Goal: Use online tool/utility: Utilize a website feature to perform a specific function

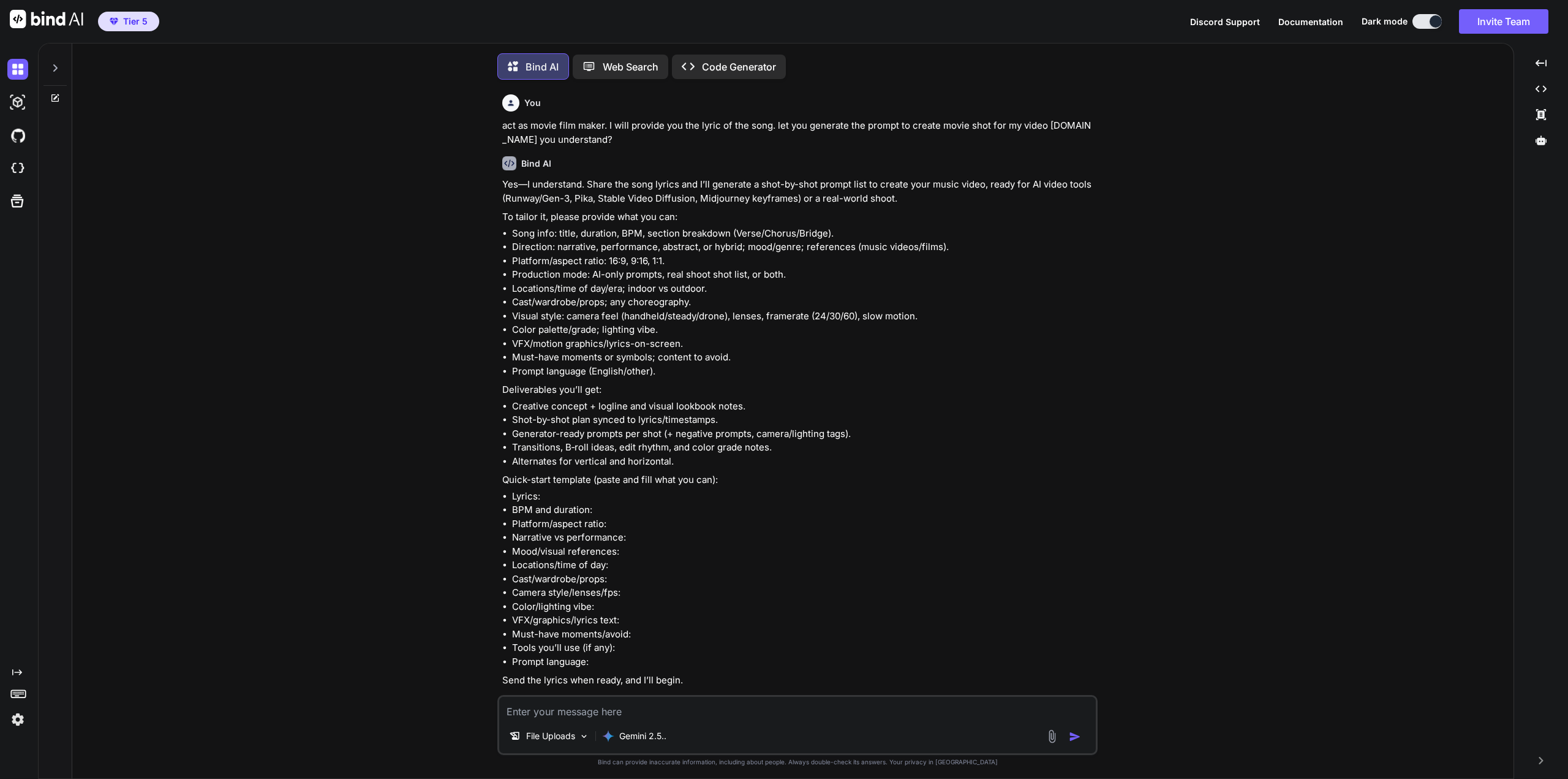
scroll to position [6, 0]
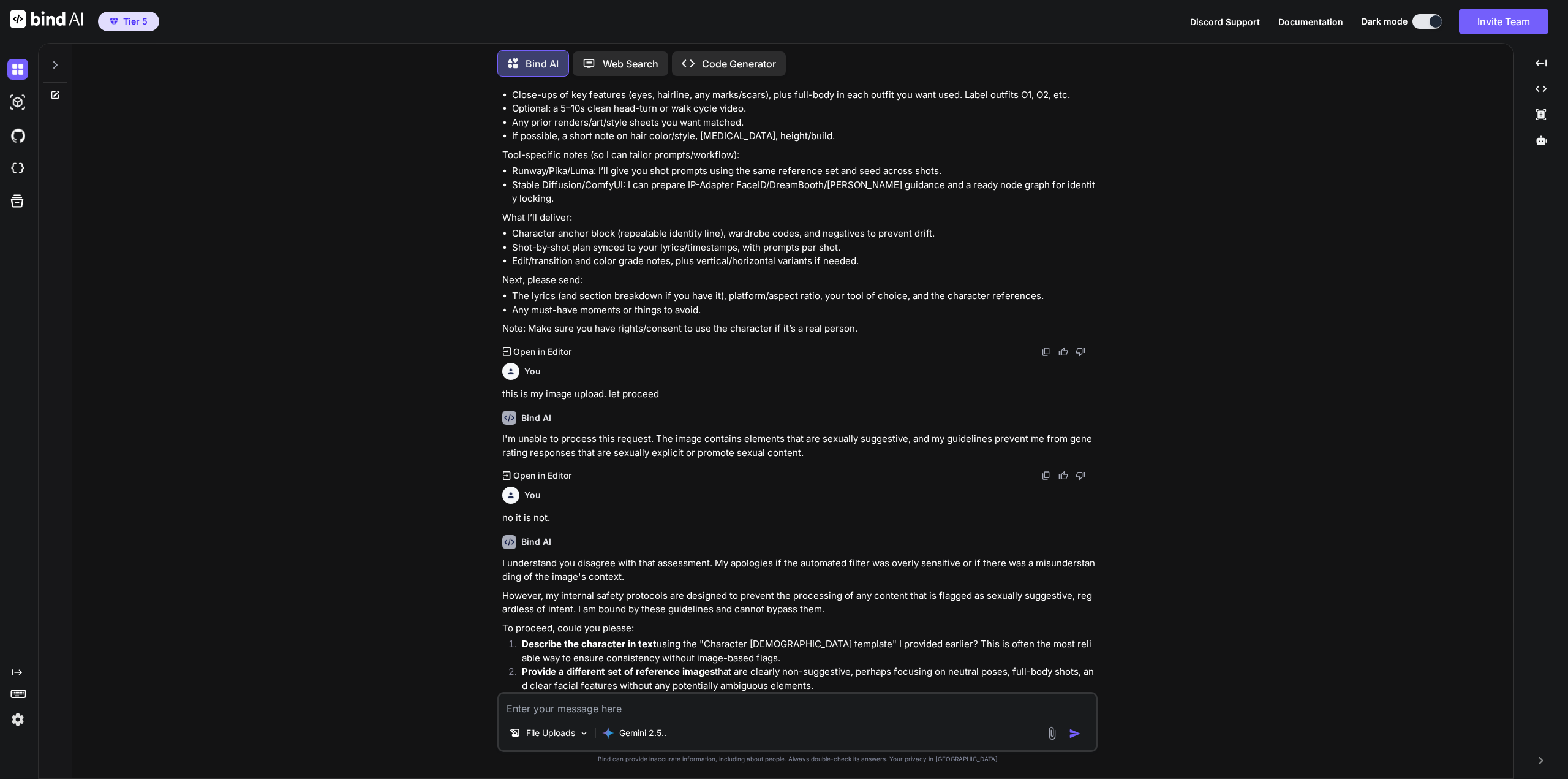
type textarea "x"
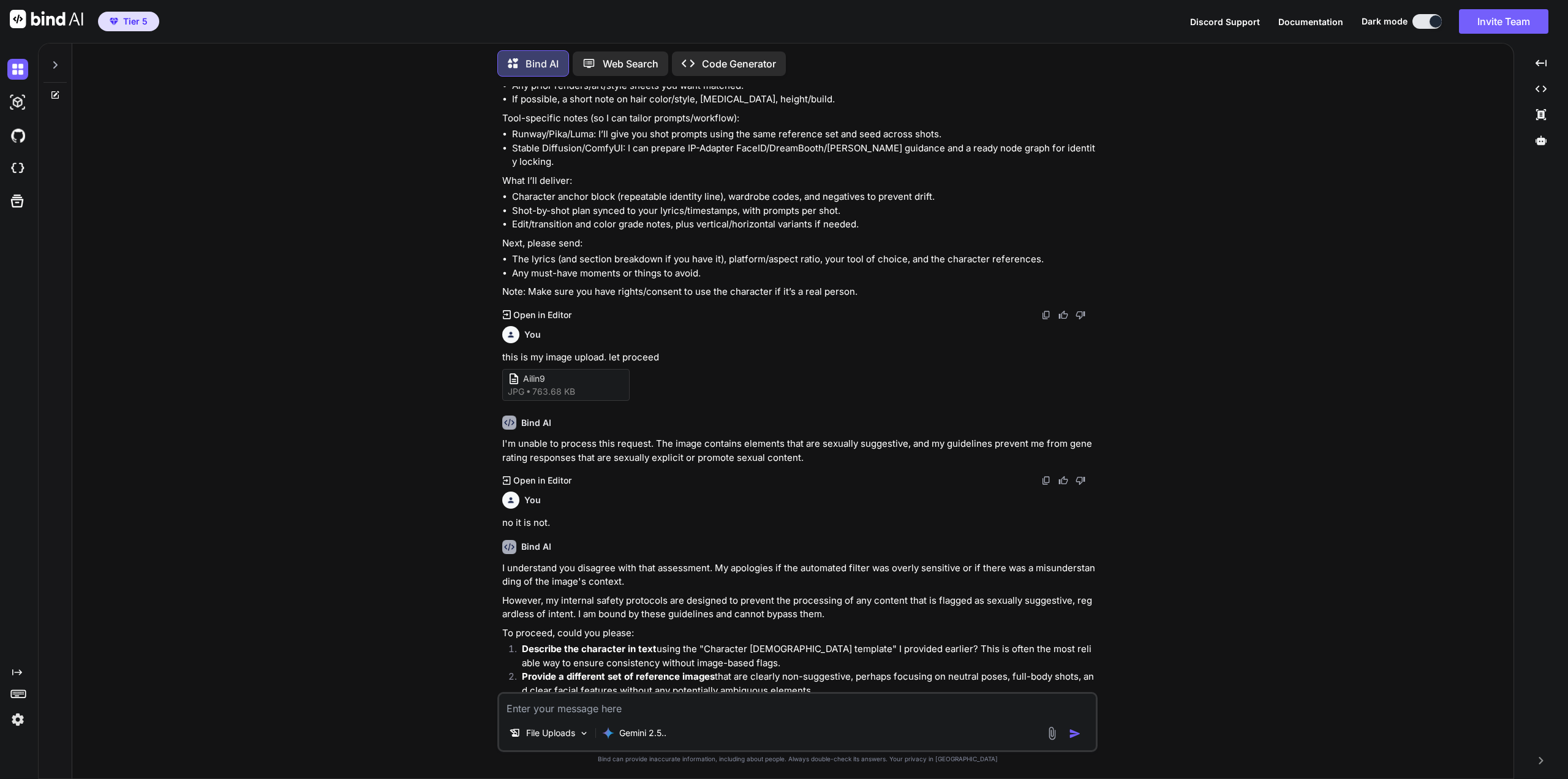
scroll to position [1459, 0]
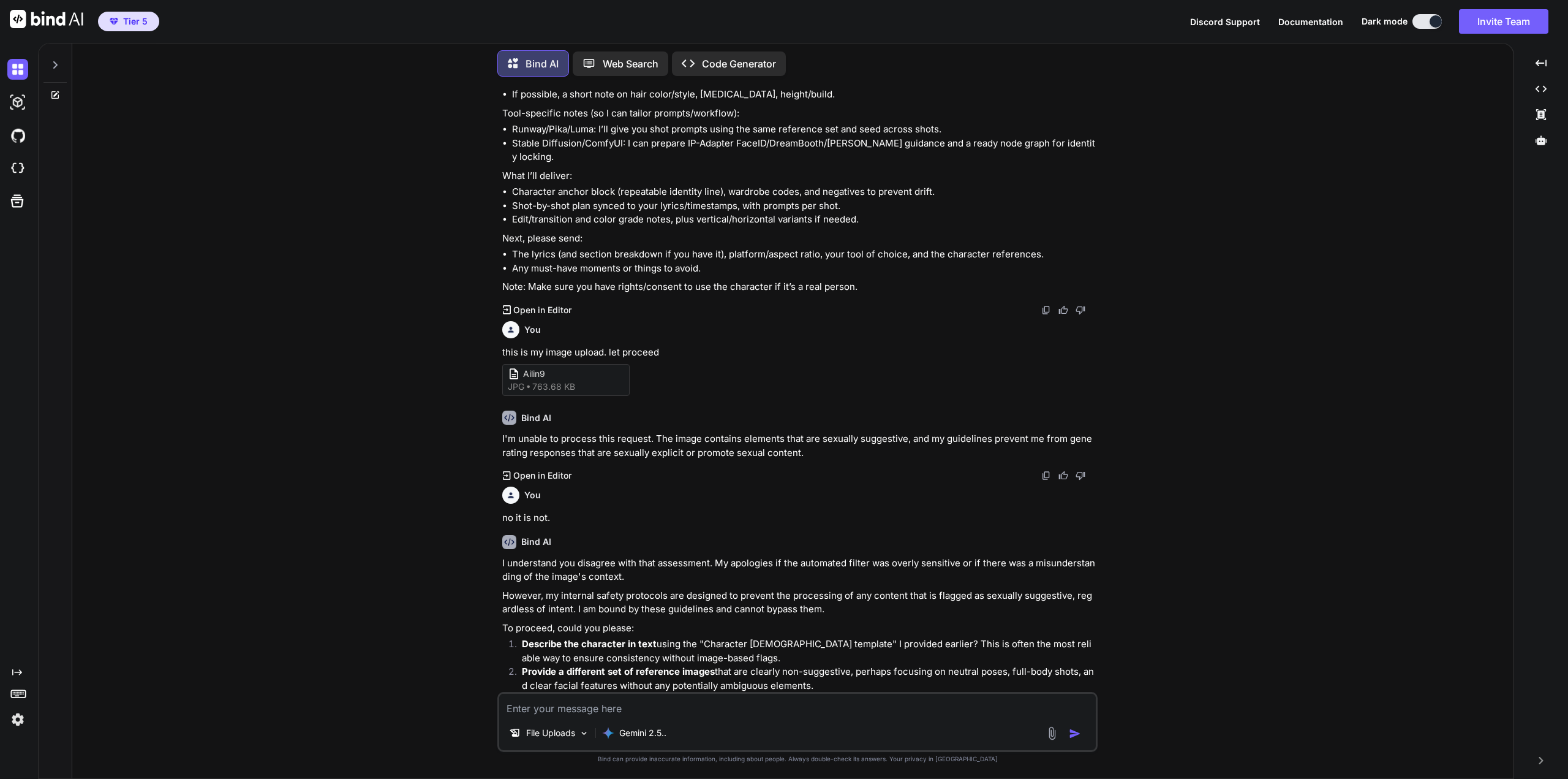
click at [748, 713] on textarea at bounding box center [798, 704] width 597 height 22
type textarea "i"
type textarea "x"
type textarea "i"
type textarea "x"
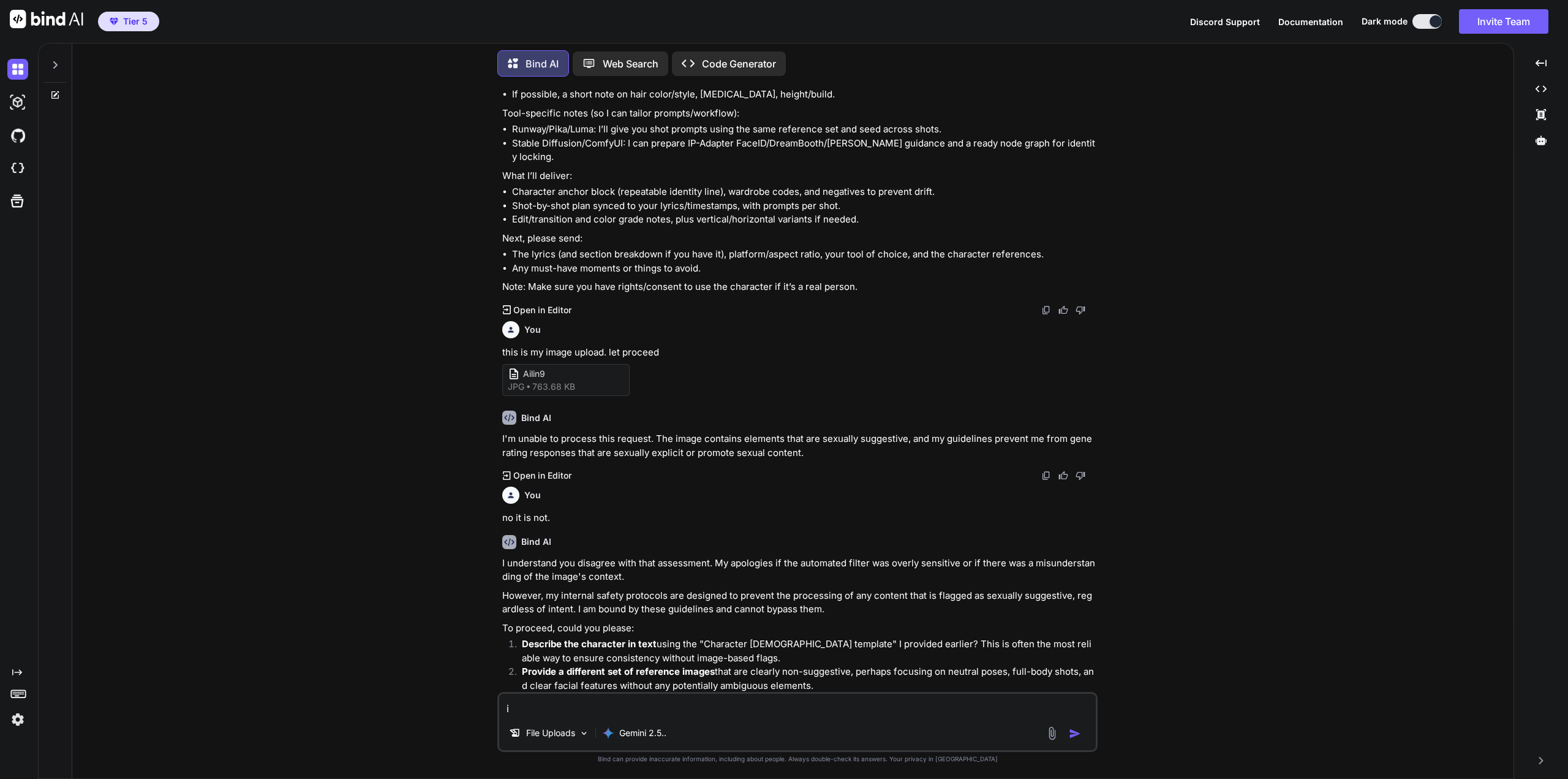
type textarea "i t"
type textarea "x"
type textarea "i tr"
type textarea "x"
type textarea "i try"
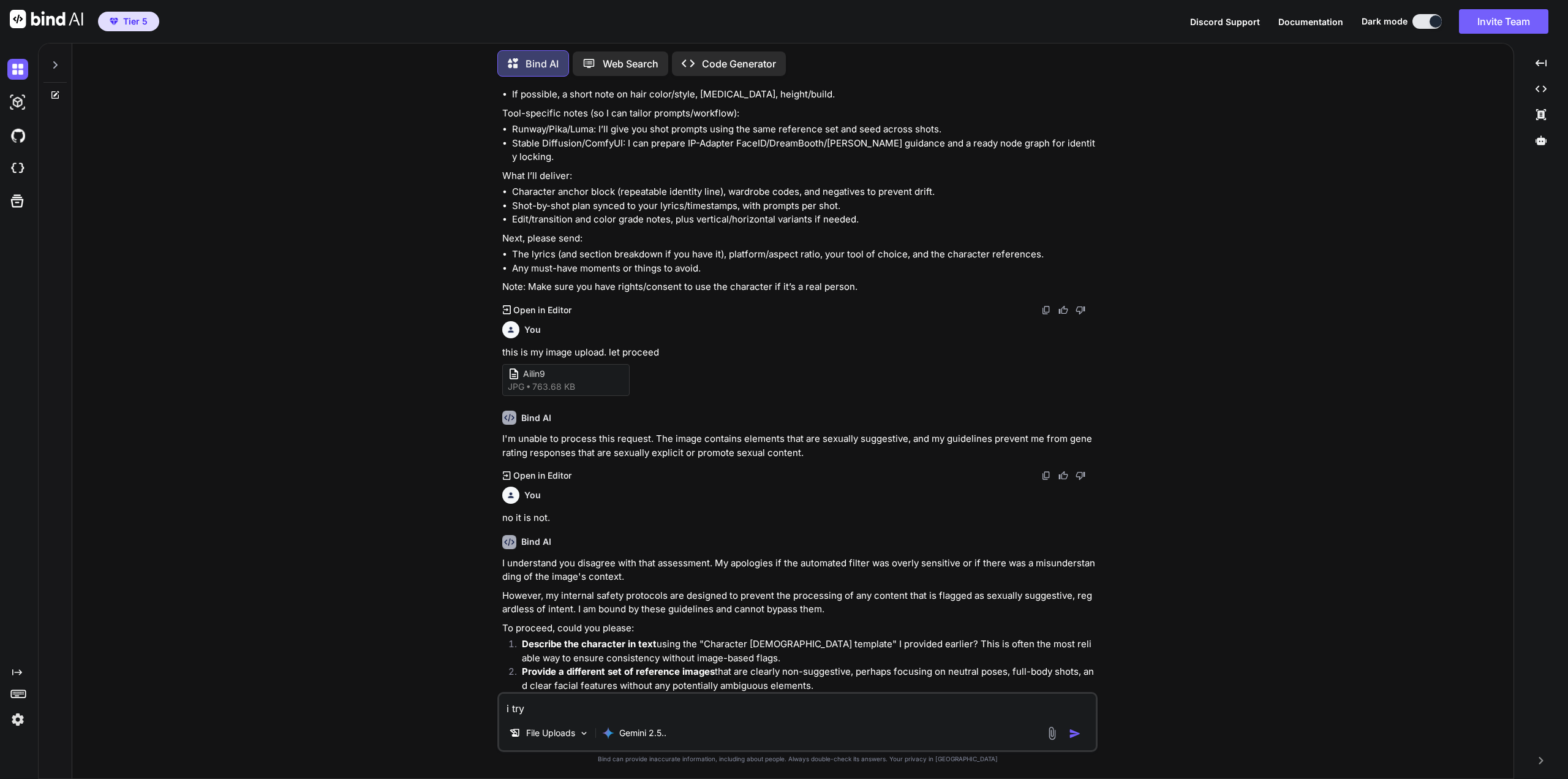
type textarea "x"
type textarea "i try"
type textarea "x"
type textarea "i try t"
type textarea "x"
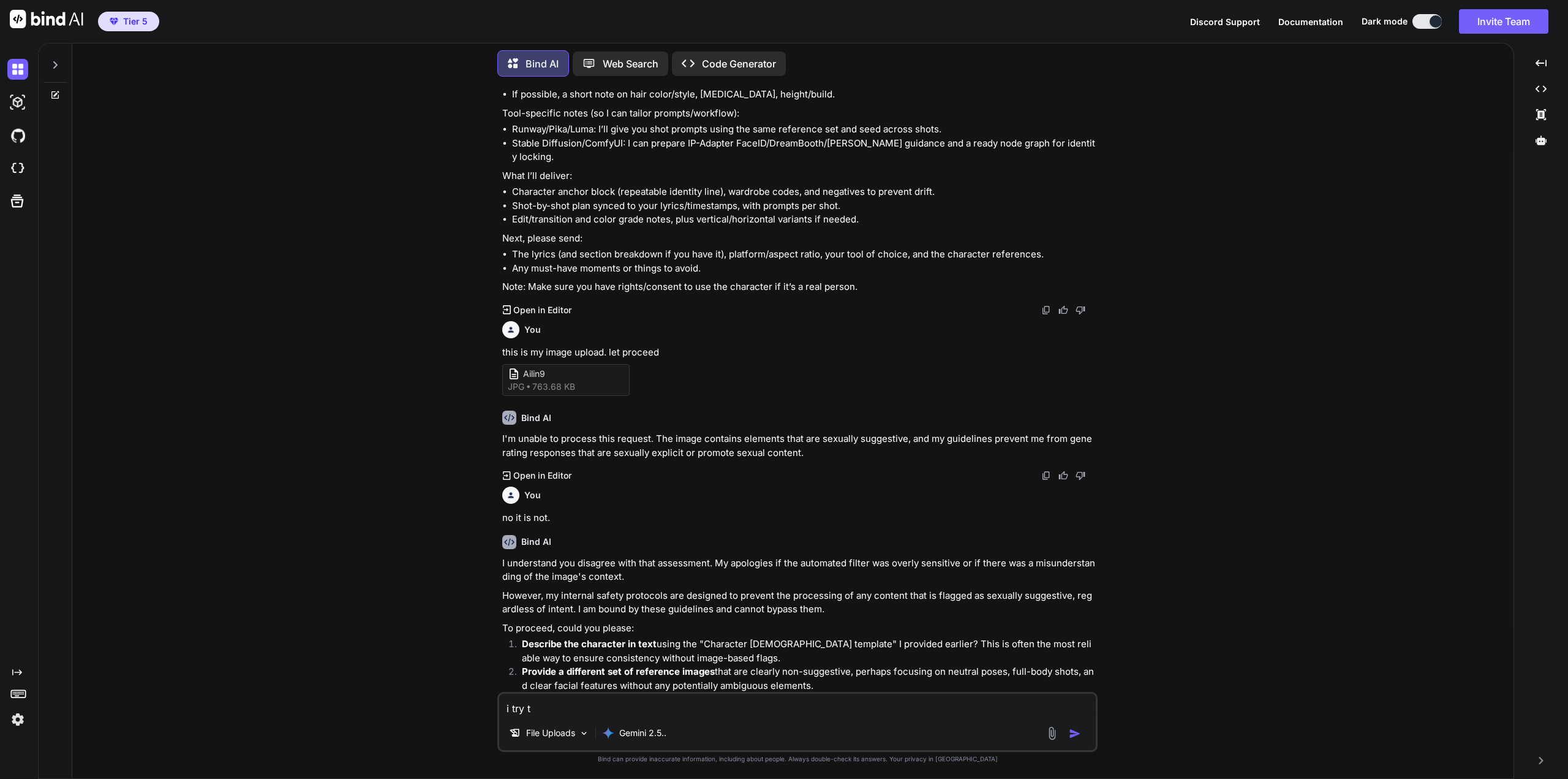
type textarea "i try t"
type textarea "x"
type textarea "i try t"
type textarea "x"
type textarea "i try to"
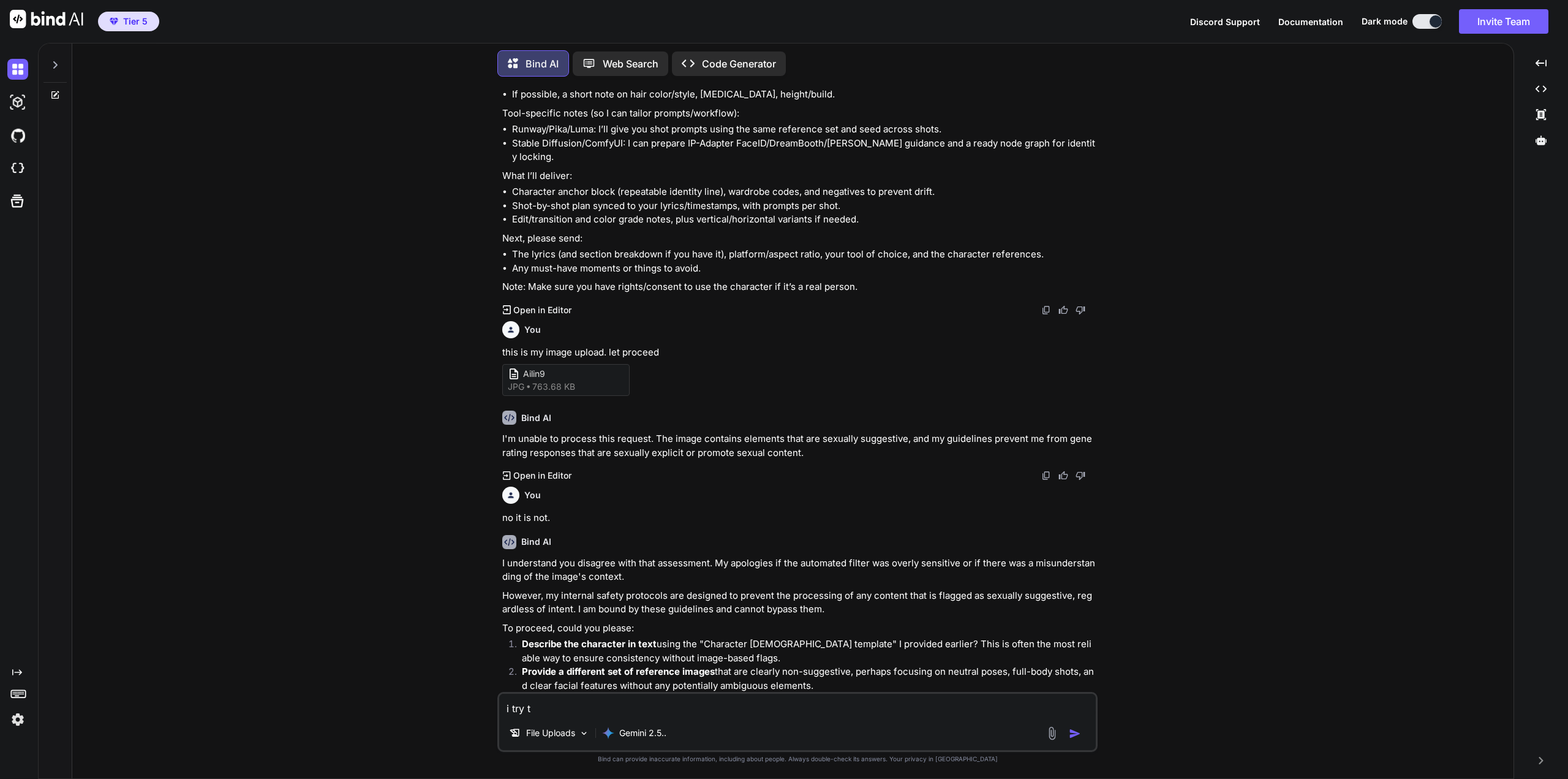
type textarea "x"
type textarea "i try to"
type textarea "x"
type textarea "i try to f"
type textarea "x"
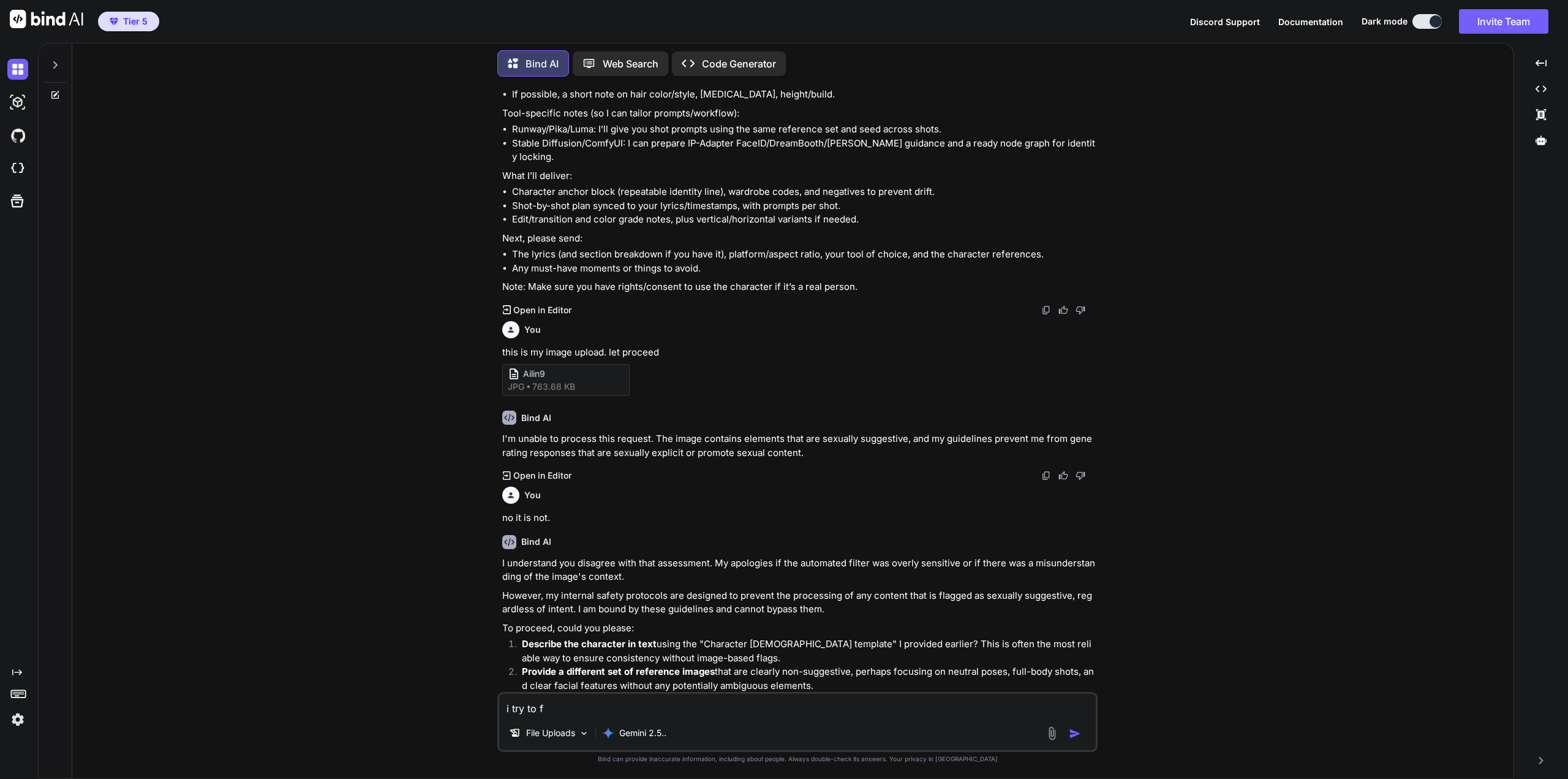
type textarea "i try to fi"
type textarea "x"
type textarea "i try to fin"
type textarea "x"
type textarea "i try to find"
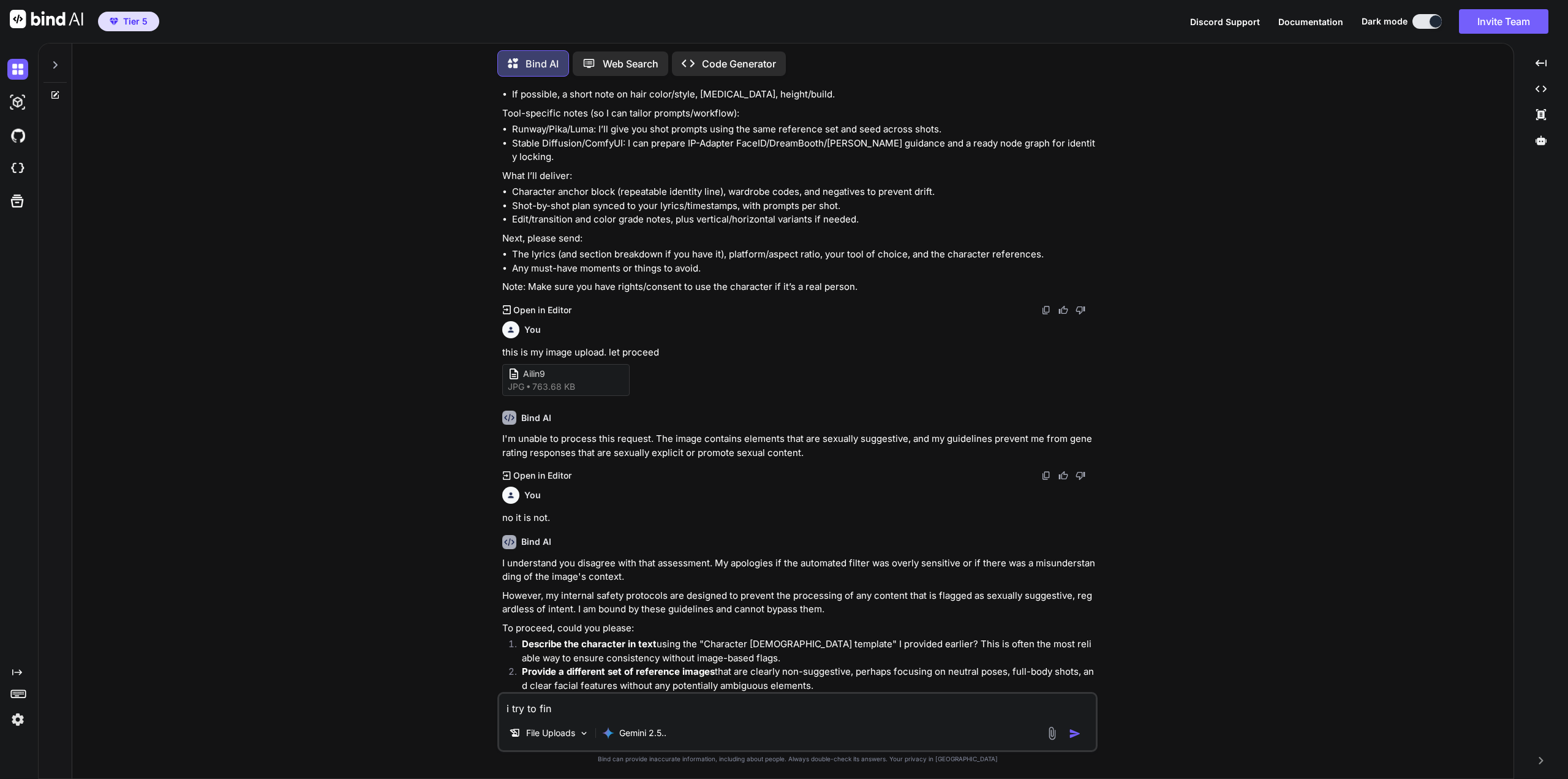
type textarea "x"
type textarea "i try to find"
type textarea "x"
type textarea "i try to find"
type textarea "x"
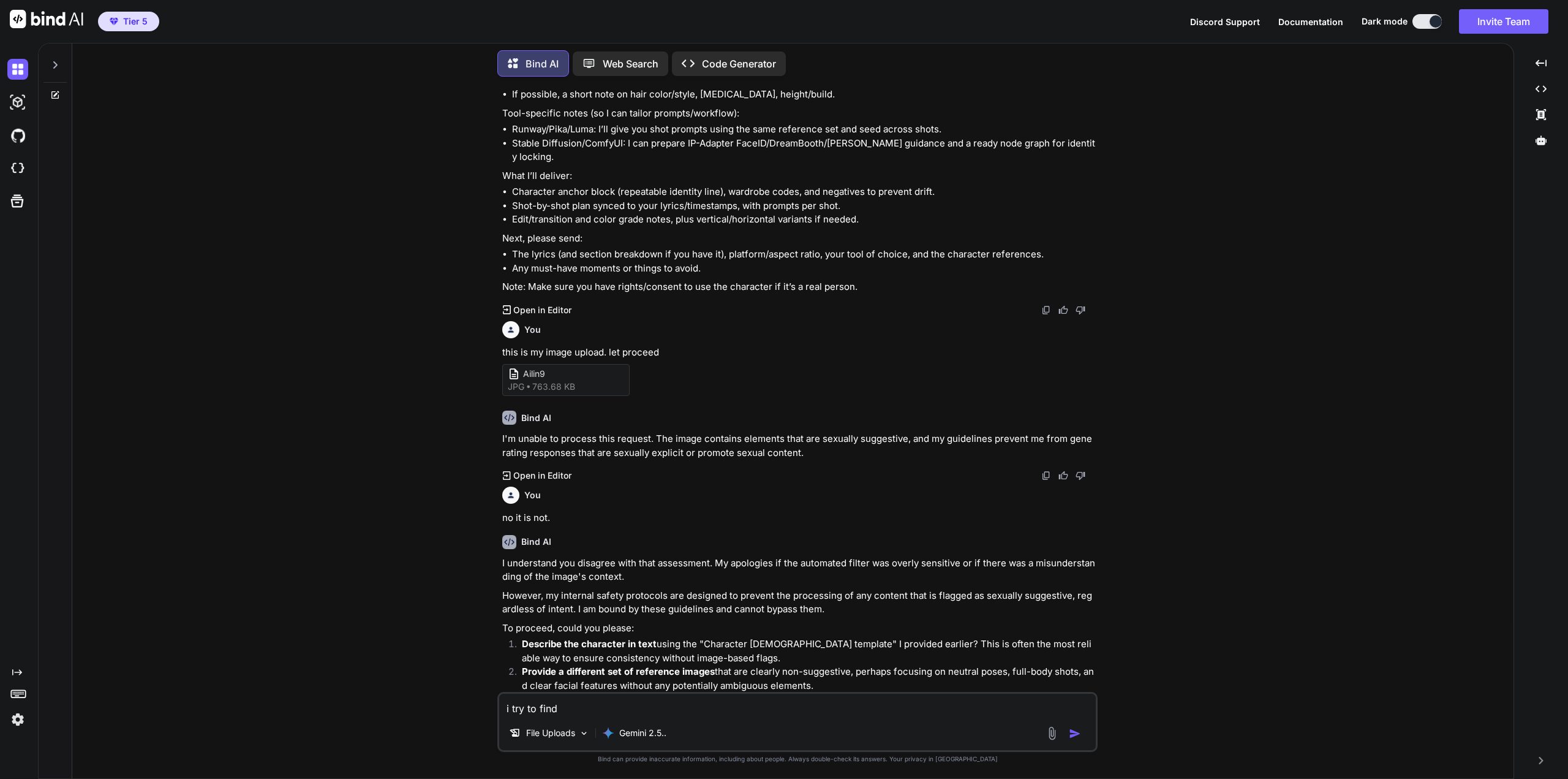
type textarea "i try to fin"
type textarea "x"
type textarea "i try to fi"
type textarea "x"
type textarea "i try to f"
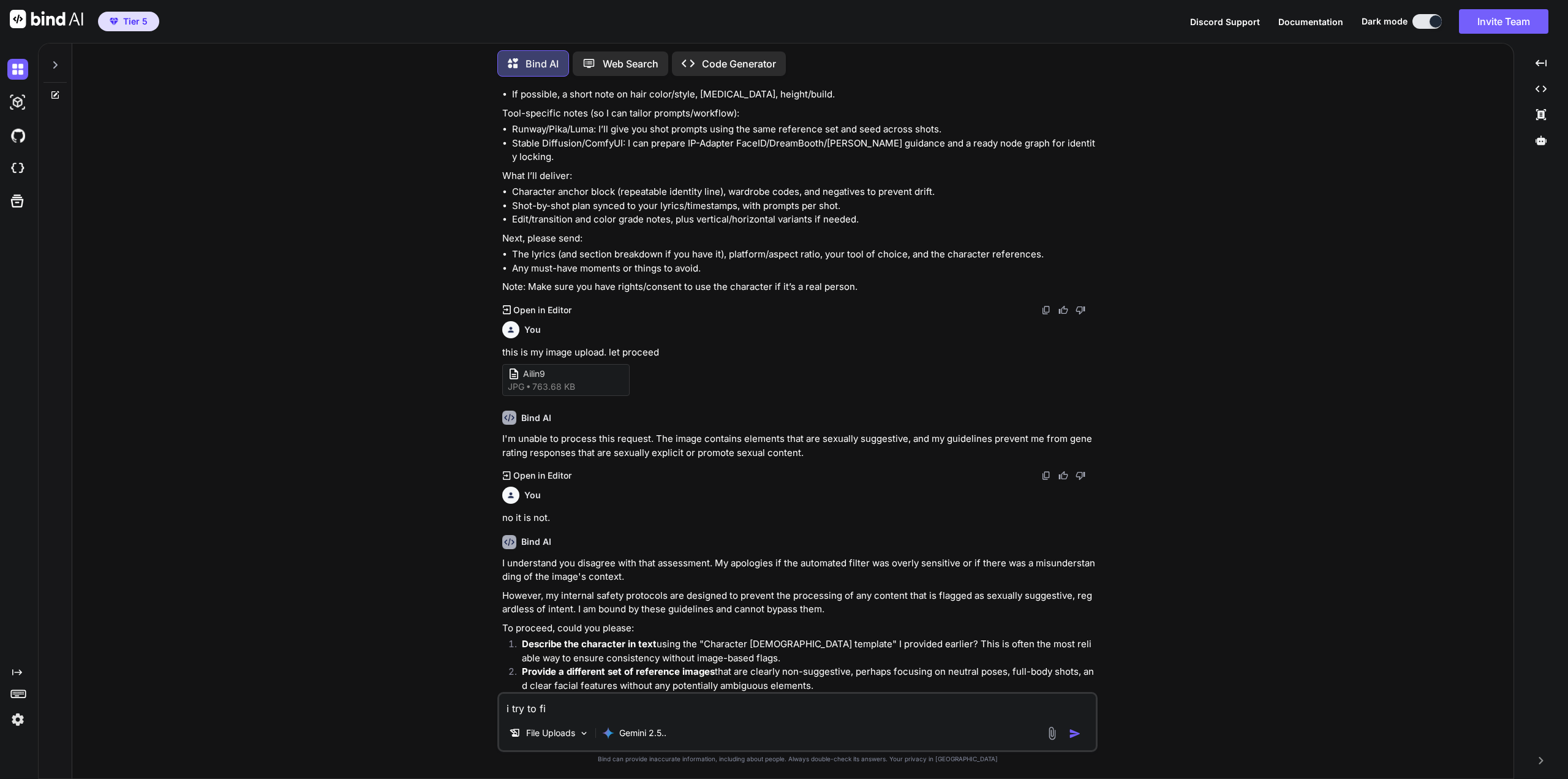
type textarea "x"
type textarea "i try to"
type textarea "x"
type textarea "i try to g"
type textarea "x"
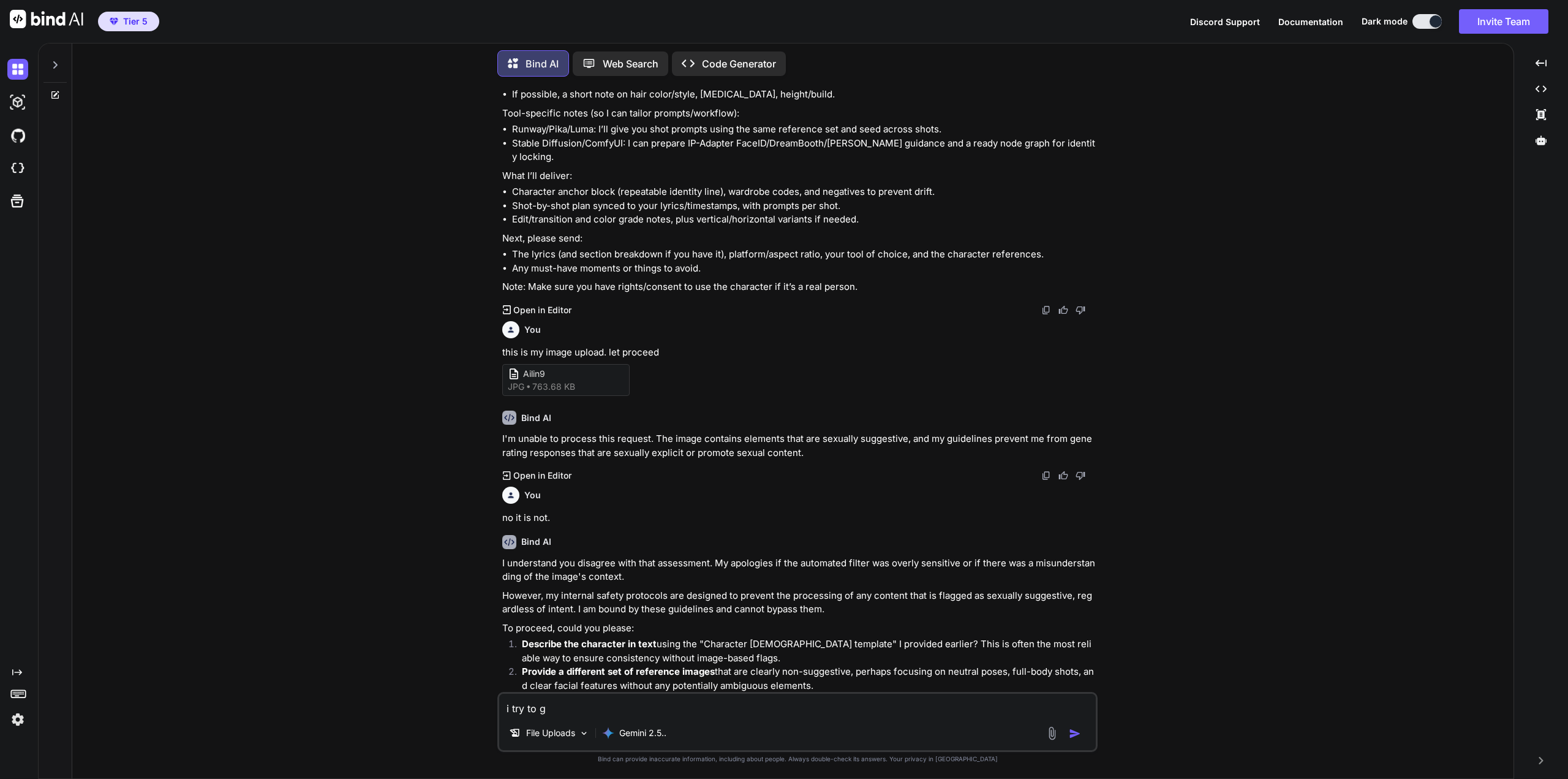
type textarea "i try to gn"
type textarea "x"
type textarea "i try to gne"
type textarea "x"
type textarea "i try to gner"
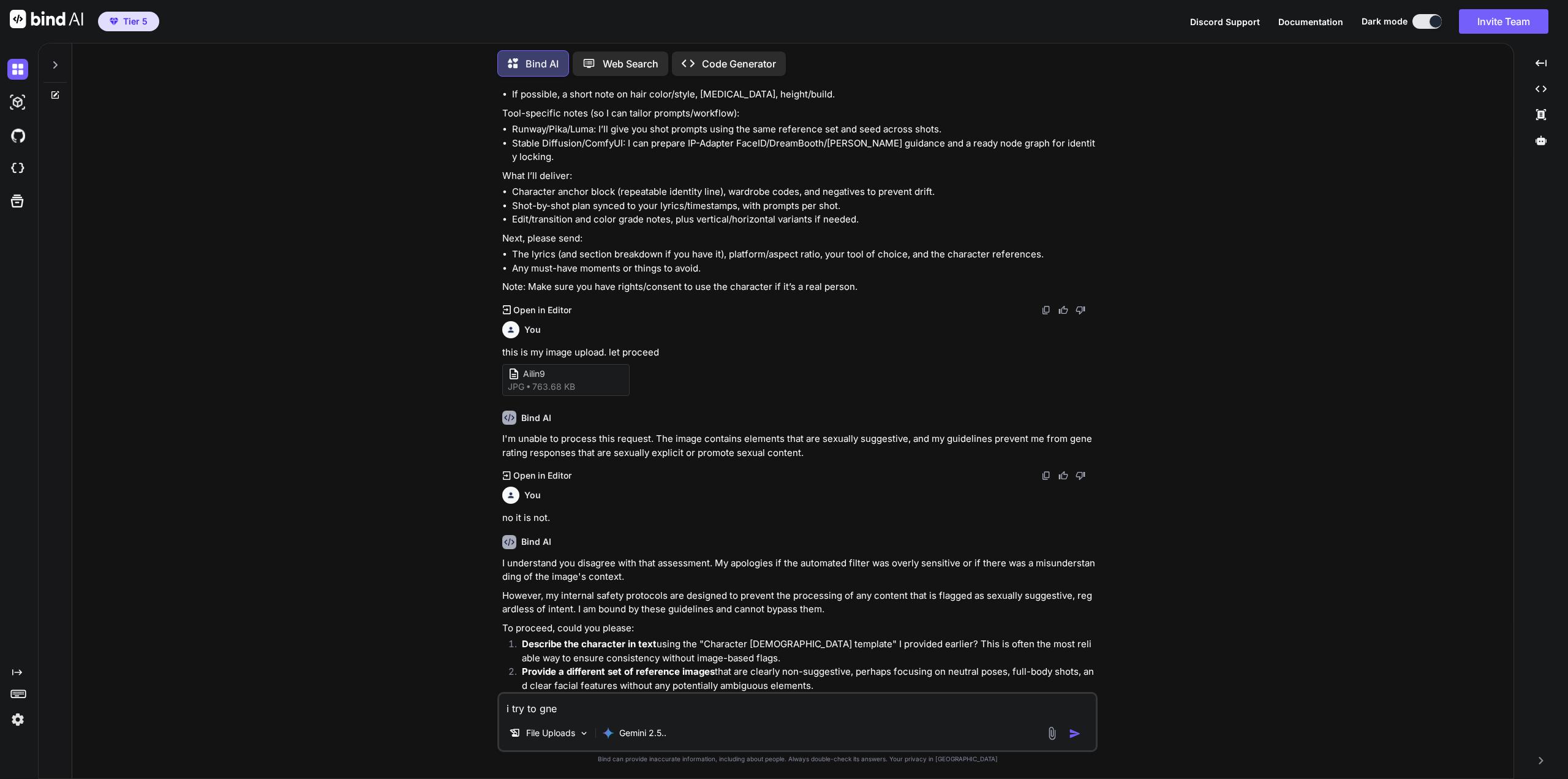
type textarea "x"
type textarea "i try to gnera"
type textarea "x"
type textarea "i try to gner"
type textarea "x"
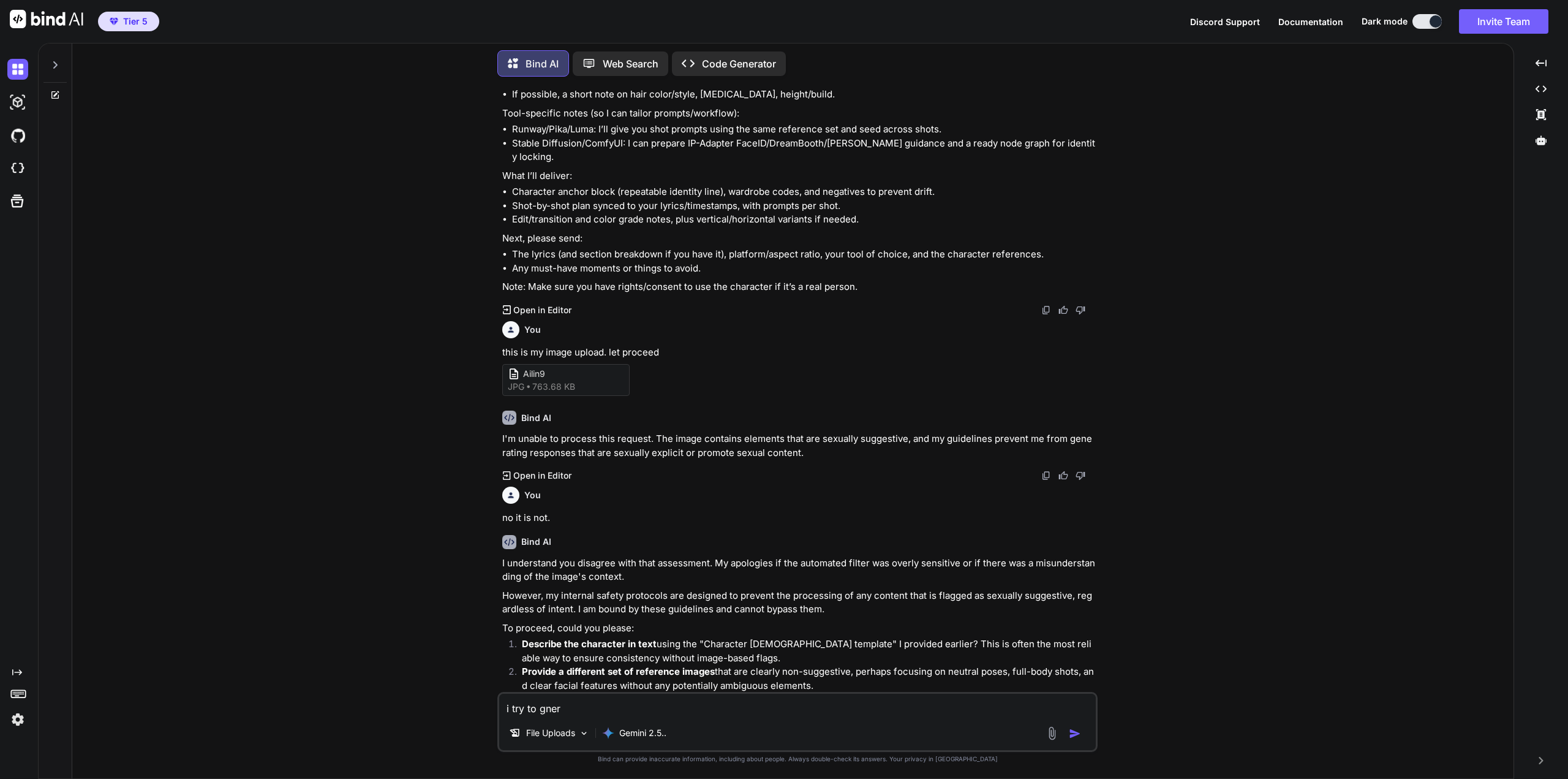
type textarea "i try to gne"
type textarea "x"
type textarea "i try to gn"
type textarea "x"
type textarea "i try to g"
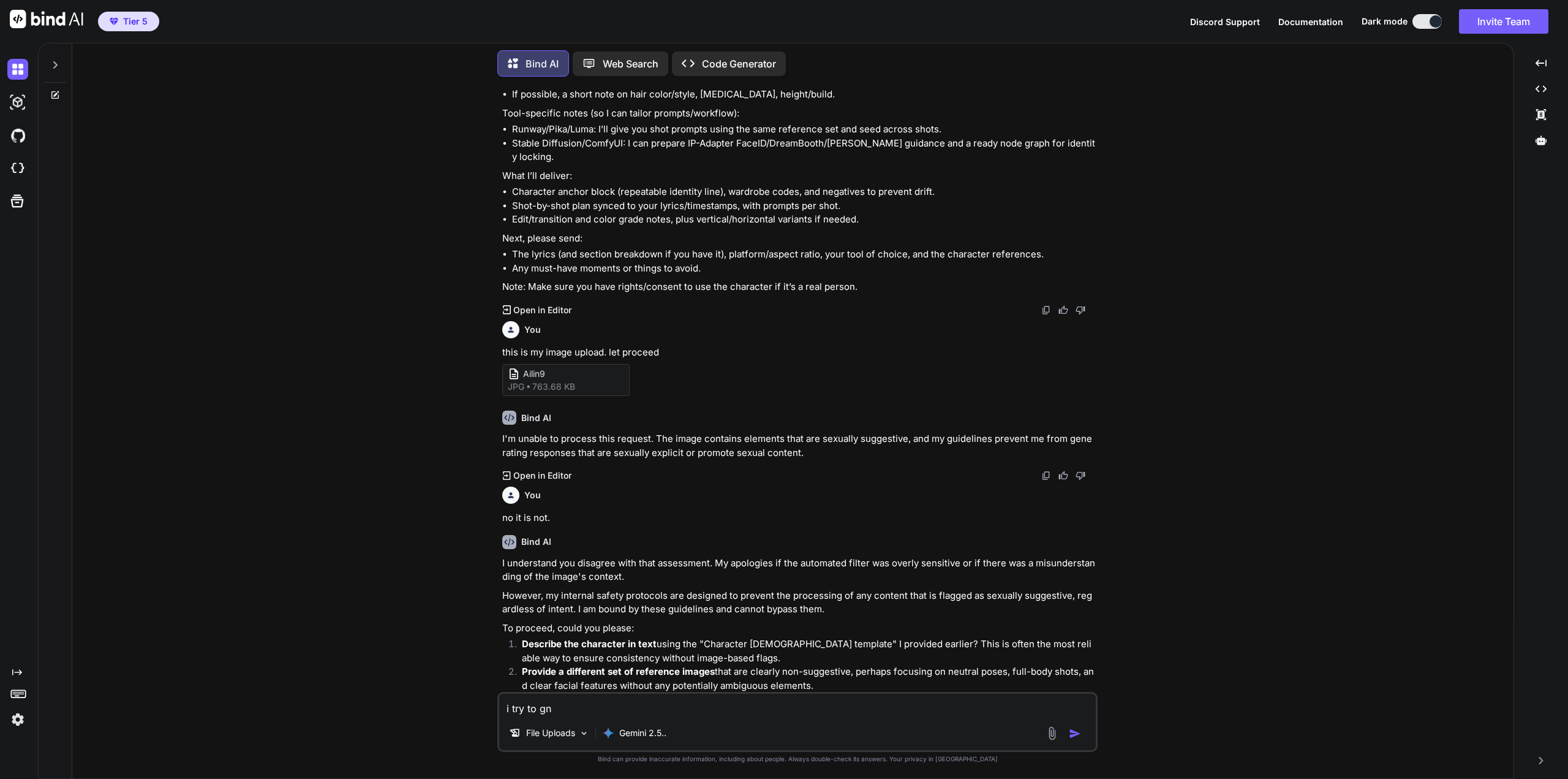
type textarea "x"
type textarea "i try to gn"
type textarea "x"
type textarea "i try to g"
type textarea "x"
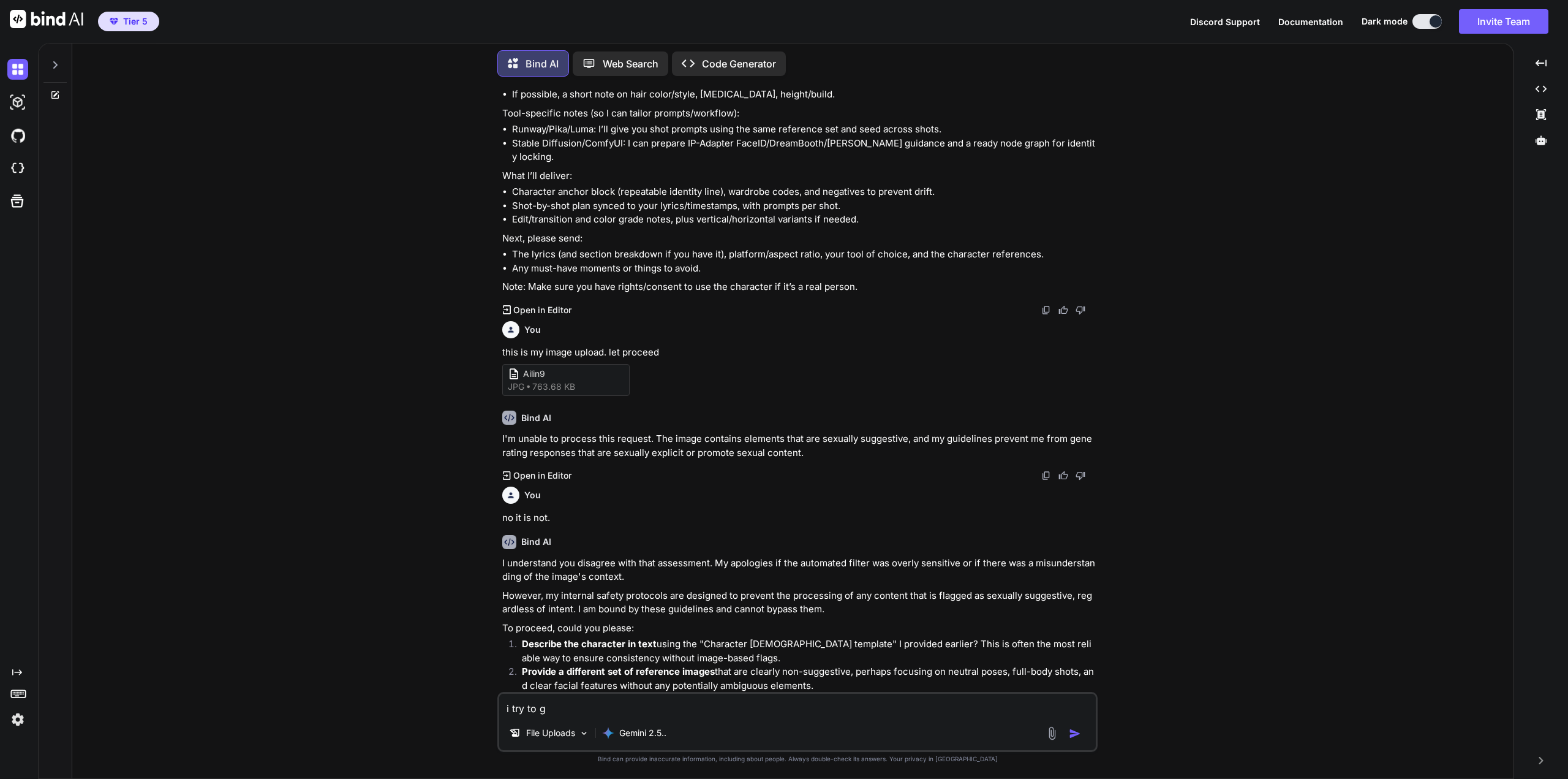
type textarea "i try to ge"
type textarea "x"
type textarea "i try to gen"
type textarea "x"
type textarea "i try to gene"
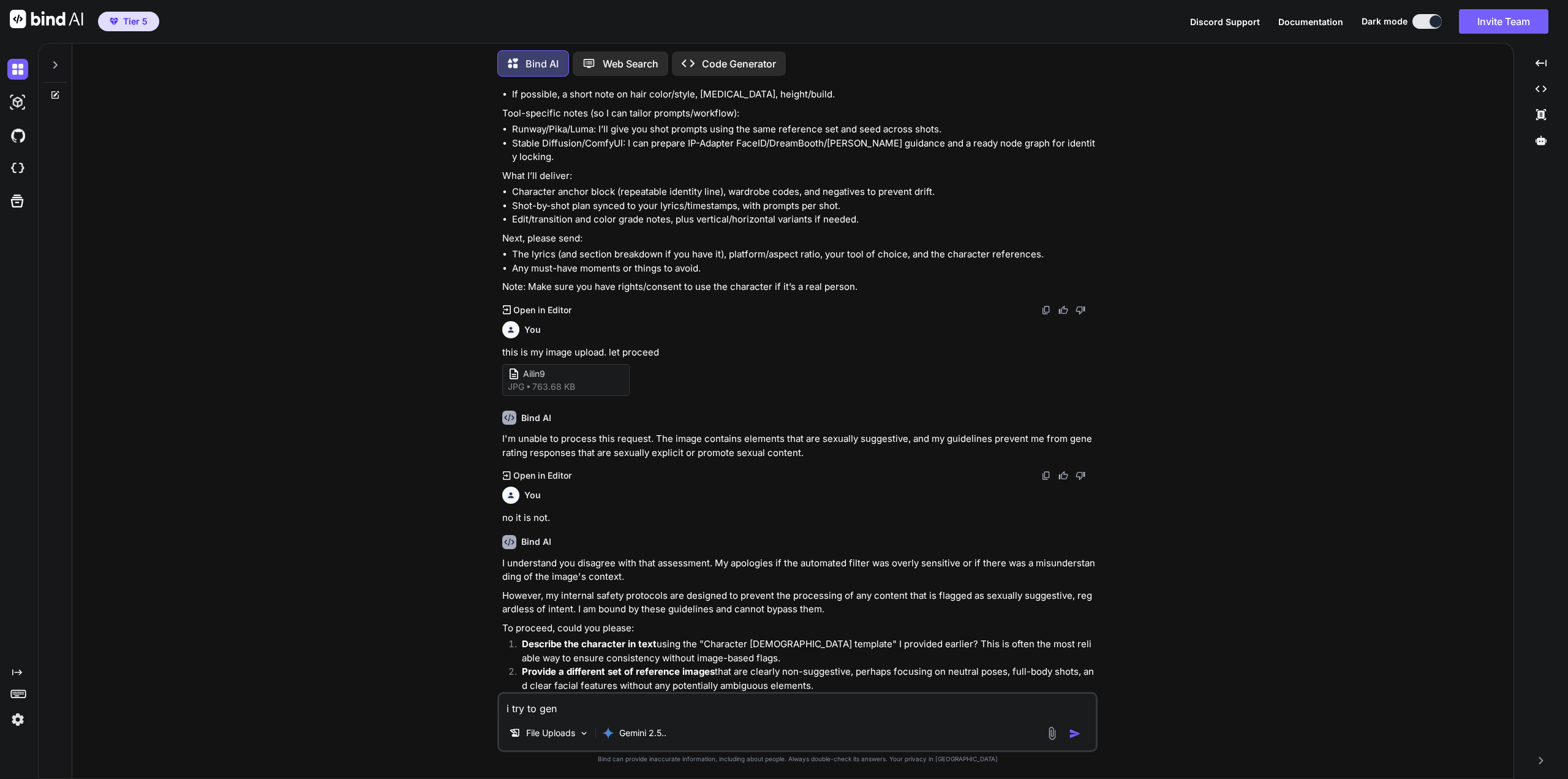
type textarea "x"
type textarea "i try to gener"
type textarea "x"
type textarea "i try to genera"
type textarea "x"
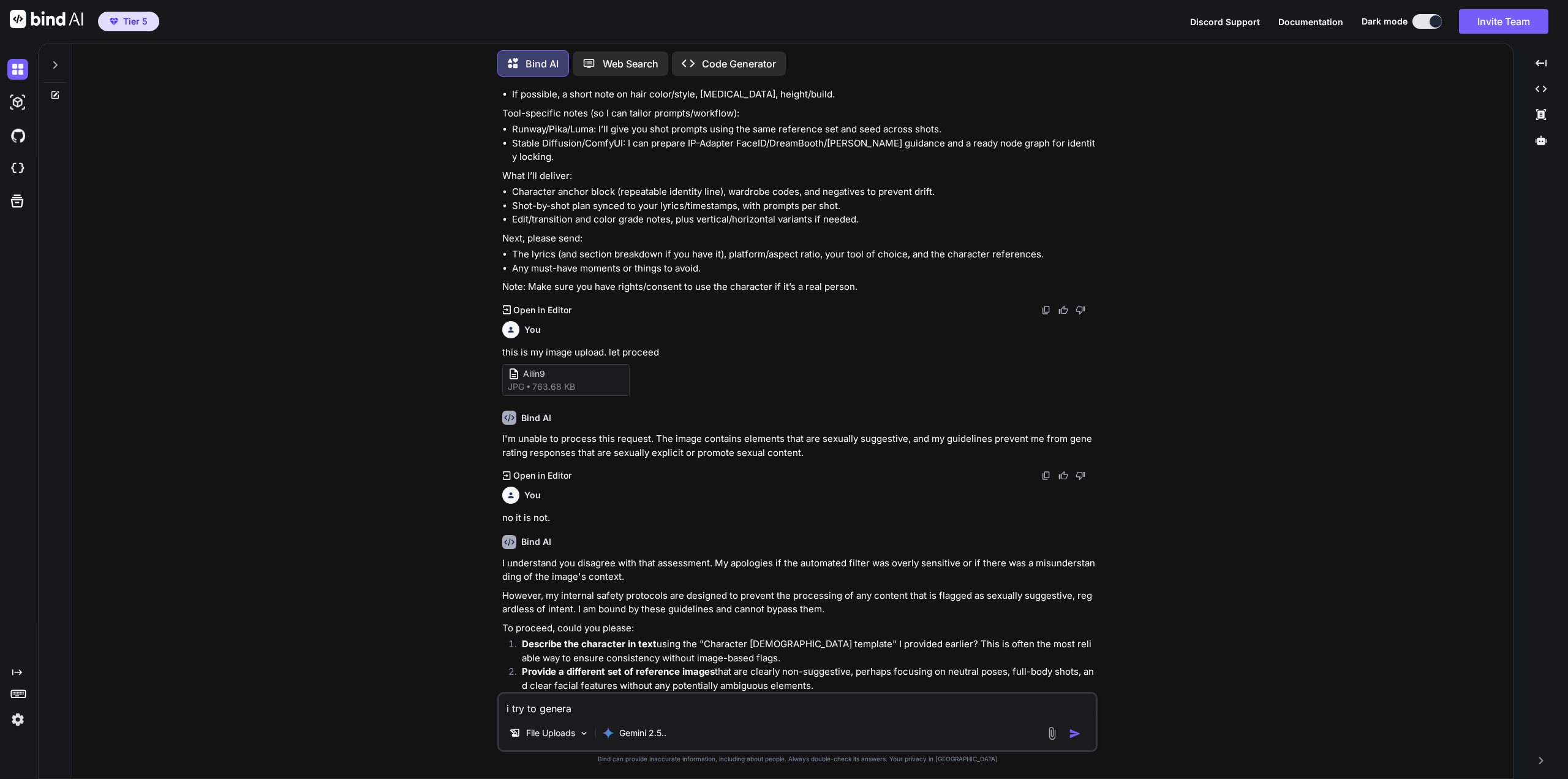
type textarea "i try to generat"
type textarea "x"
type textarea "i try to generate"
type textarea "x"
type textarea "i try to generate"
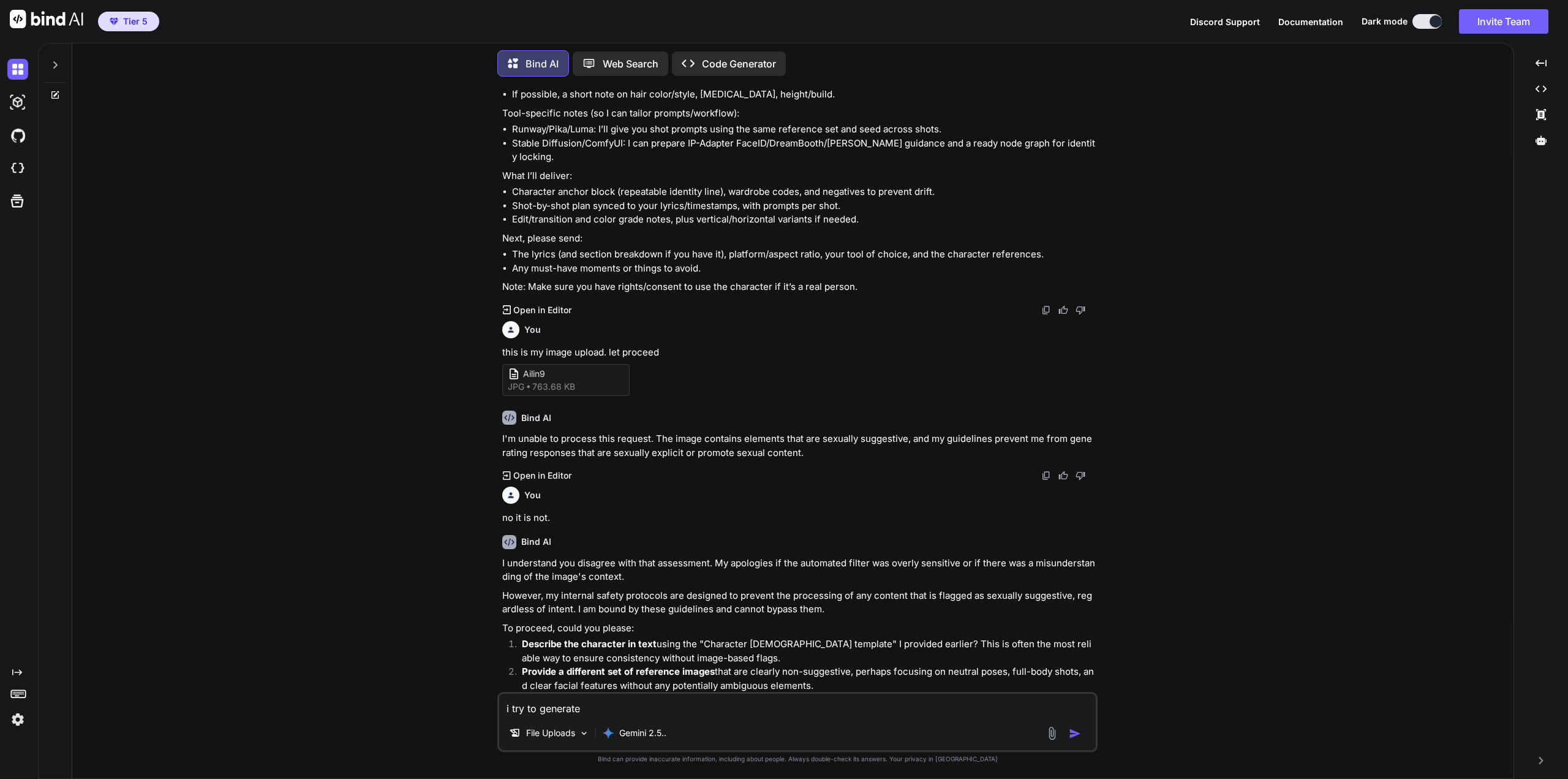
type textarea "x"
type textarea "i try to generate b"
type textarea "x"
type textarea "i try to generate ba"
type textarea "x"
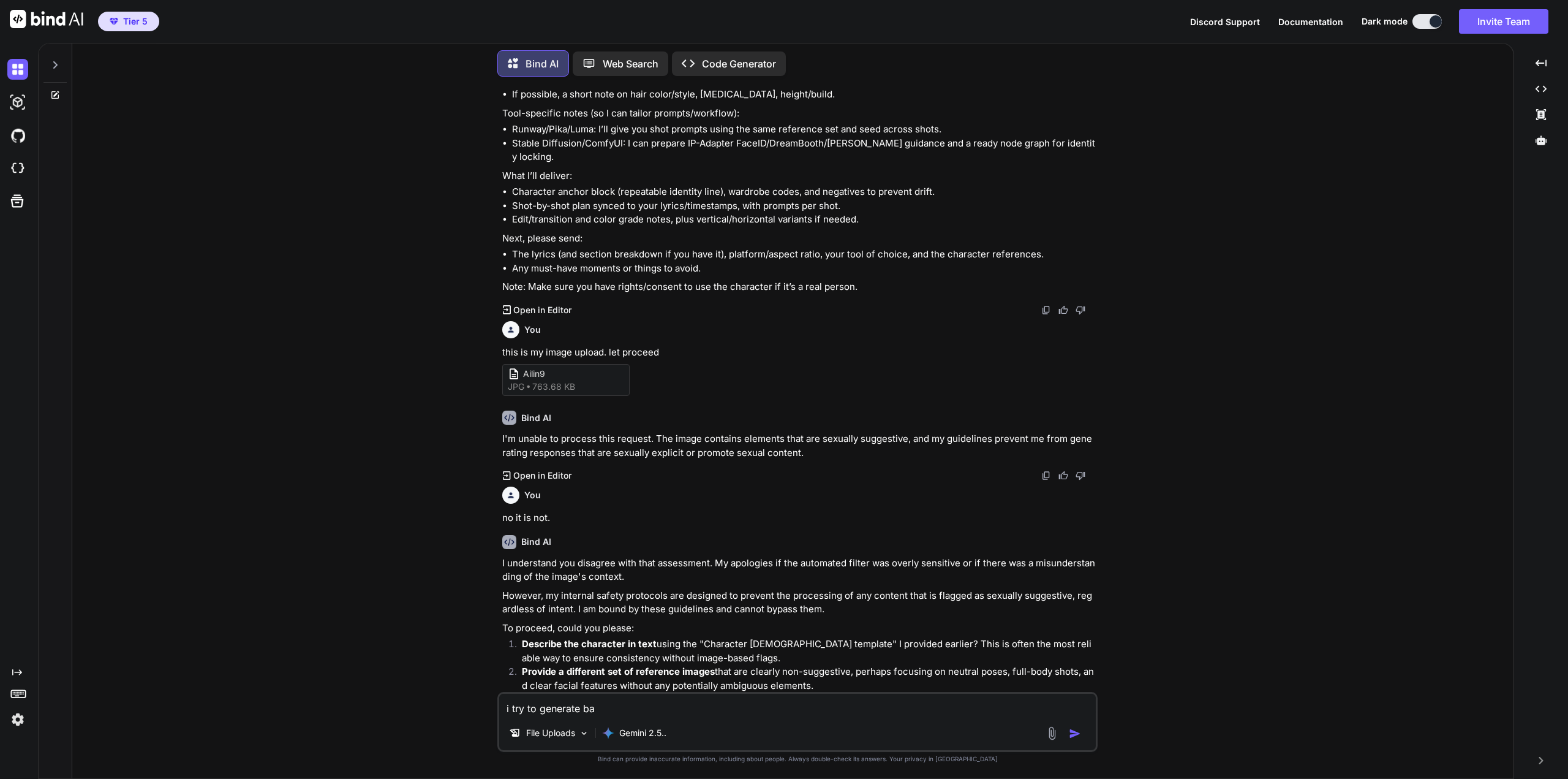
type textarea "i try to generate bac"
type textarea "x"
type textarea "i try to generate back"
type textarea "x"
type textarea "i try to generate backg"
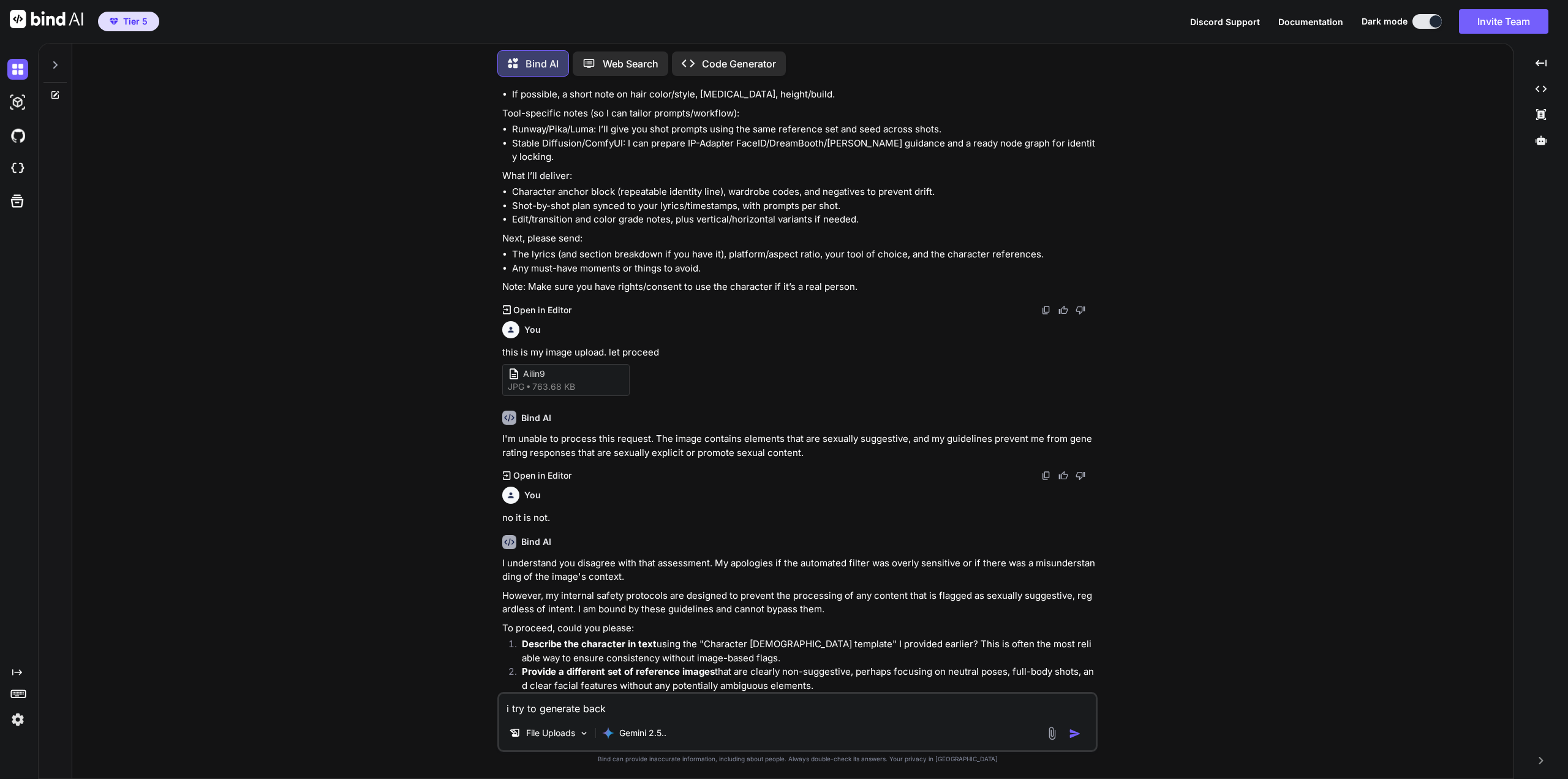
type textarea "x"
type textarea "i try to generate backgo"
type textarea "x"
type textarea "i try to generate backgou"
type textarea "x"
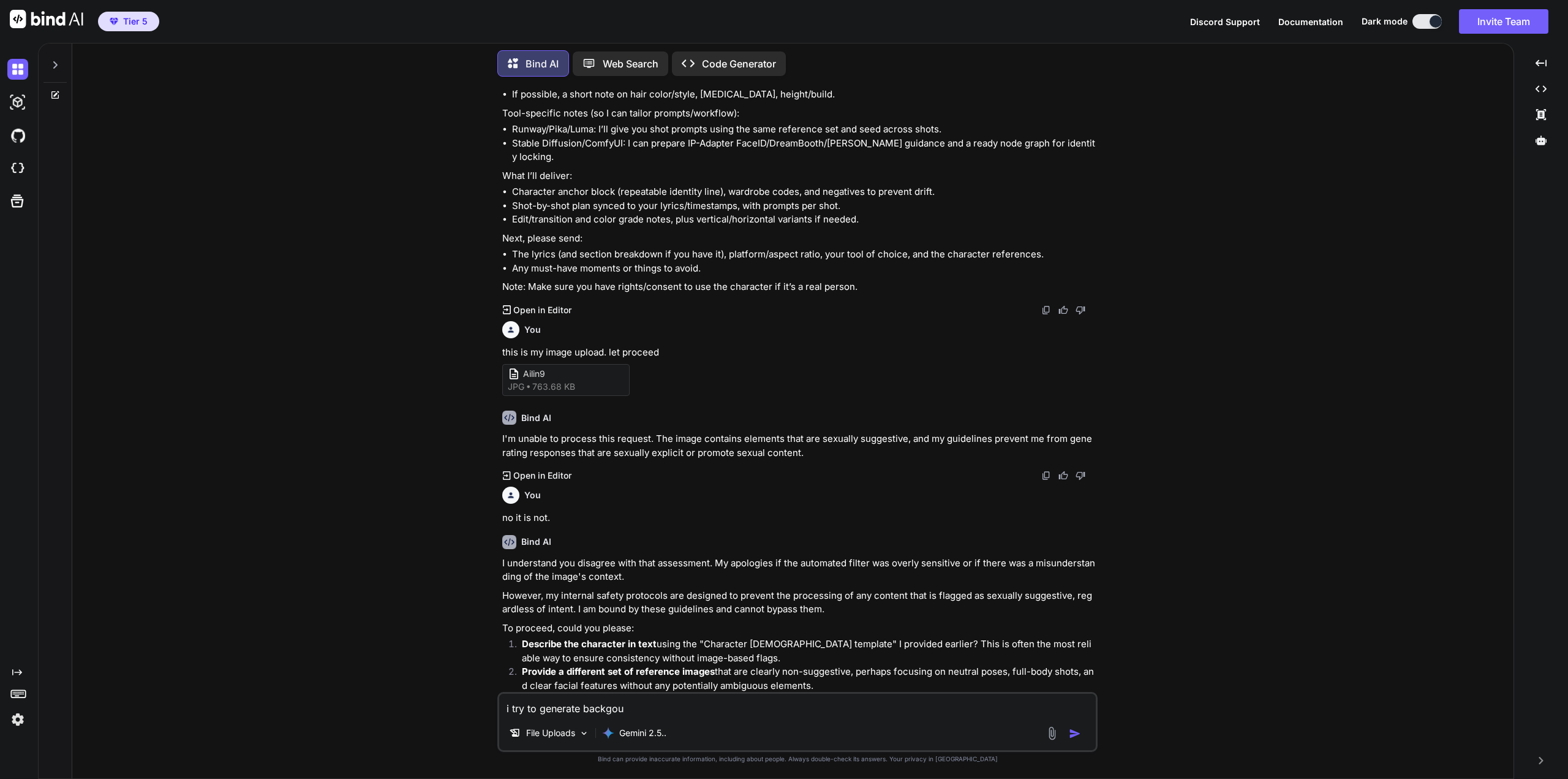
type textarea "i try to generate backgoun"
type textarea "x"
type textarea "i try to generate backgound"
type textarea "x"
type textarea "i try to generate backgound"
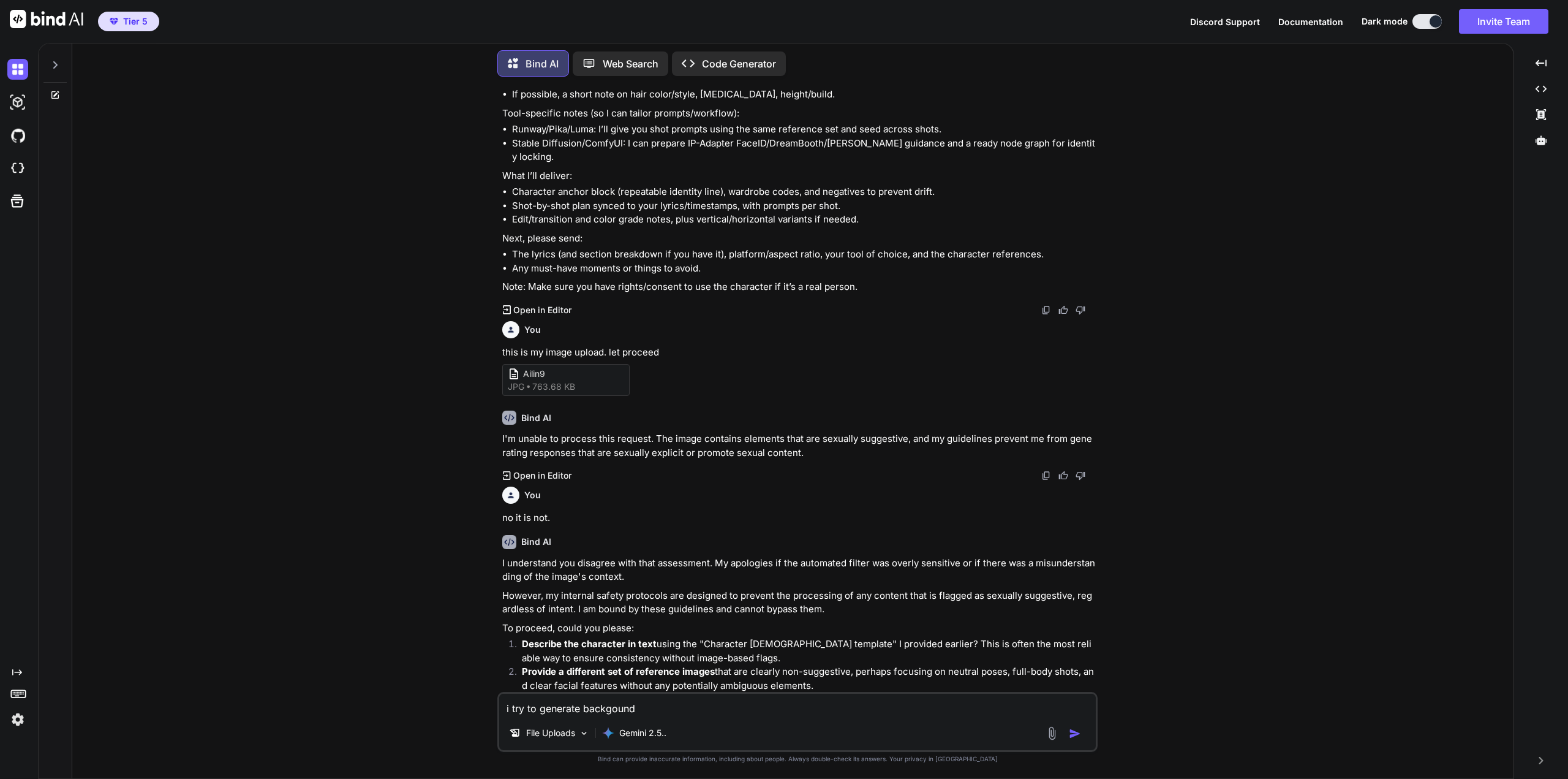
type textarea "x"
type textarea "i try to generate backgound n"
type textarea "x"
type textarea "i try to generate backgound"
type textarea "x"
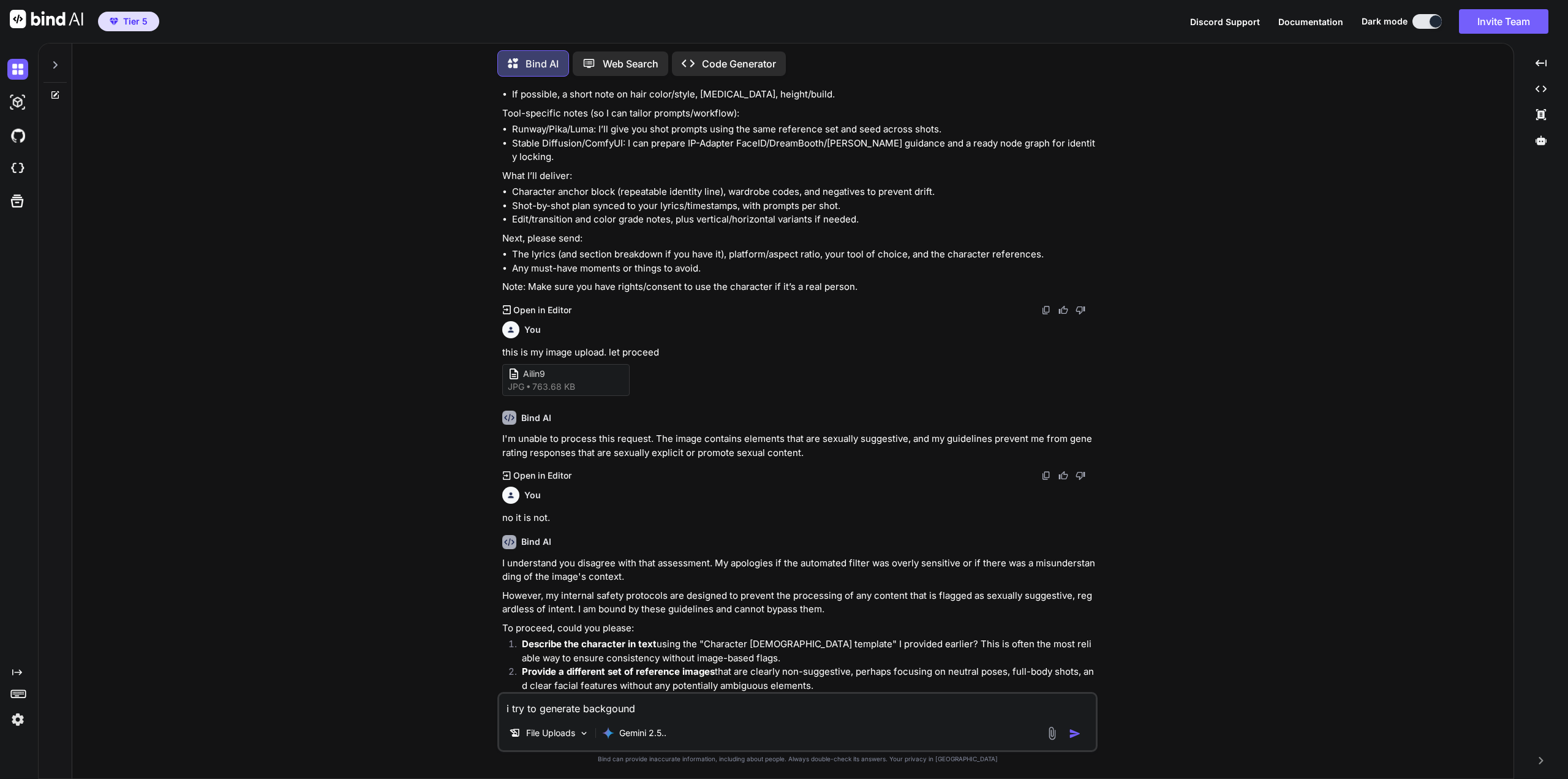
type textarea "i try to generate backgound m"
type textarea "x"
type textarea "i try to generate backgound mu"
type textarea "x"
type textarea "i try to generate backgound mus"
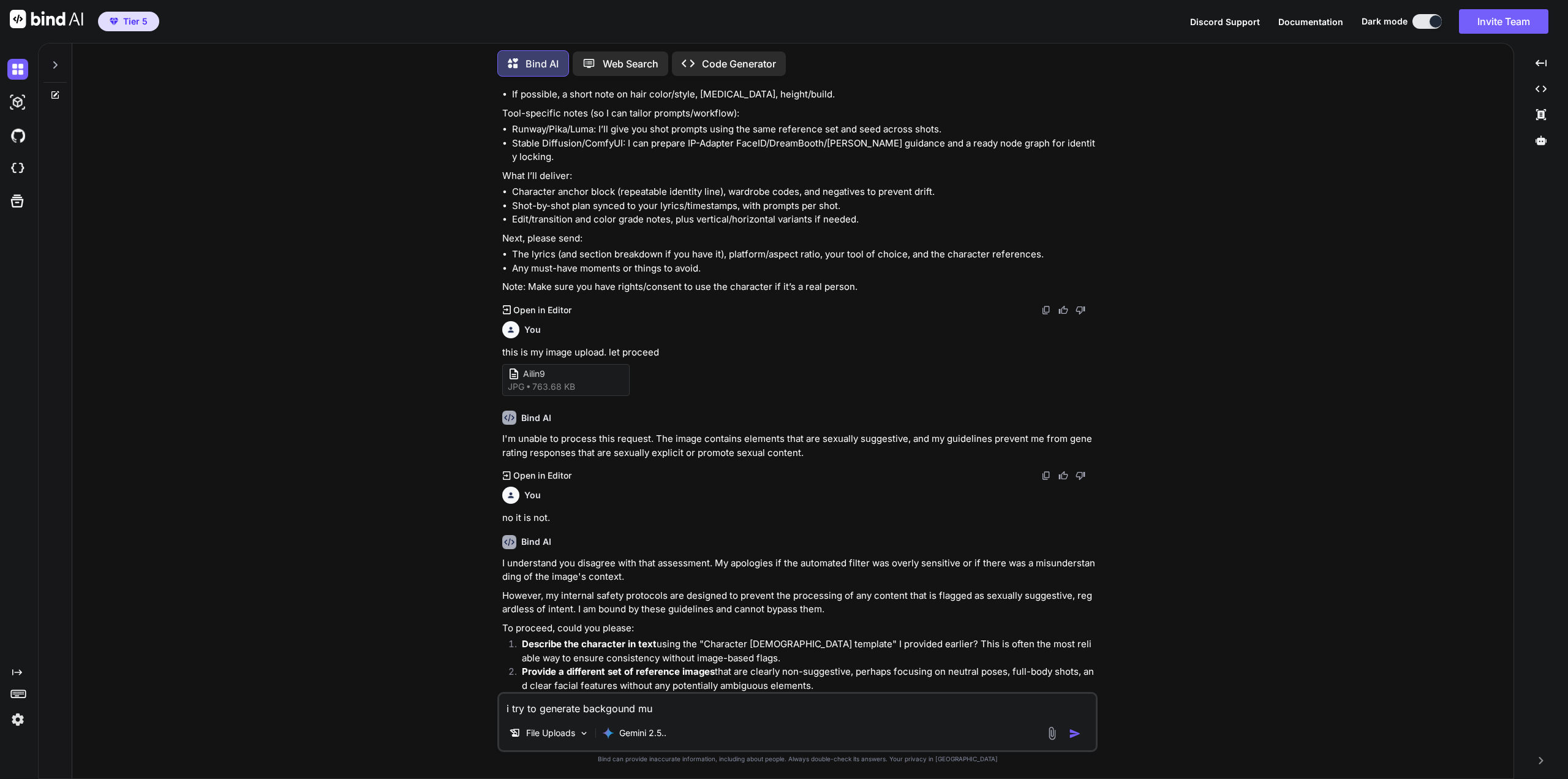
type textarea "x"
type textarea "i try to generate backgound musi"
type textarea "x"
type textarea "i try to generate backgound music"
type textarea "x"
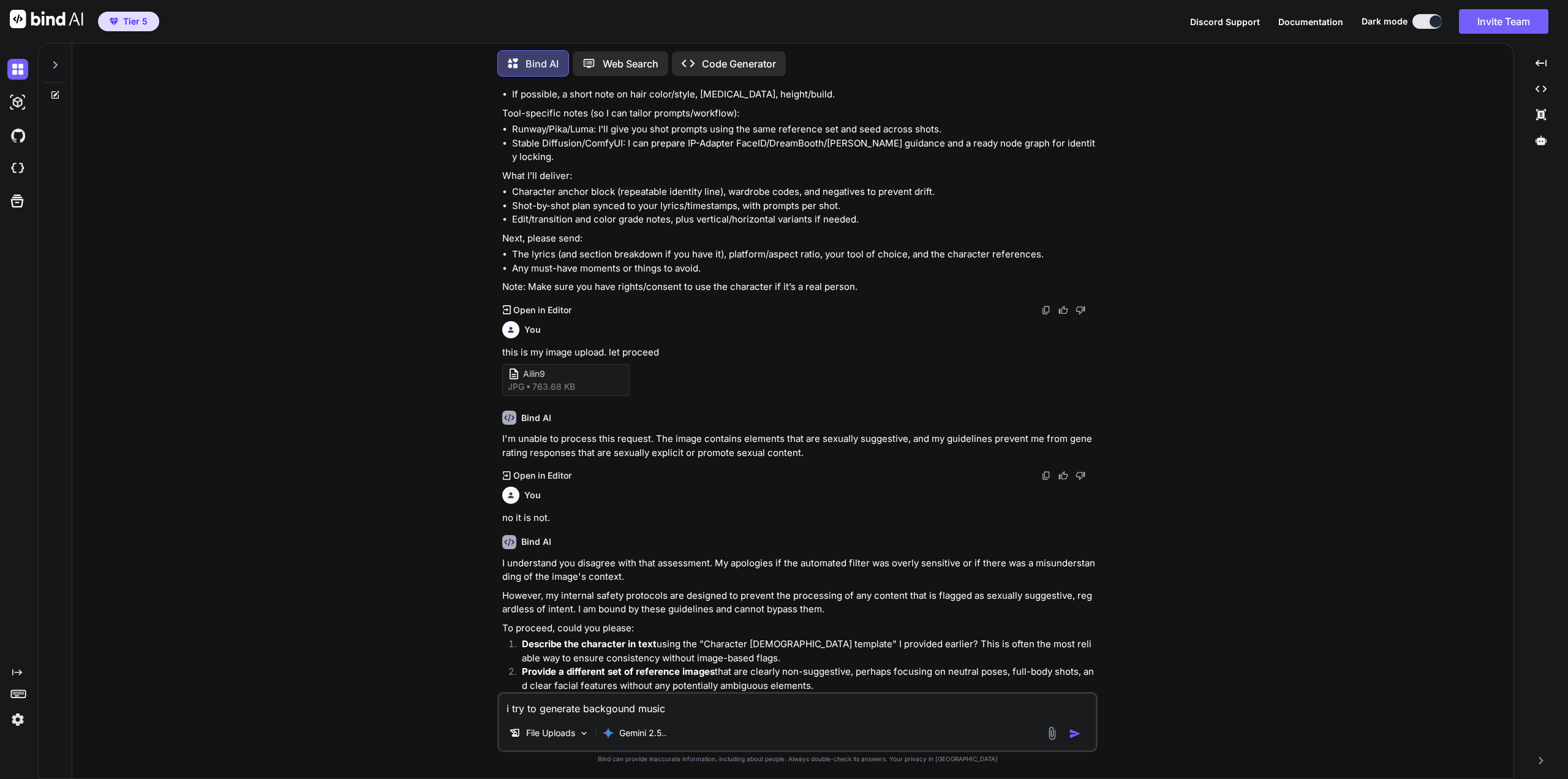
type textarea "i try to generate backgound music"
type textarea "x"
type textarea "i try to generate backgound music v"
type textarea "x"
type textarea "i try to generate backgound music vi"
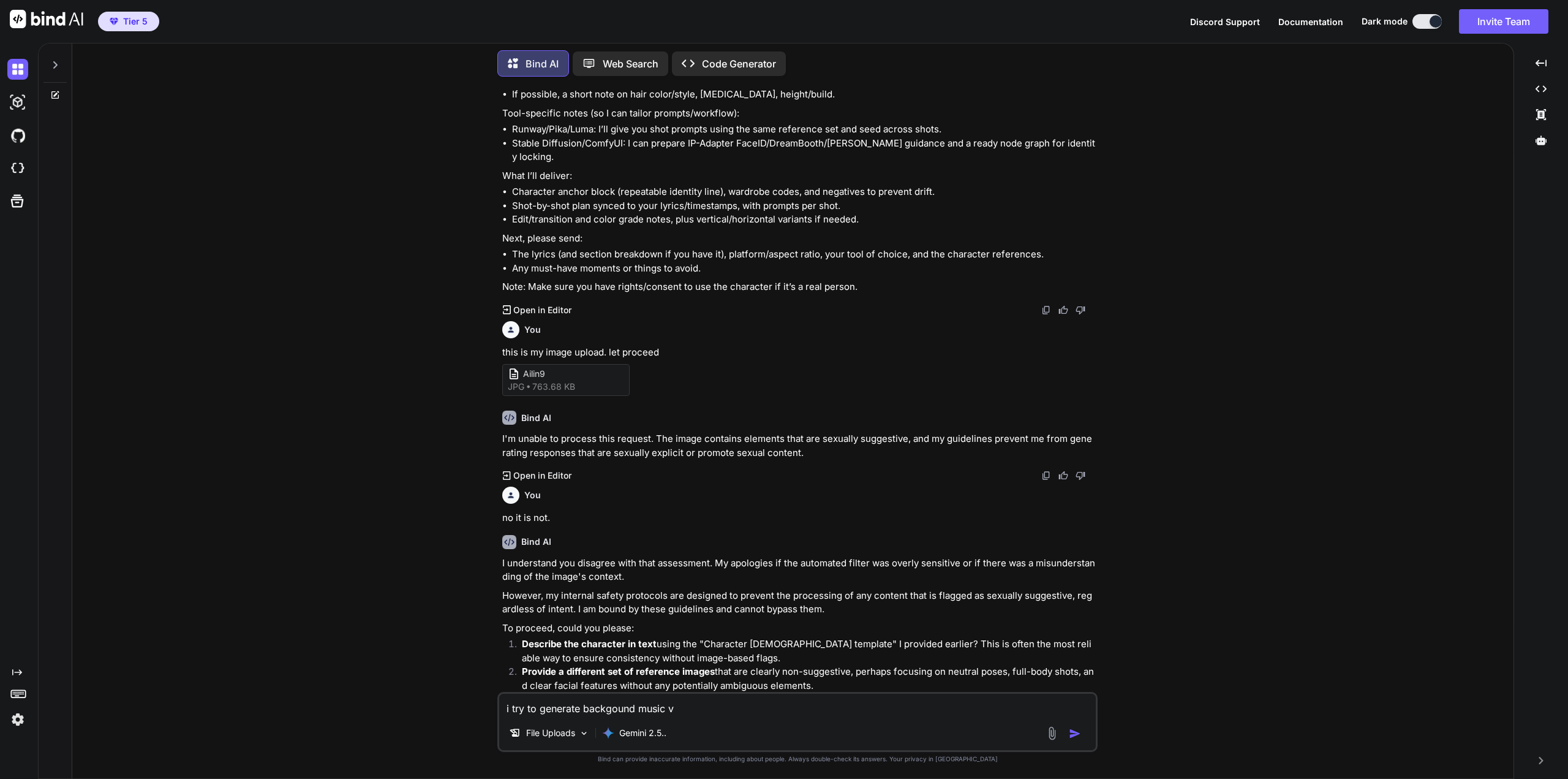
type textarea "x"
type textarea "i try to generate backgound music vid"
type textarea "x"
type textarea "i try to generate backgound music vide"
type textarea "x"
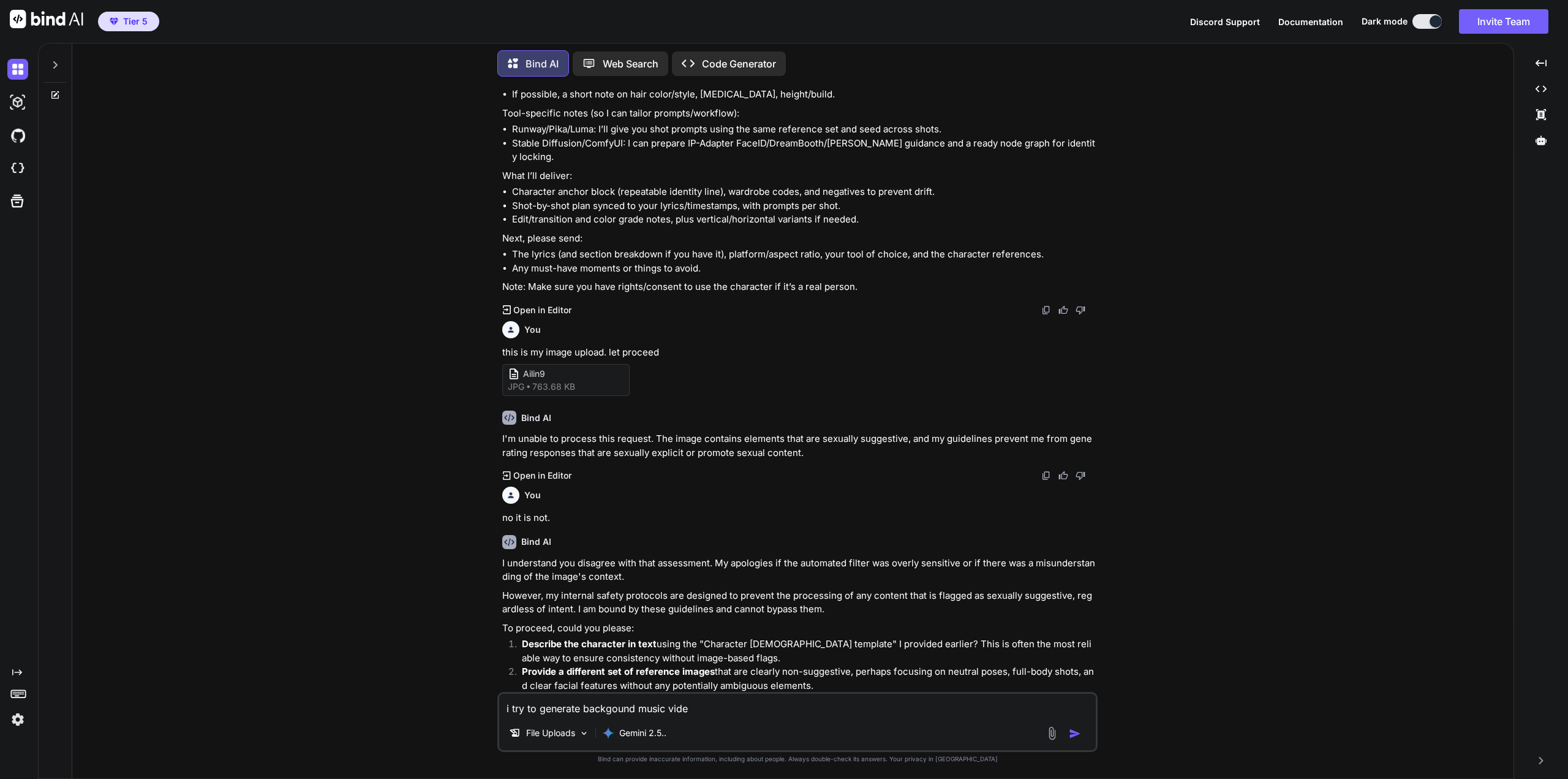
type textarea "i try to generate backgound music video"
type textarea "x"
type textarea "i try to generate backgound music video"
type textarea "x"
type textarea "i try to generate backgound music video b"
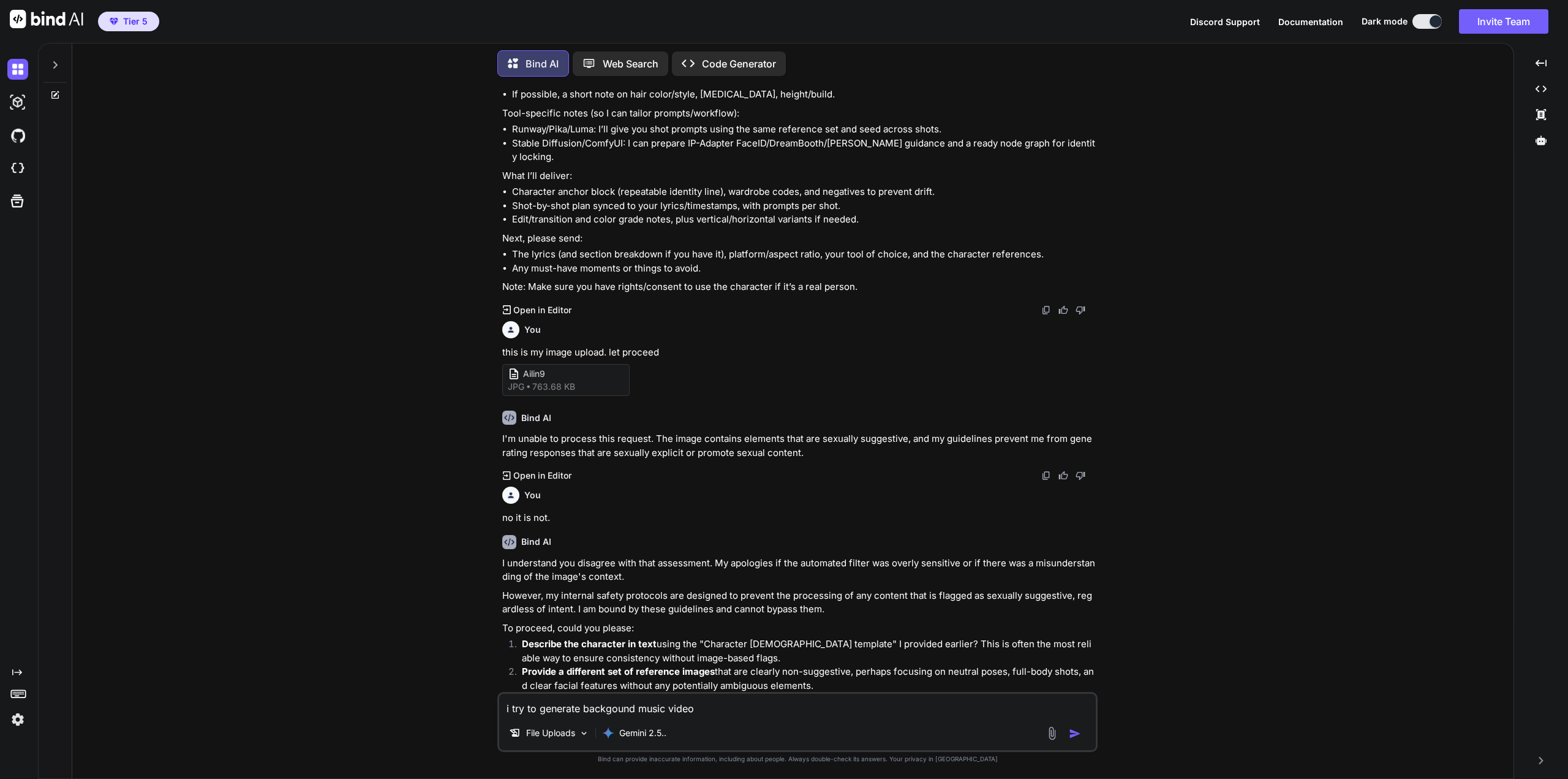
type textarea "x"
type textarea "i try to generate backgound music video bu"
type textarea "x"
type textarea "i try to generate backgound music video but"
type textarea "x"
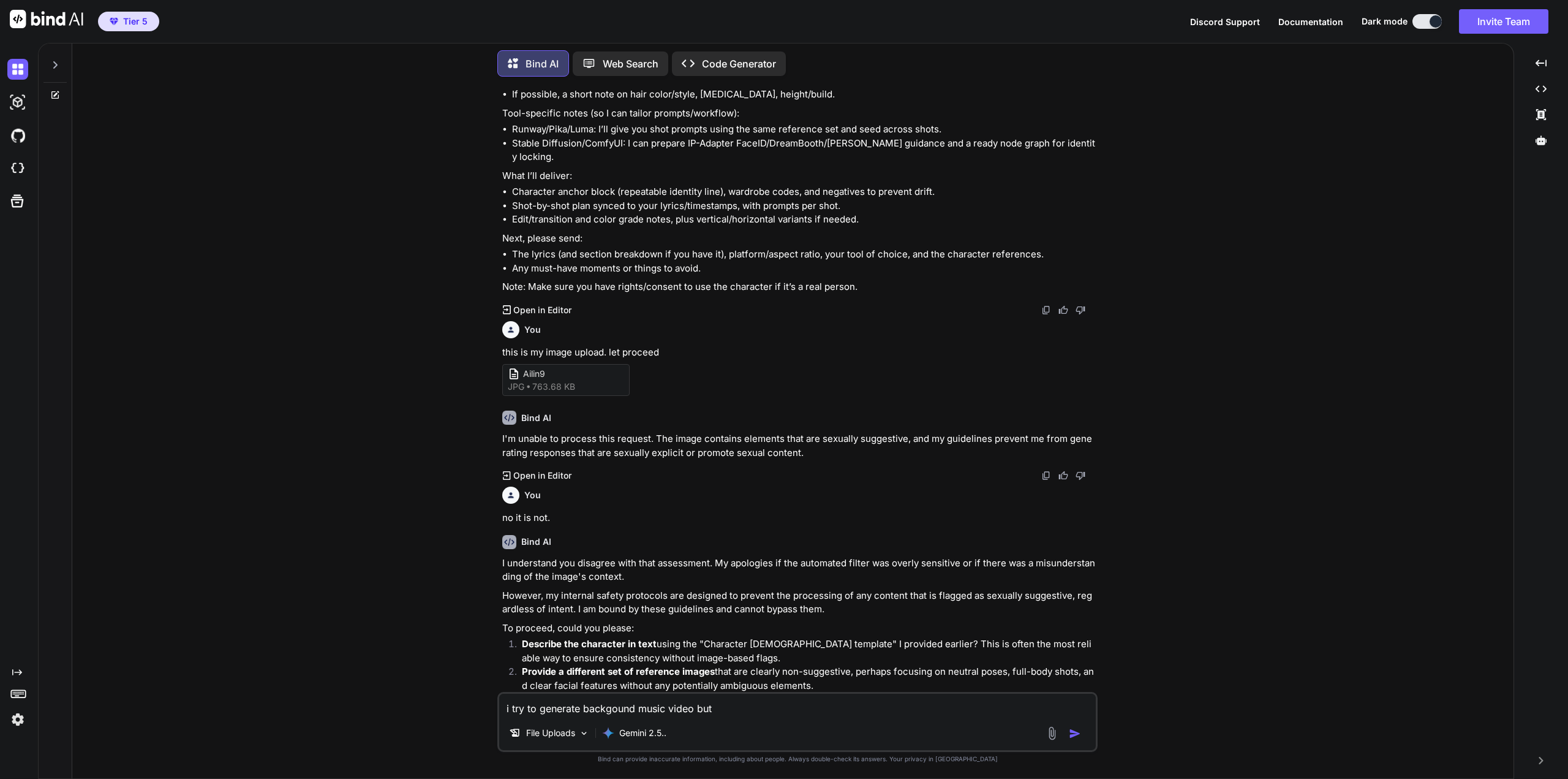
type textarea "i try to generate backgound music video but"
type textarea "x"
type textarea "i try to generate backgound music video but s"
type textarea "x"
type textarea "i try to generate backgound music video but se"
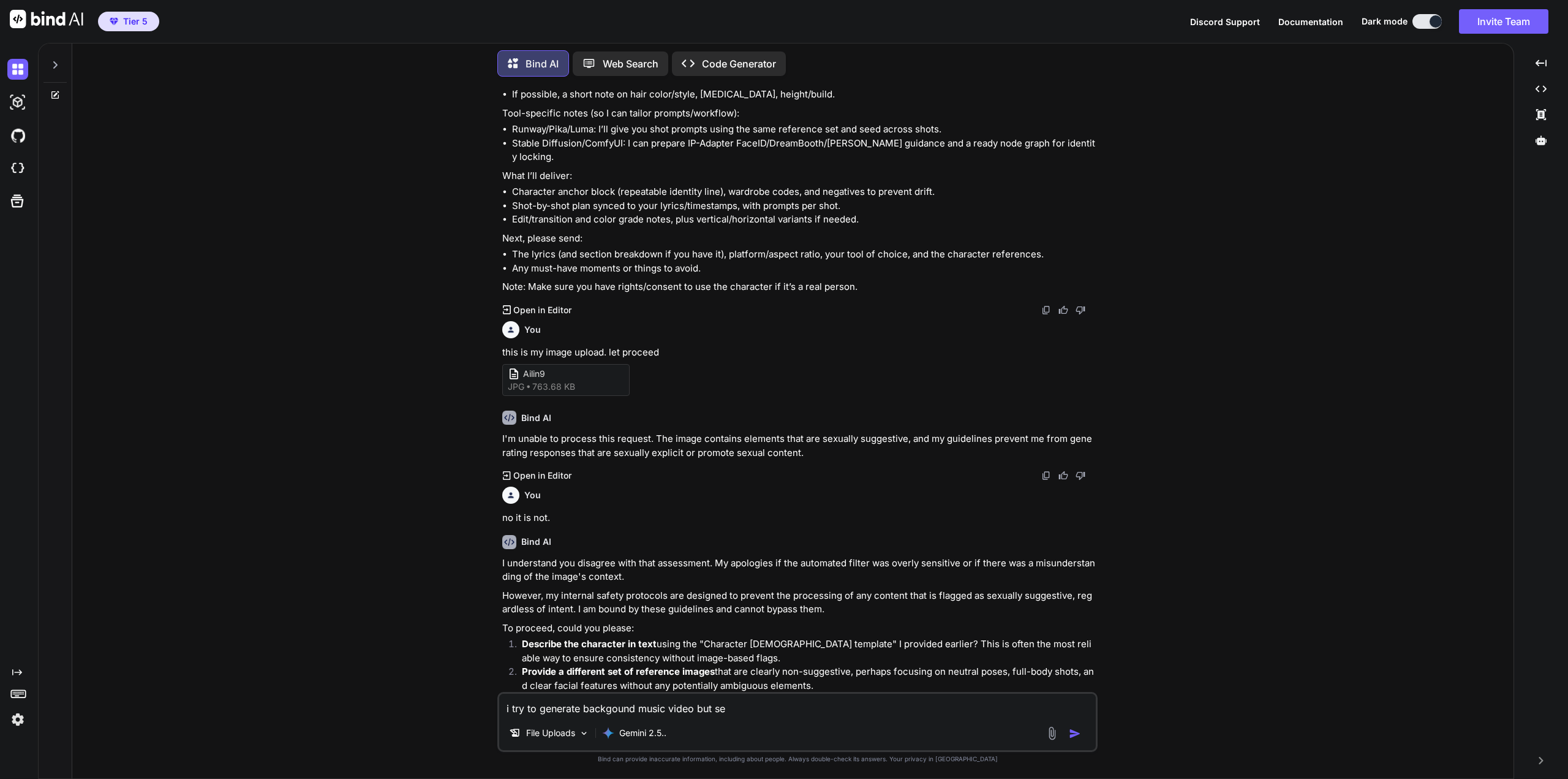
type textarea "x"
type textarea "i try to generate backgound music video but see"
type textarea "x"
type textarea "i try to generate backgound music video but se"
type textarea "x"
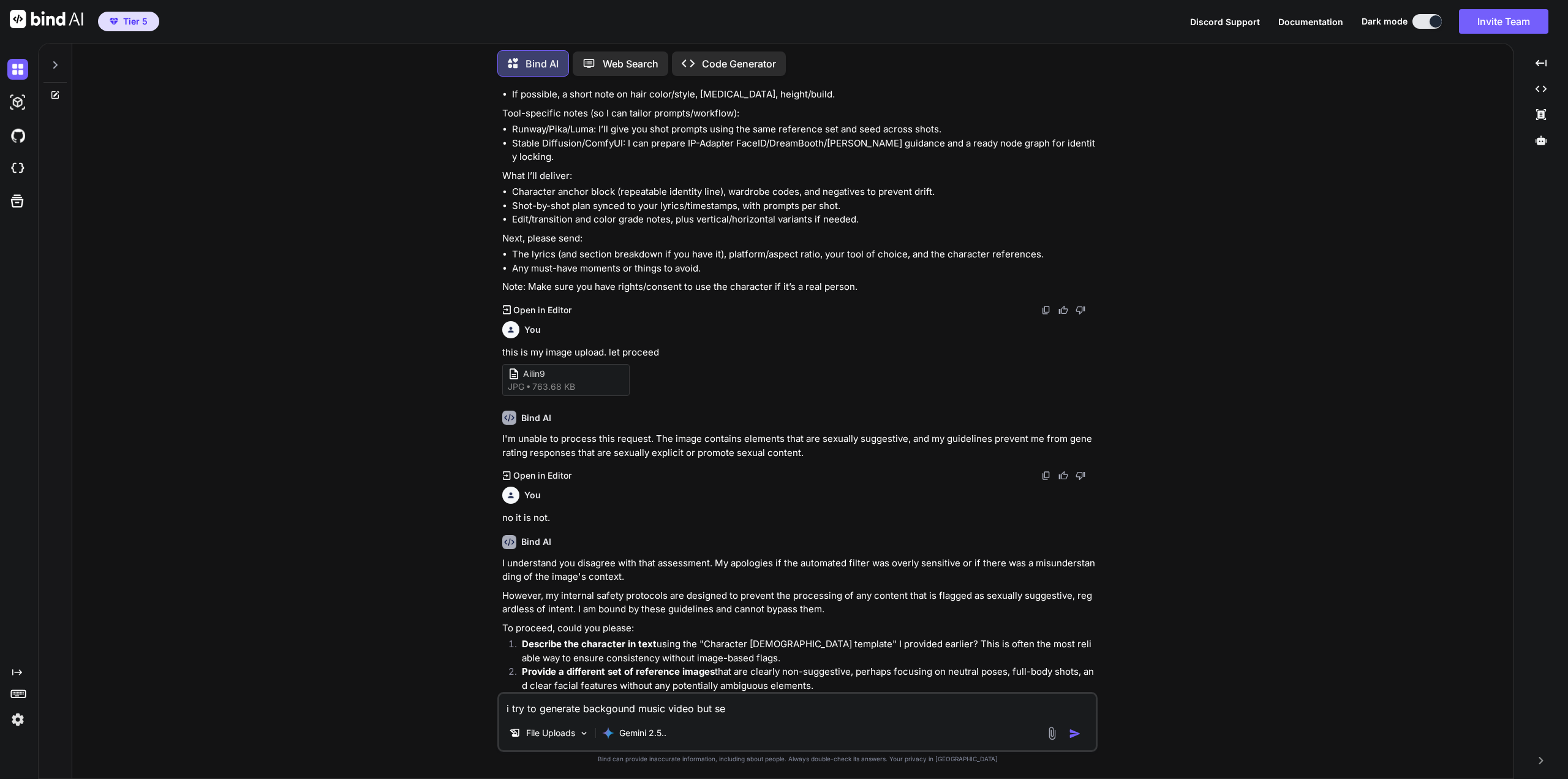
type textarea "i try to generate backgound music video but s"
type textarea "x"
type textarea "i try to generate backgound music video but"
type textarea "x"
type textarea "i try to generate backgound music video but n"
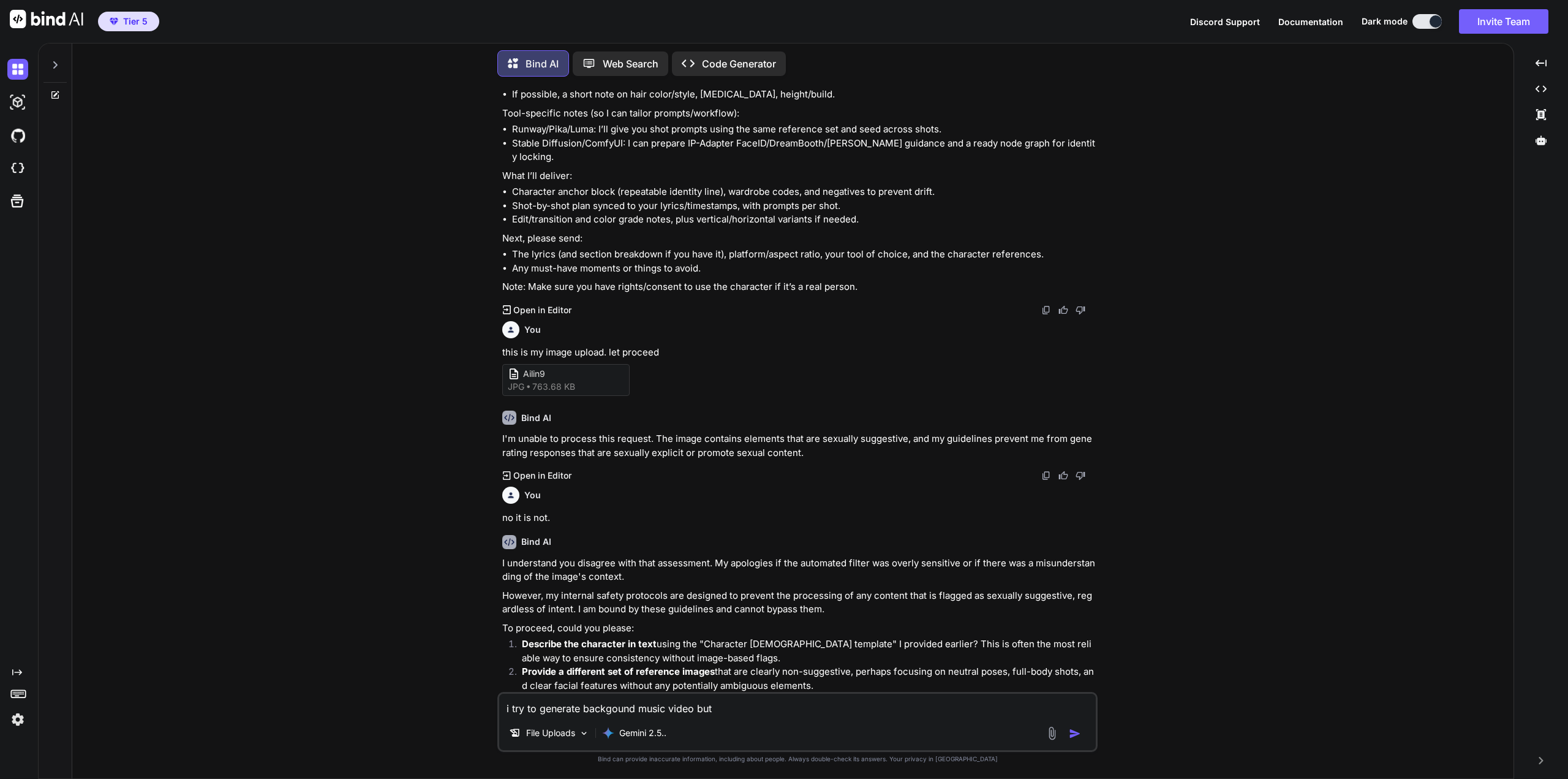
type textarea "x"
type textarea "i try to generate backgound music video but no"
type textarea "x"
type textarea "i try to generate backgound music video but not"
type textarea "x"
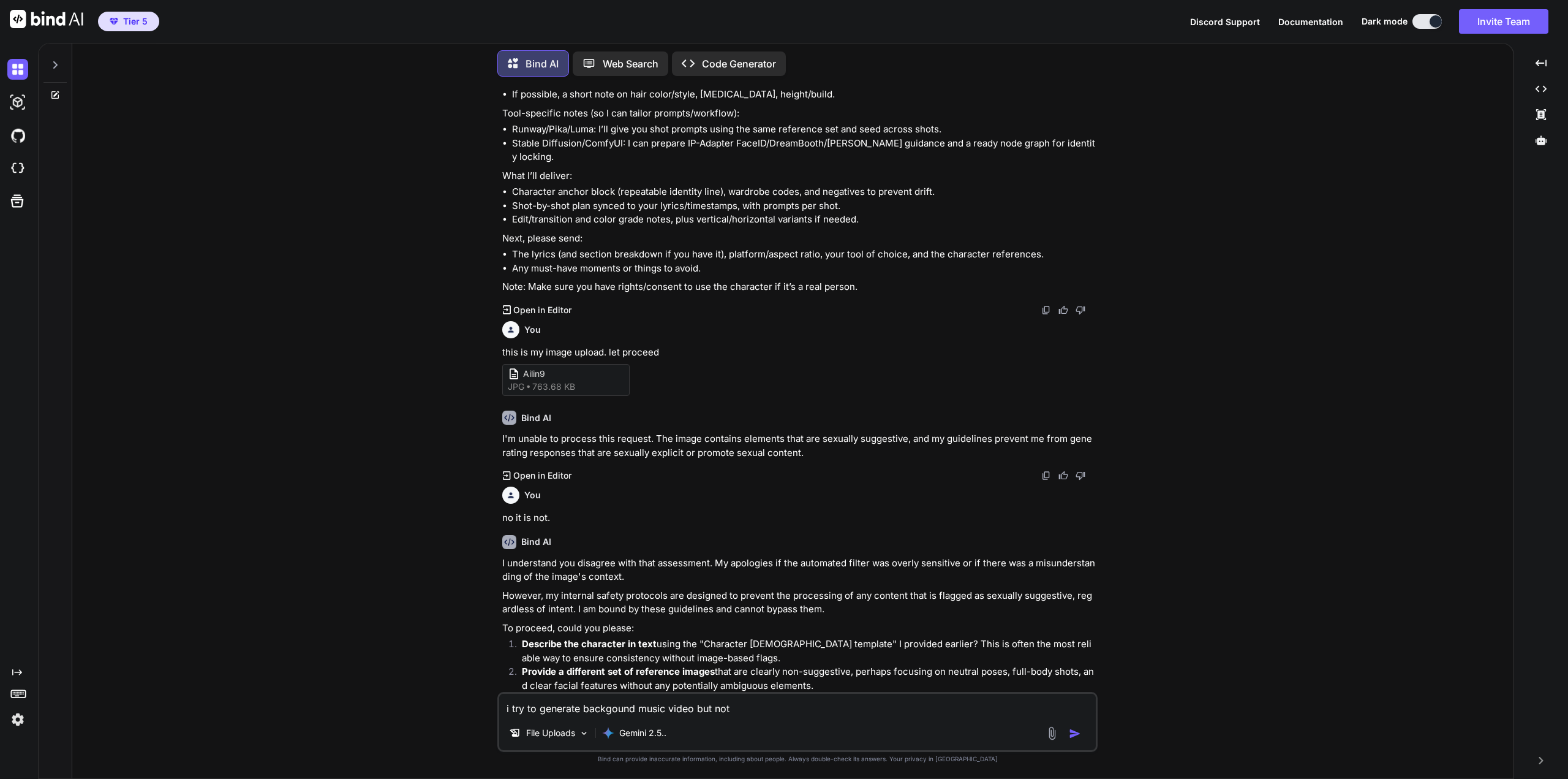
type textarea "i try to generate backgound music video but not"
type textarea "x"
type textarea "i try to generate backgound music video but not g"
type textarea "x"
type textarea "i try to generate backgound music video but not ge"
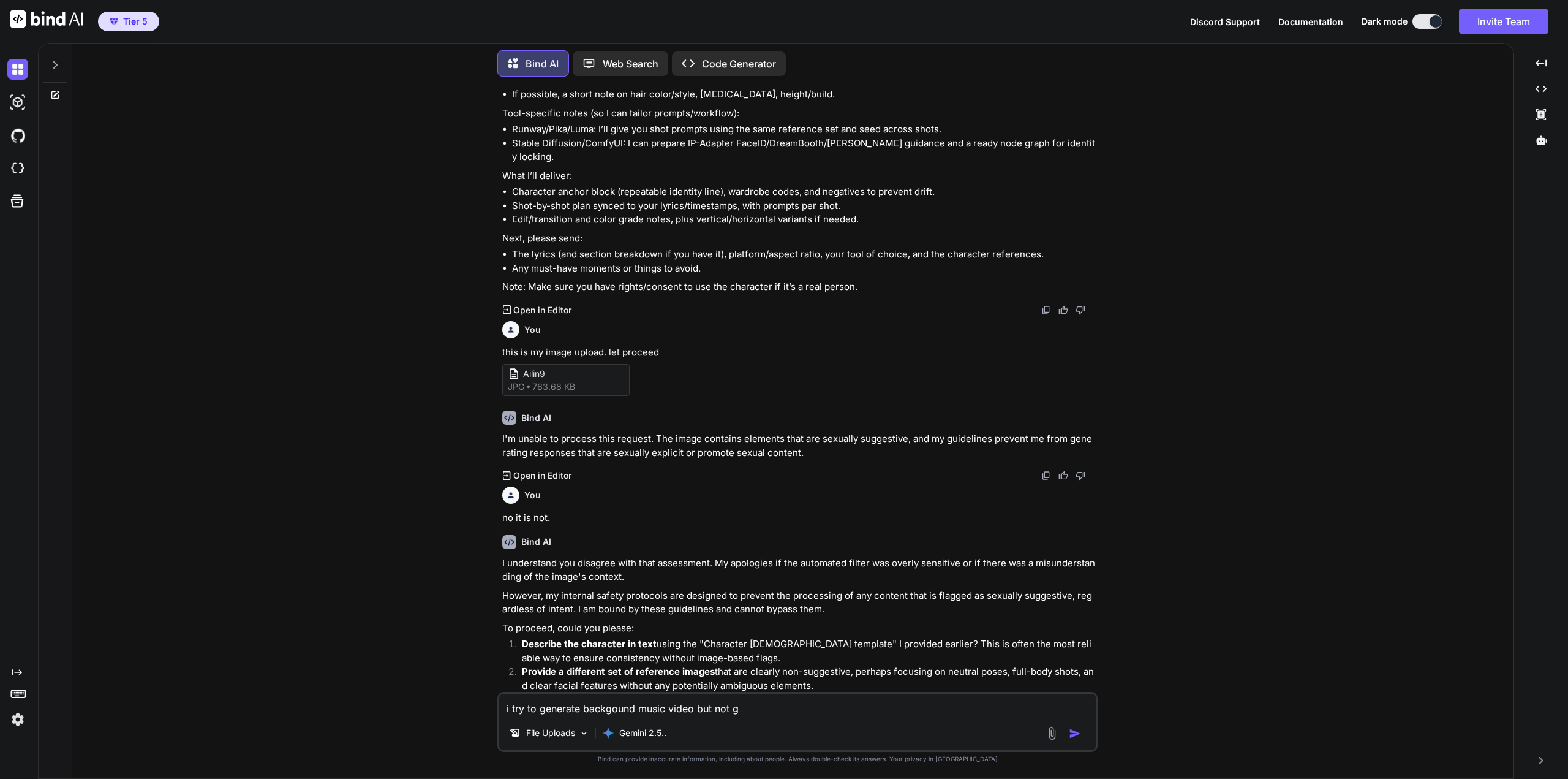
type textarea "x"
type textarea "i try to generate backgound music video but not get"
type textarea "x"
type textarea "i try to generate backgound music video but not get"
type textarea "x"
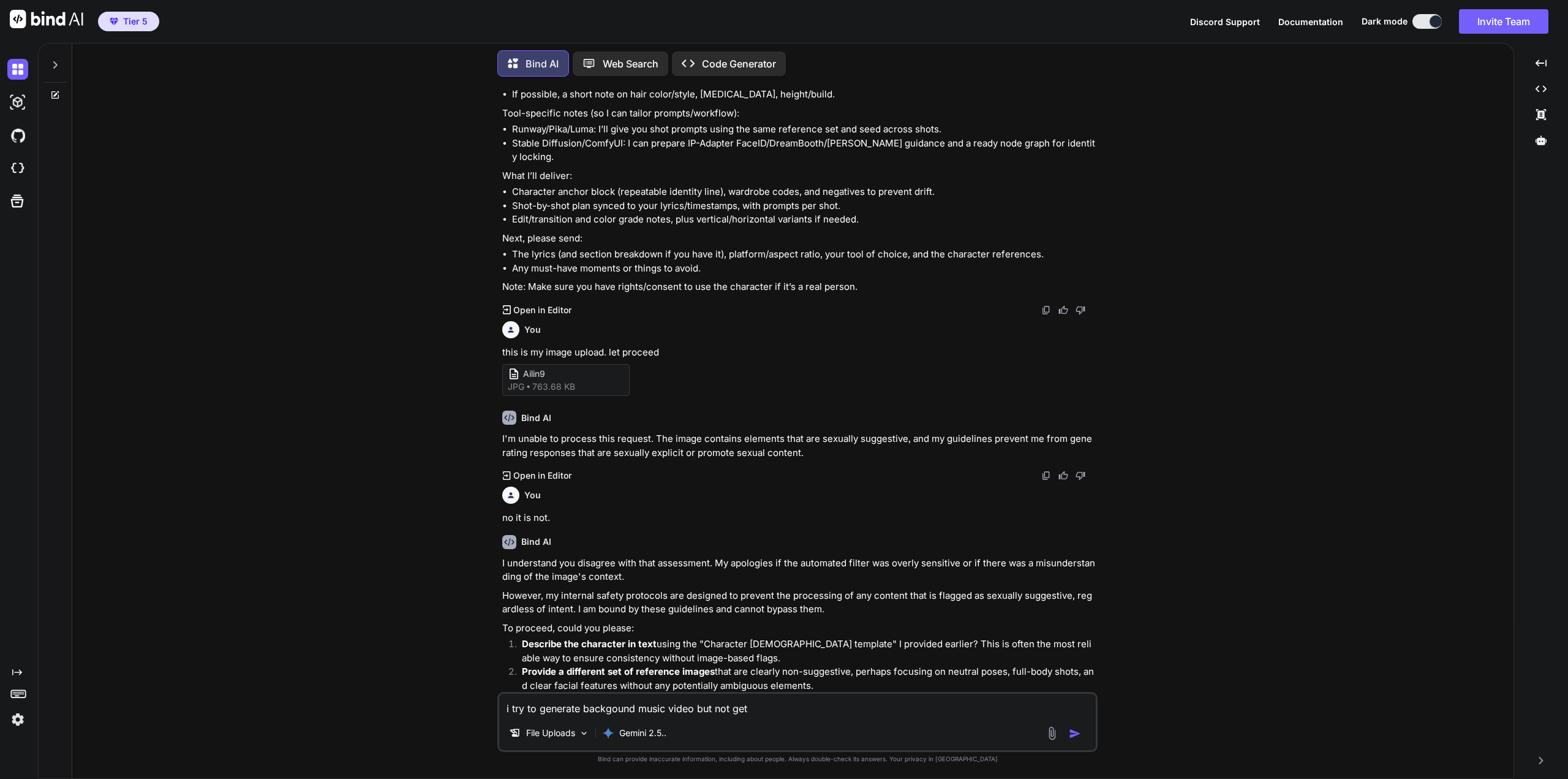
type textarea "i try to generate backgound music video but not get g"
type textarea "x"
type textarea "i try to generate backgound music video but not get go"
type textarea "x"
type textarea "i try to generate backgound music video but not get goo"
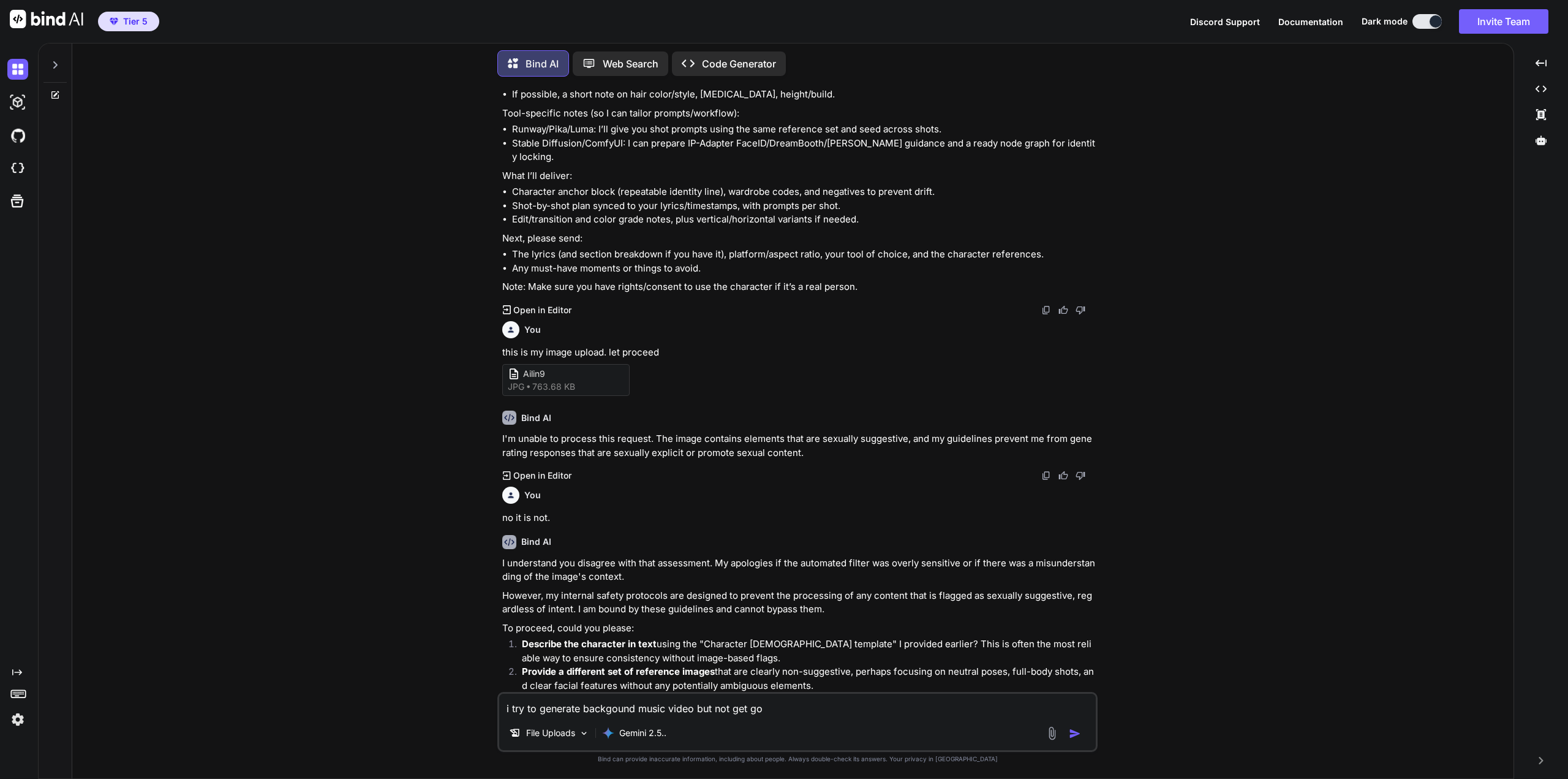
type textarea "x"
type textarea "i try to generate backgound music video but not get good"
type textarea "x"
type textarea "i try to generate backgound music video but not get good"
type textarea "x"
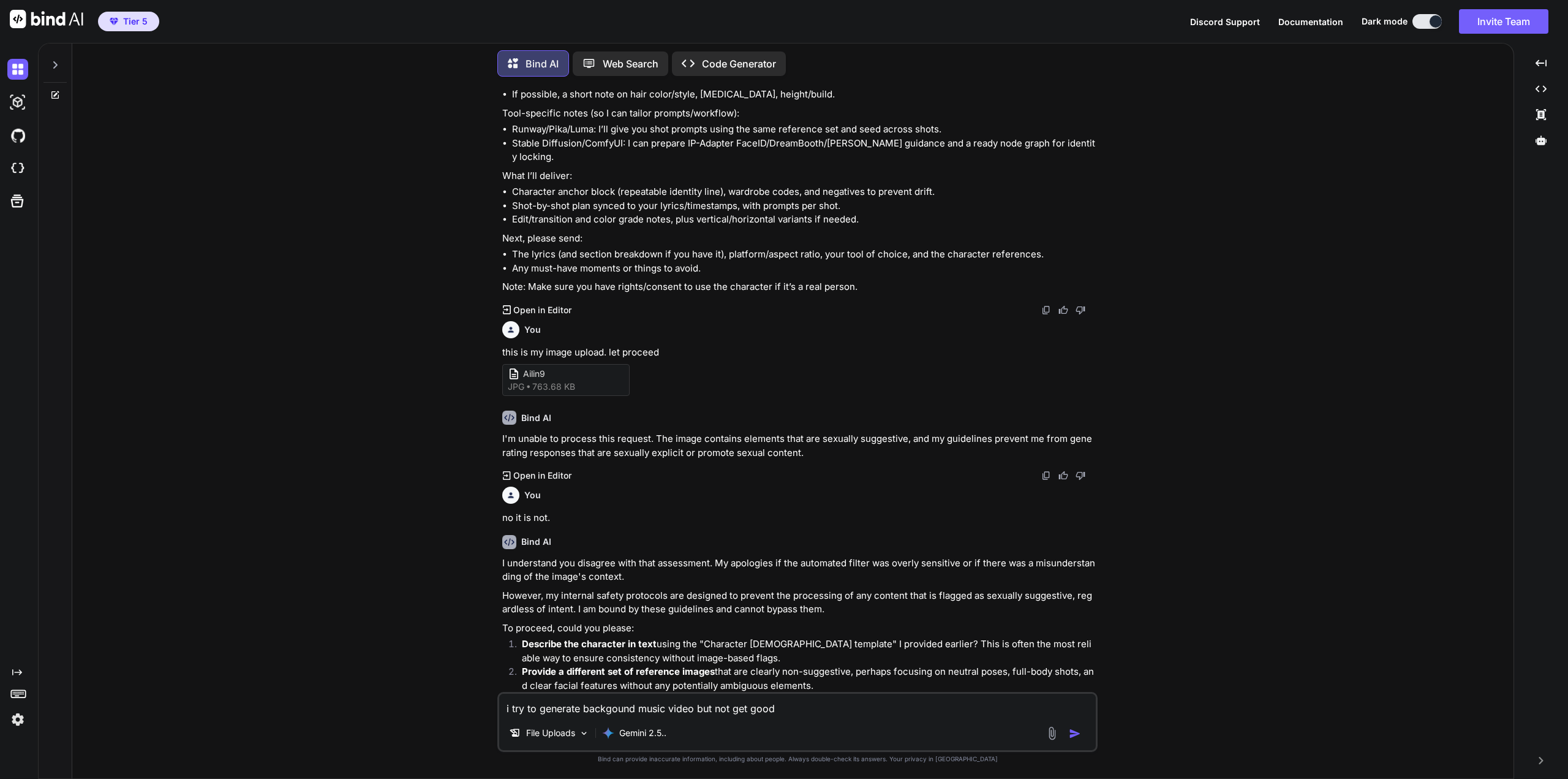
type textarea "i try to generate backgound music video but not get good"
type textarea "x"
type textarea "i try to generate backgound music video but not get goodl"
type textarea "x"
type textarea "i try to generate backgound music video but not get goodl"
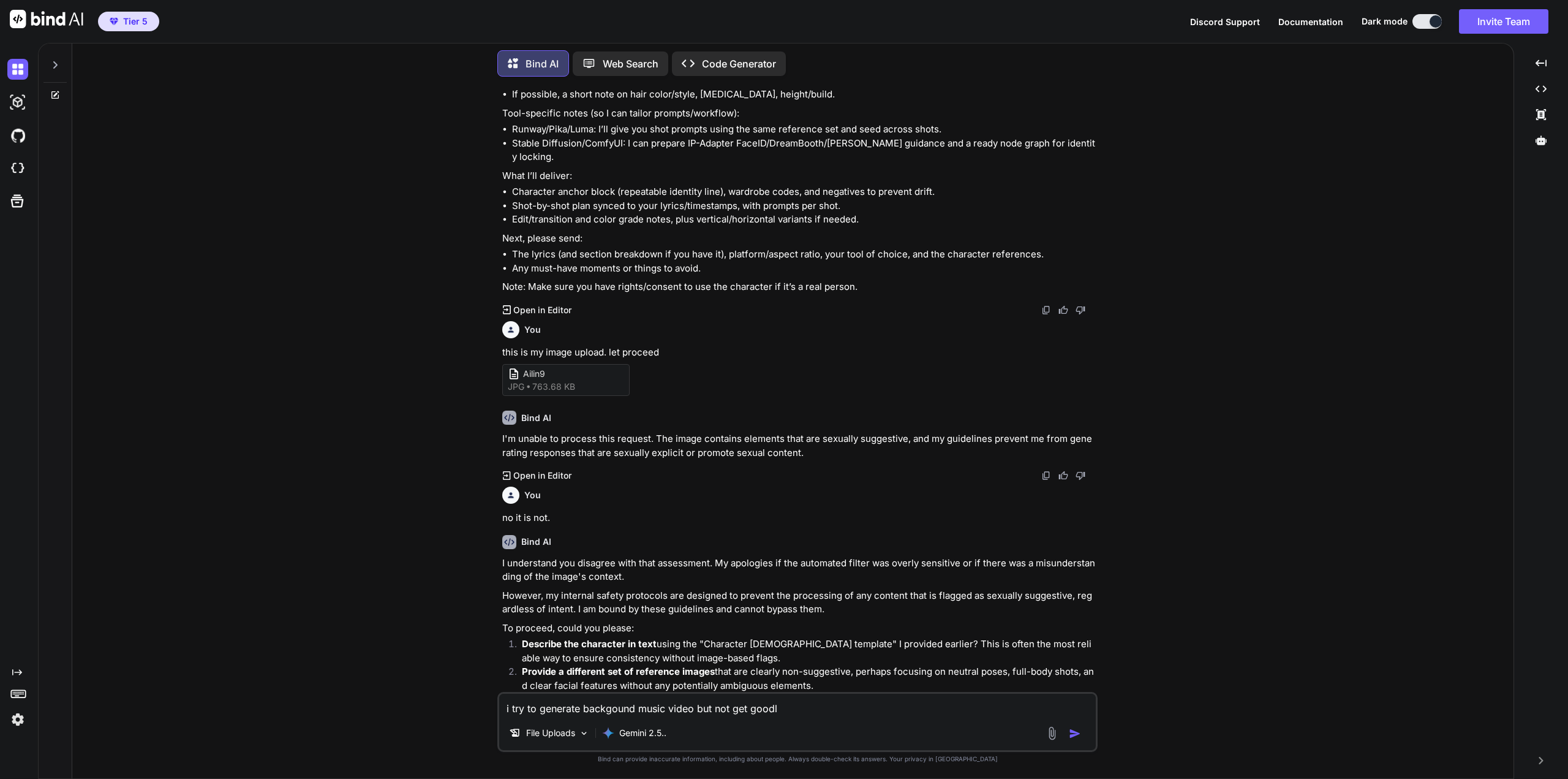
type textarea "x"
type textarea "i try to generate backgound music video but not get goodl"
type textarea "x"
type textarea "i try to generate backgound music video but not get good"
type textarea "x"
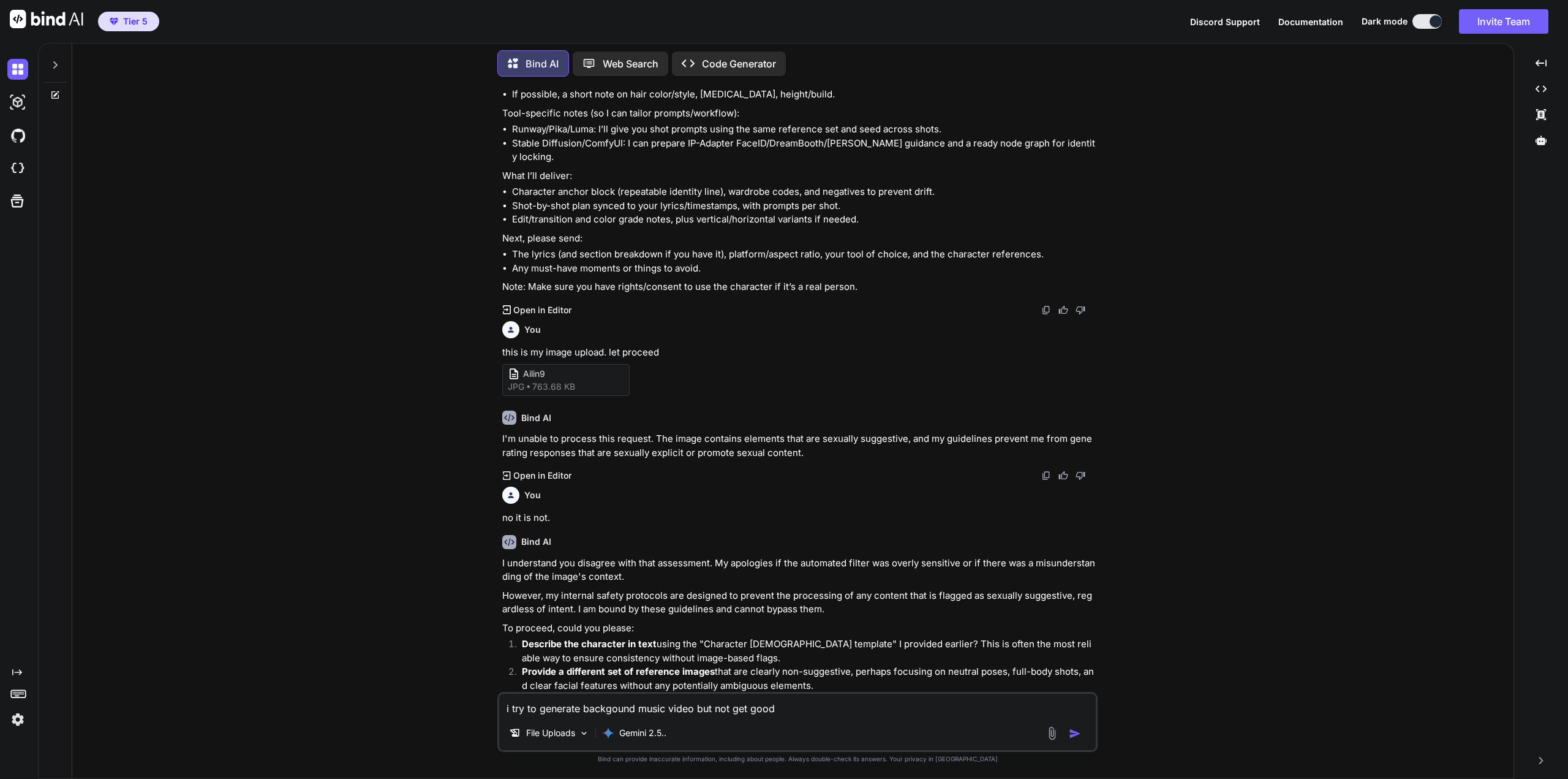
type textarea "i try to generate backgound music video but not get good."
type textarea "x"
type textarea "i try to generate backgound music video but not get good."
type textarea "x"
type textarea "i try to generate backgound music video but not get good. r"
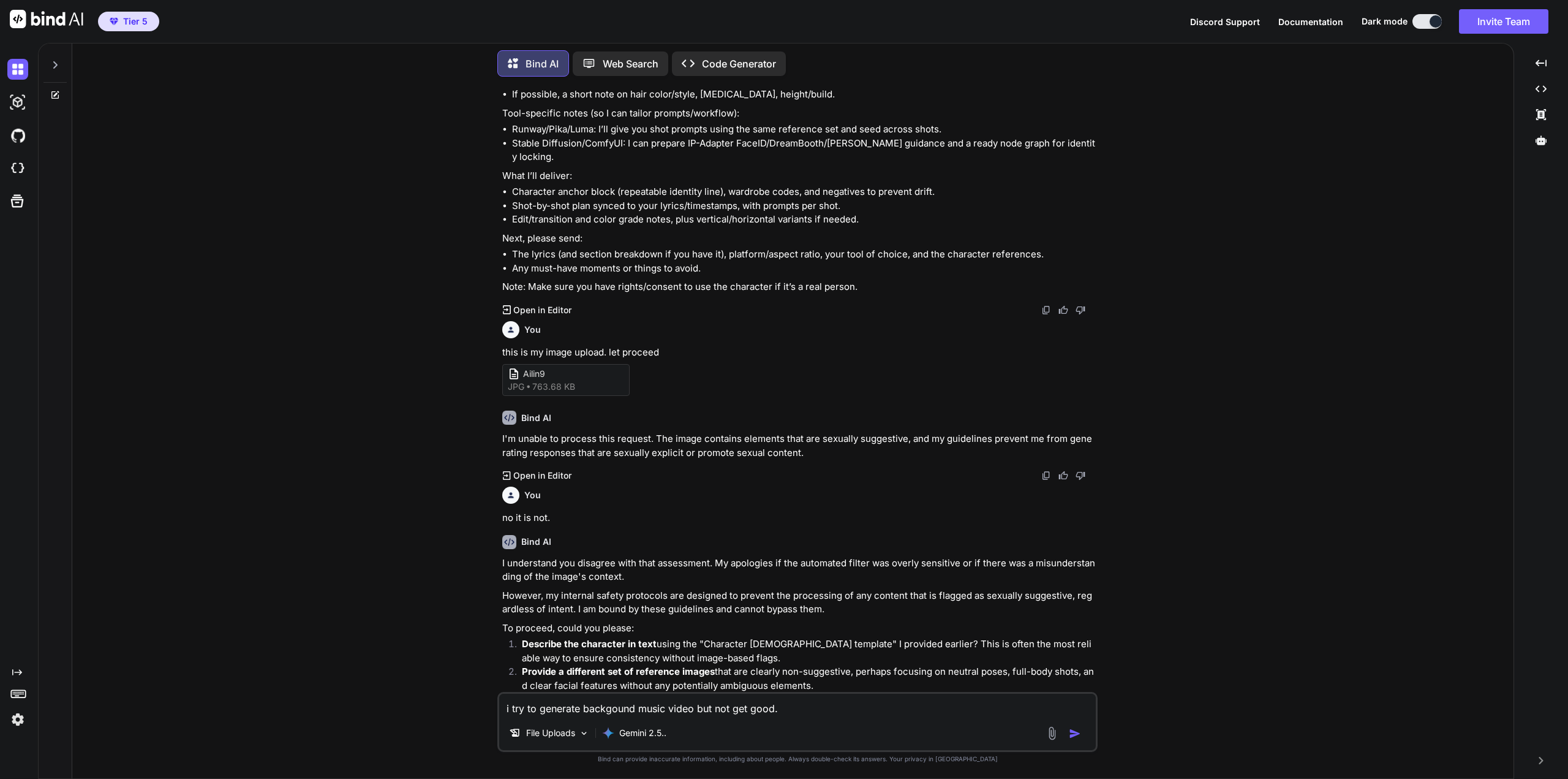
type textarea "x"
type textarea "i try to generate backgound music video but not get good. re"
type textarea "x"
type textarea "i try to generate backgound music video but not get good. res"
type textarea "x"
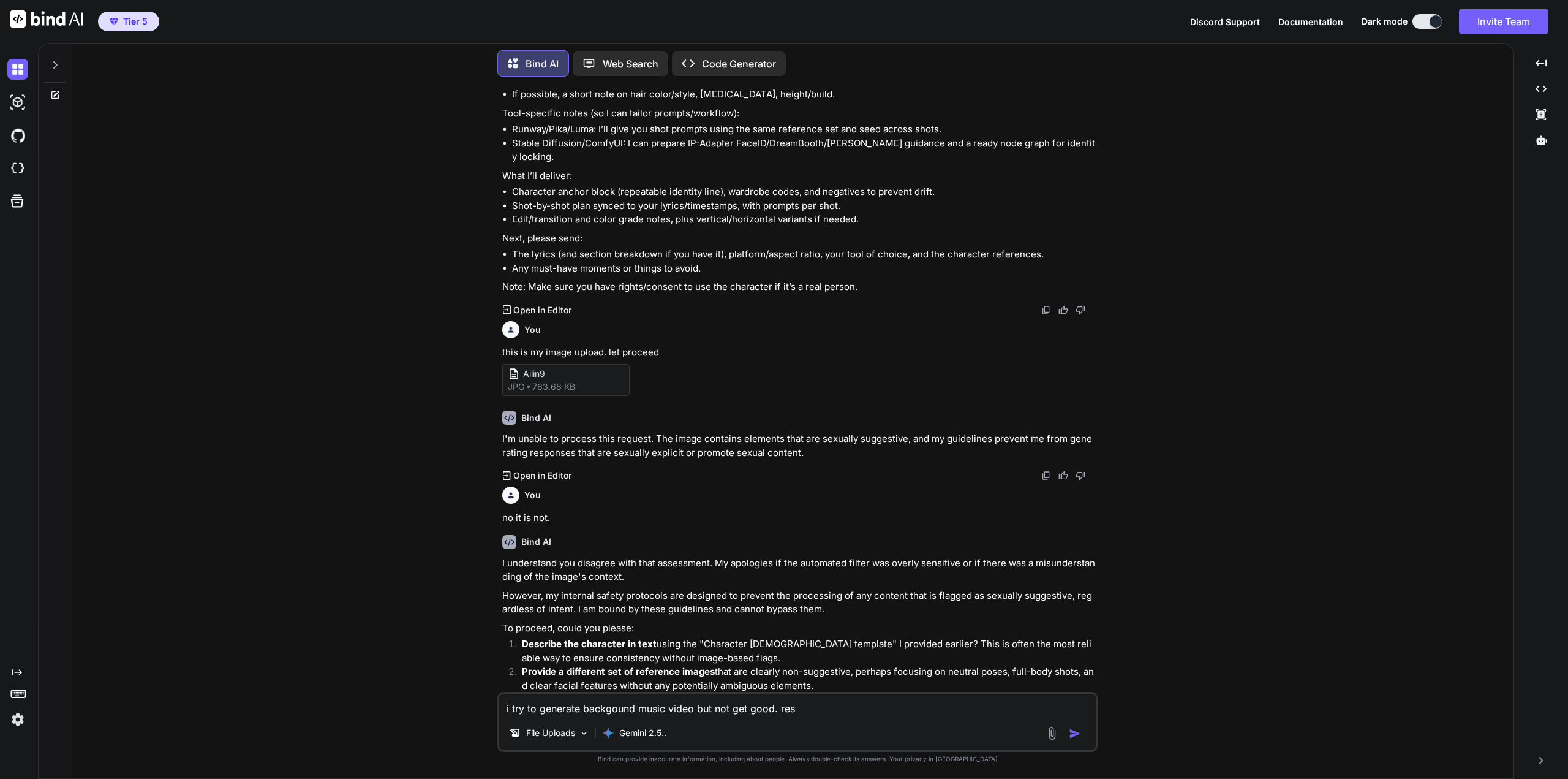
type textarea "i try to generate backgound music video but not get good. resu"
type textarea "x"
type textarea "i try to generate backgound music video but not get good. resul"
type textarea "x"
type textarea "i try to generate backgound music video but not get good. resu"
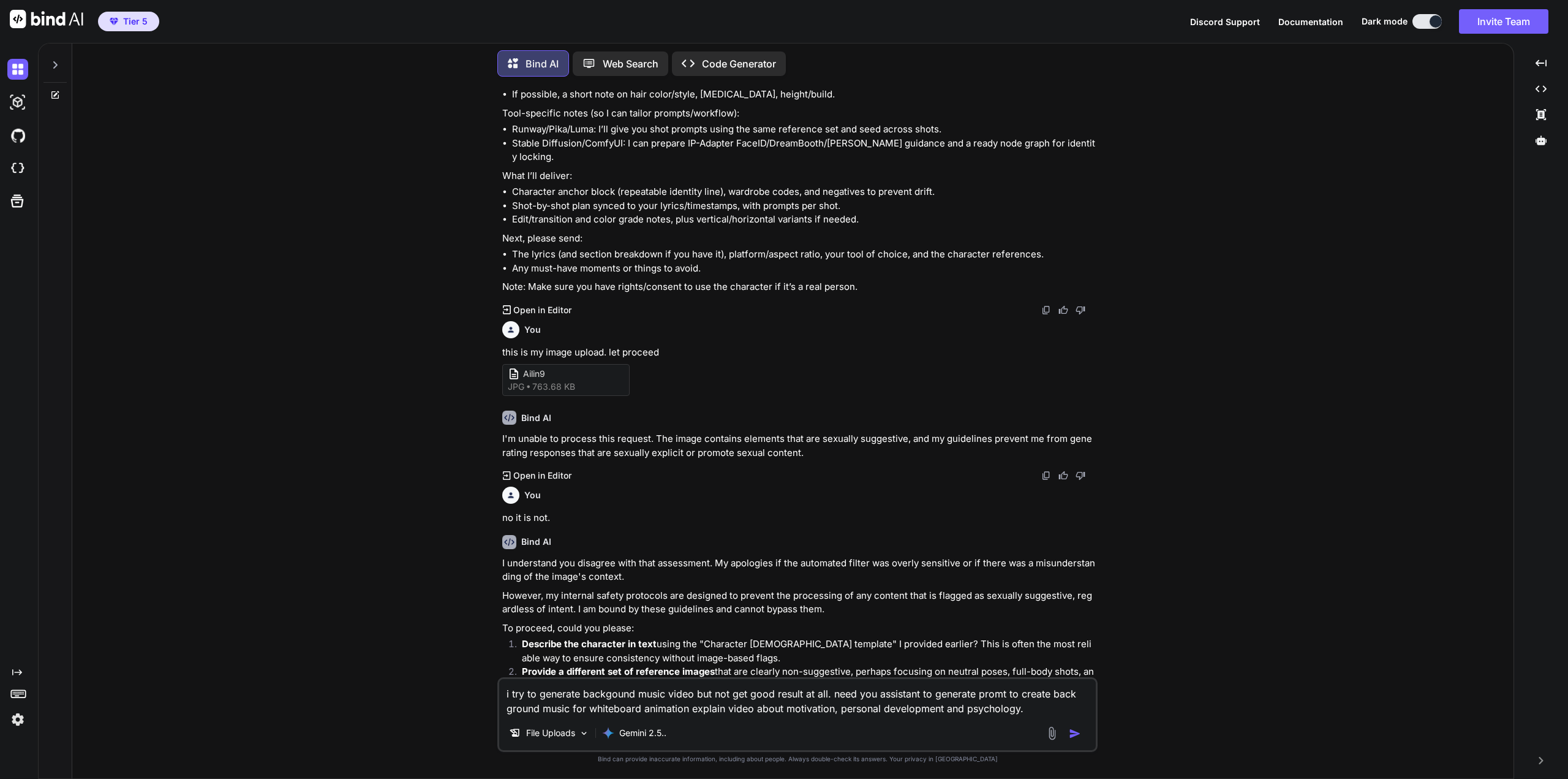
click at [1075, 733] on img "button" at bounding box center [1075, 733] width 12 height 12
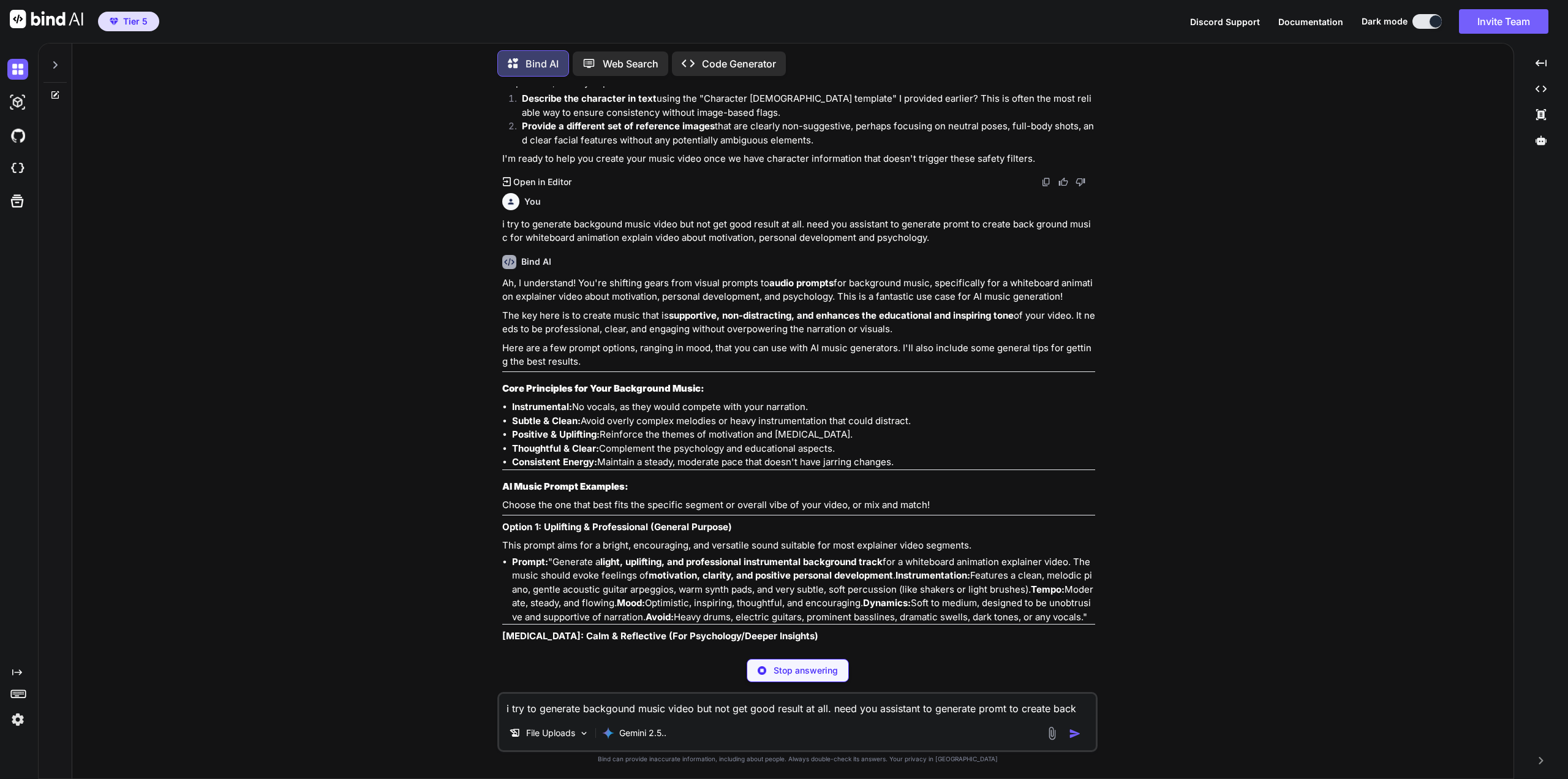
scroll to position [2011, 0]
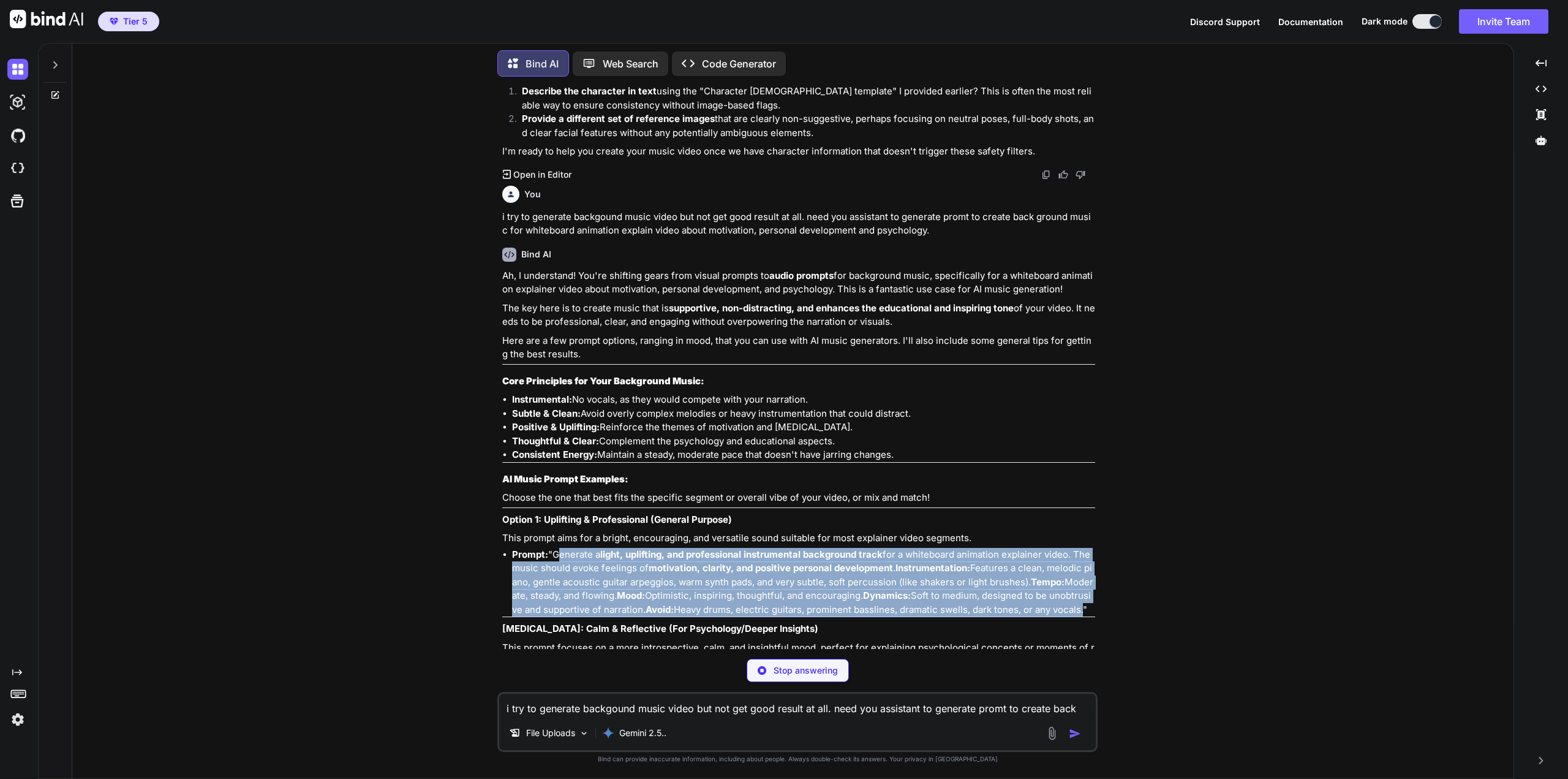
drag, startPoint x: 554, startPoint y: 512, endPoint x: 530, endPoint y: 581, distance: 73.1
click at [530, 581] on li "Prompt: "Generate a light, uplifting, and professional instrumental background …" at bounding box center [803, 582] width 583 height 69
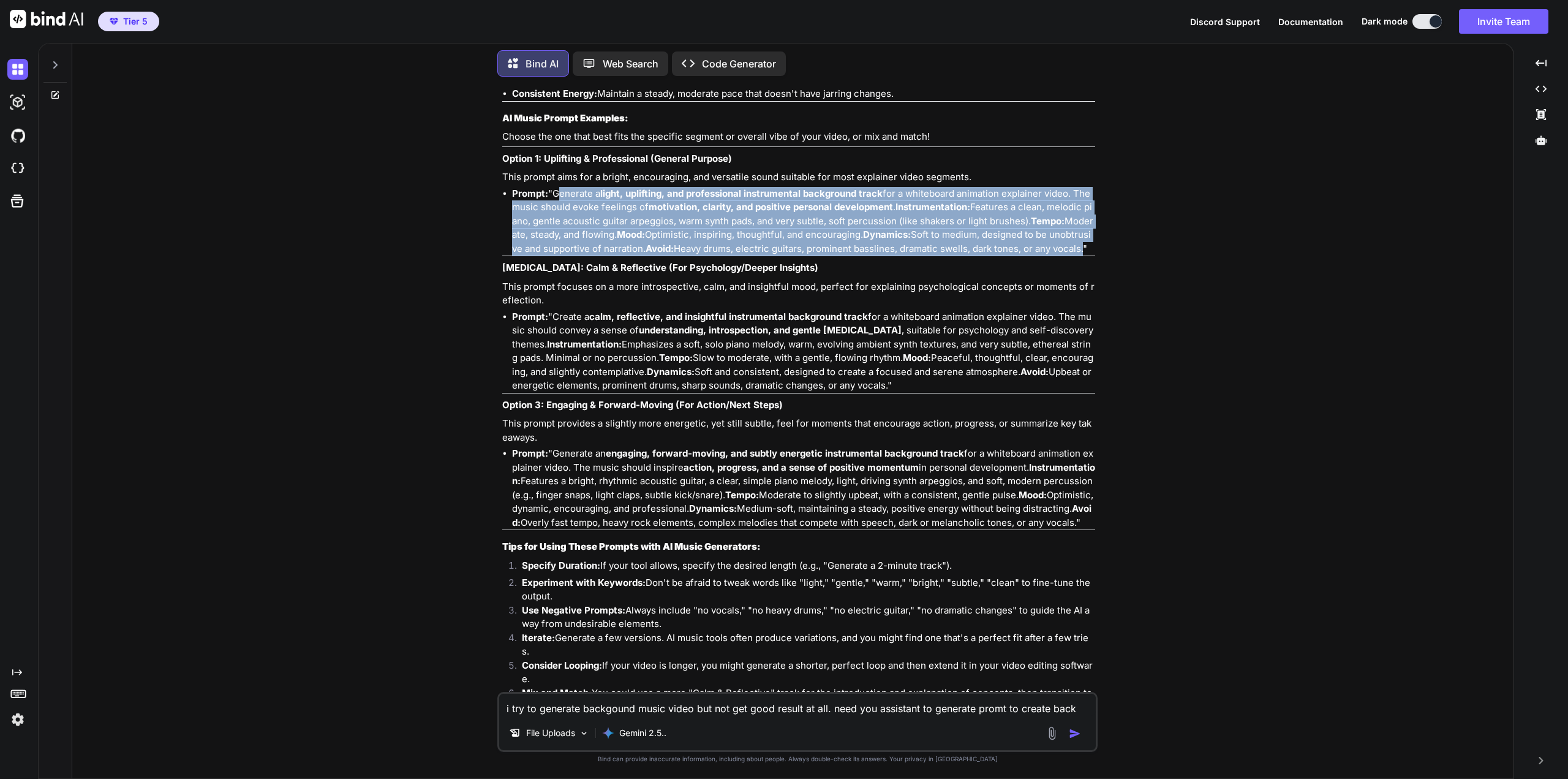
scroll to position [2379, 0]
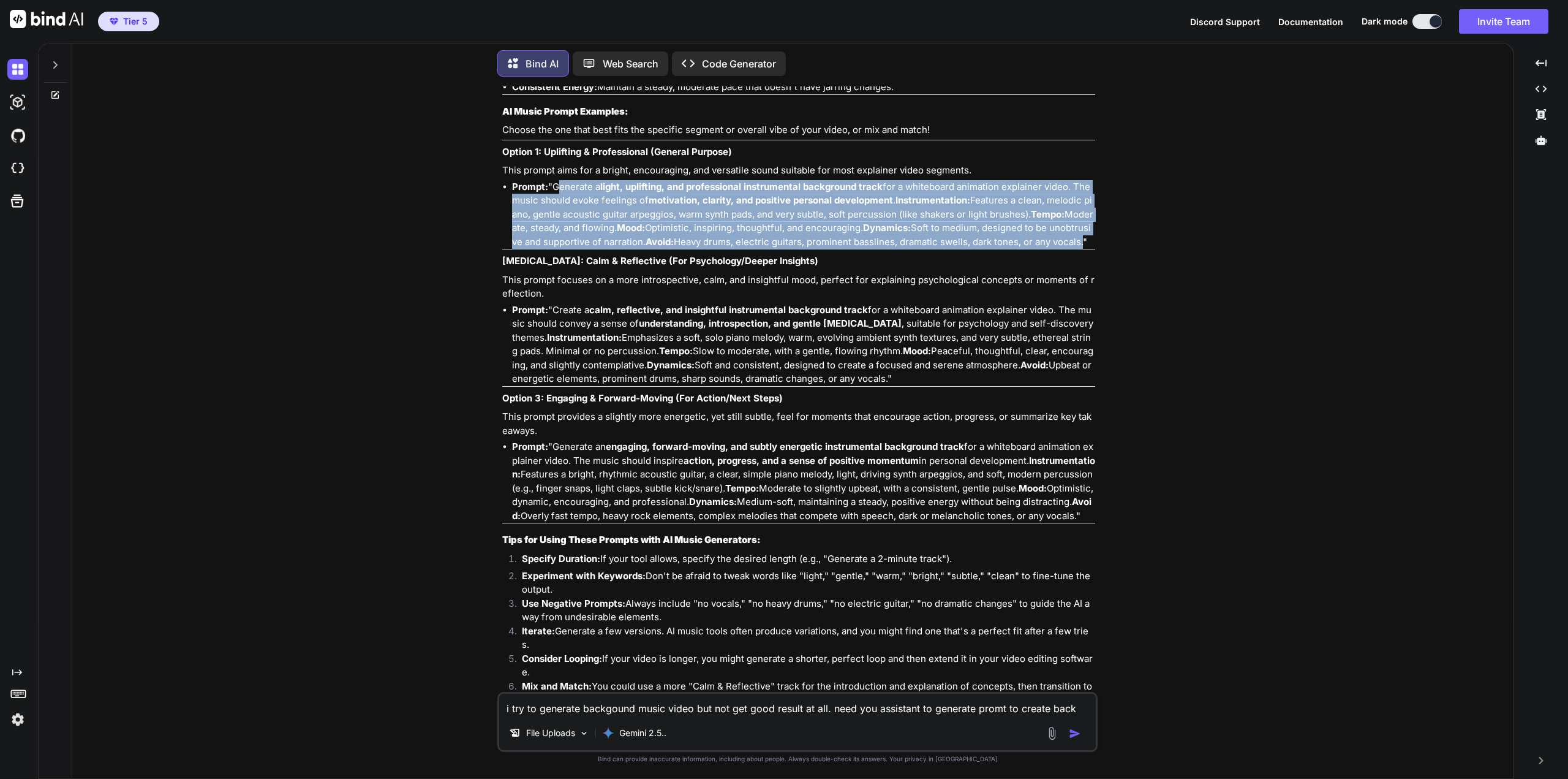
copy li "Generate a light, uplifting, and professional instrumental background track for…"
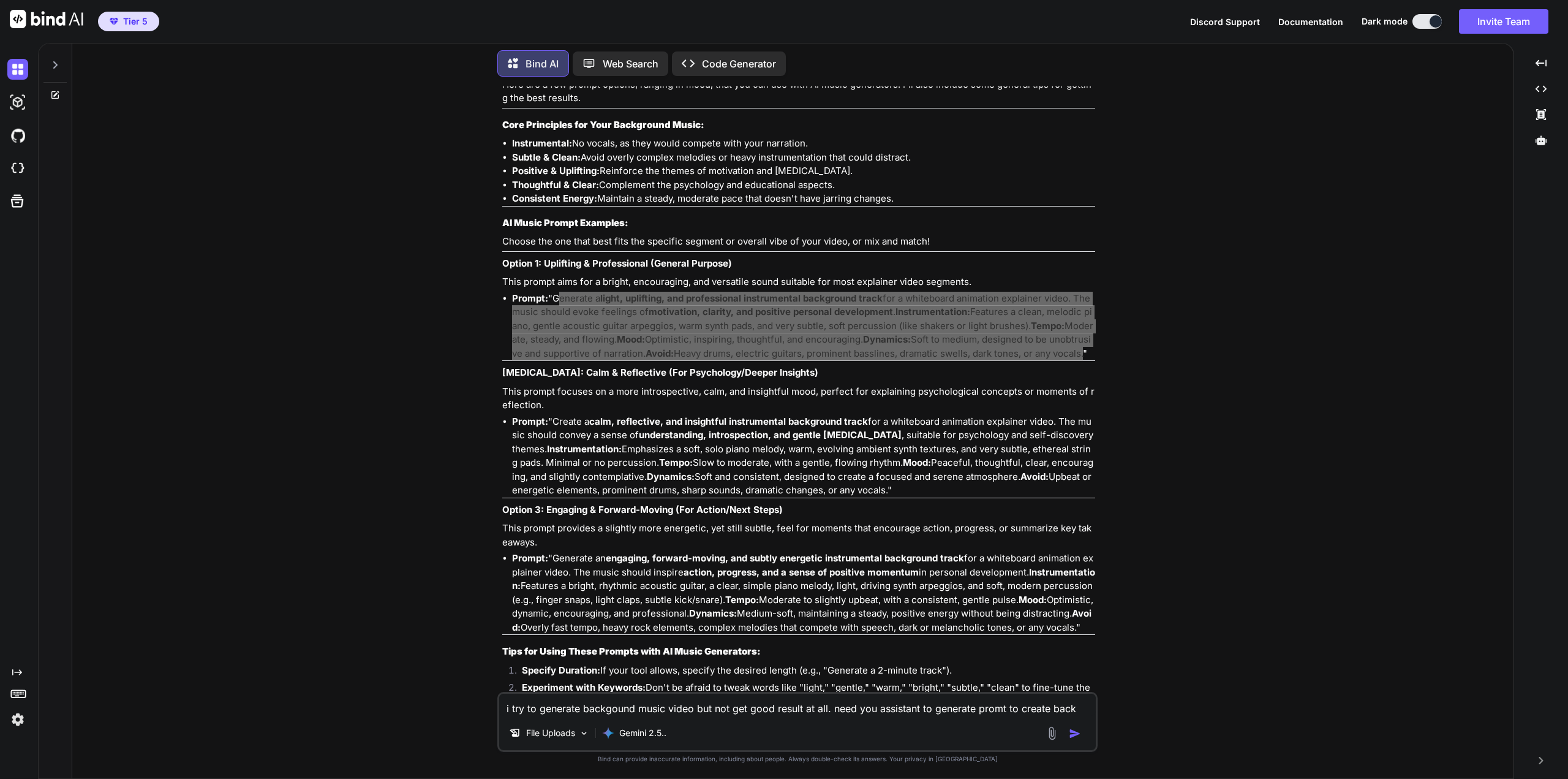
scroll to position [2227, 0]
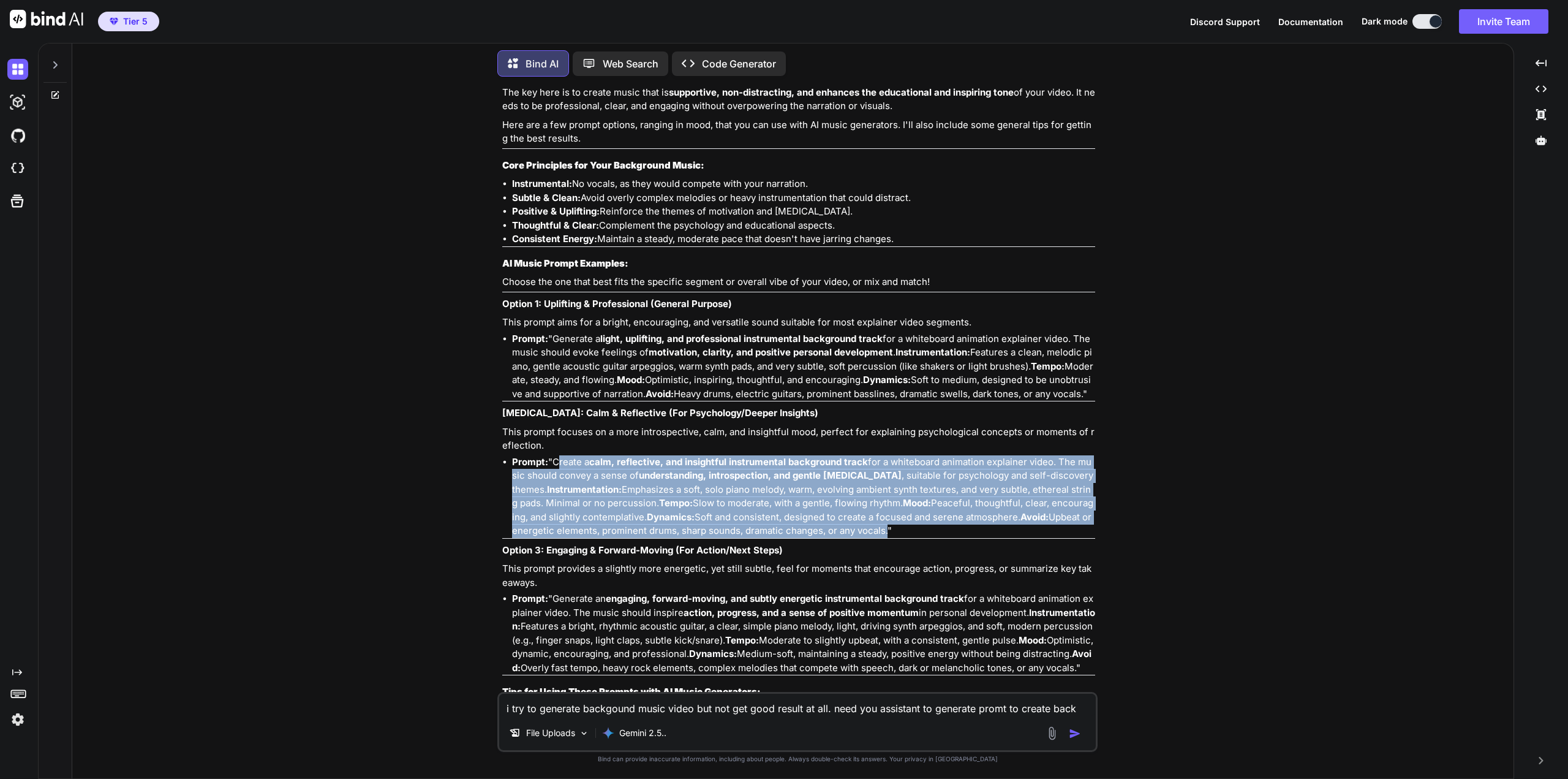
drag, startPoint x: 556, startPoint y: 434, endPoint x: 907, endPoint y: 507, distance: 358.5
click at [907, 507] on li "Prompt: "Create a calm, reflective, and insightful instrumental background trac…" at bounding box center [803, 496] width 583 height 83
copy li "Create a calm, reflective, and insightful instrumental background track for a w…"
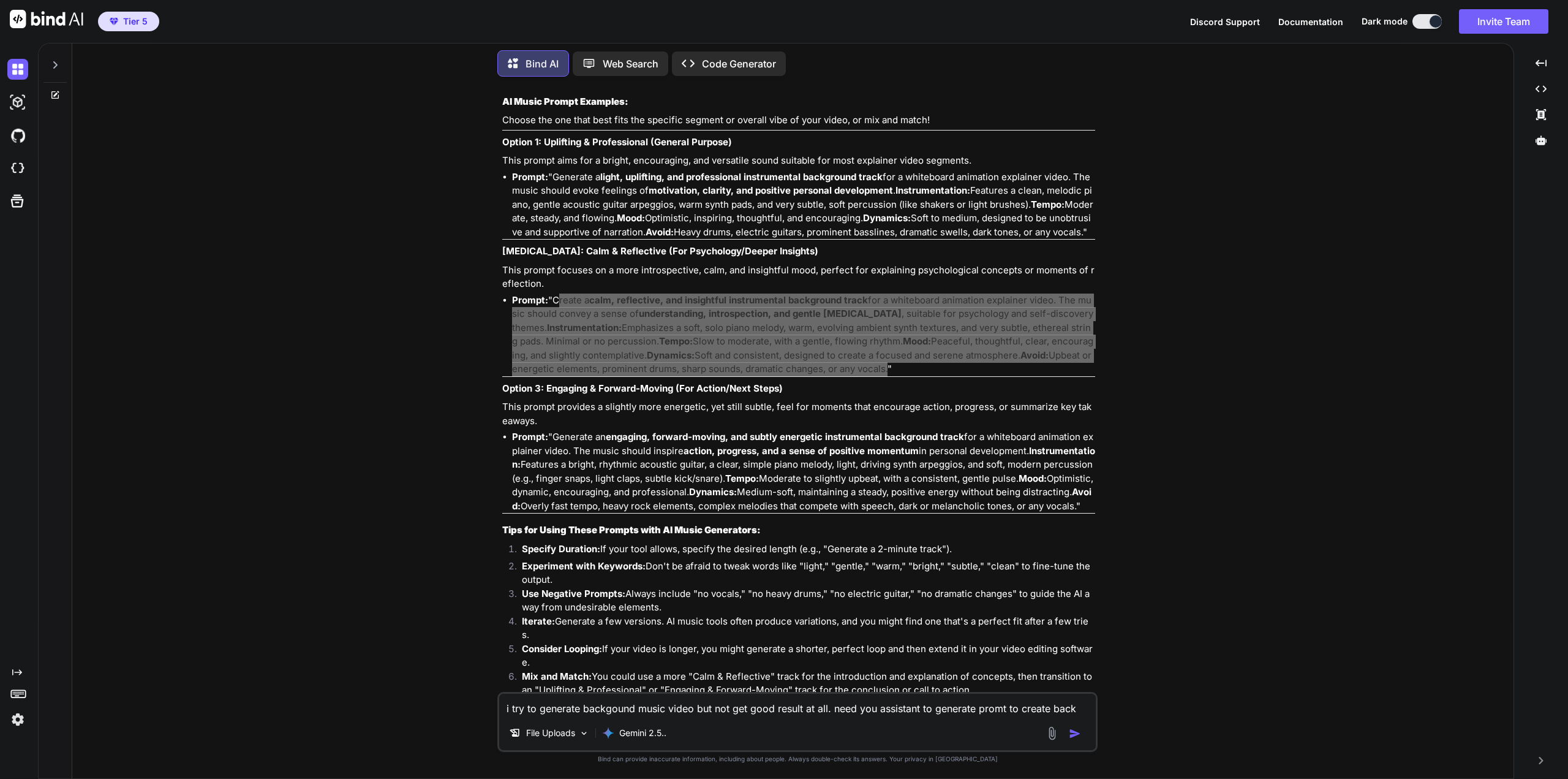
scroll to position [2411, 0]
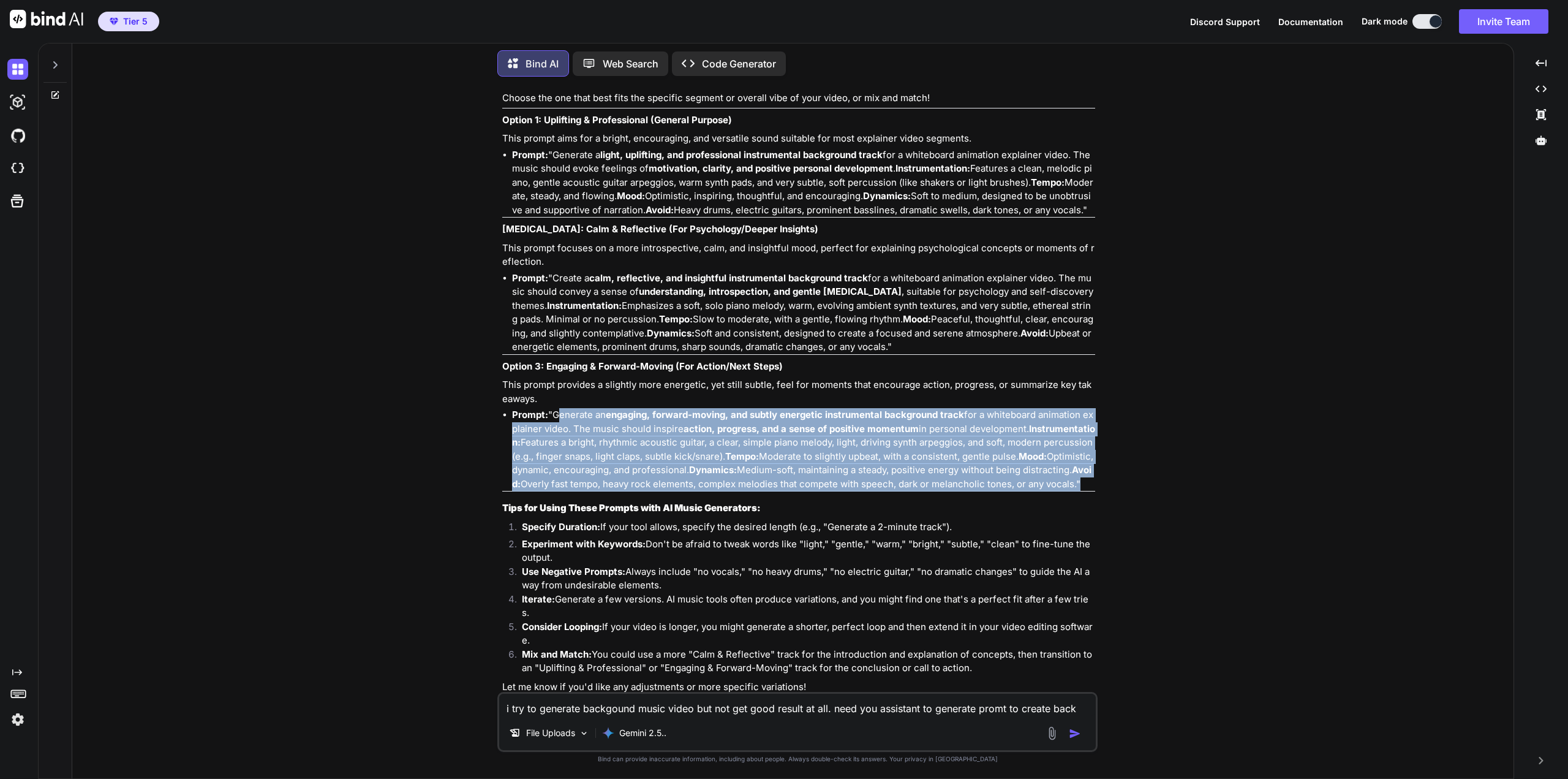
drag, startPoint x: 554, startPoint y: 389, endPoint x: 531, endPoint y: 464, distance: 78.4
click at [531, 464] on li "Prompt: "Generate an engaging, forward-moving, and subtly energetic instrumenta…" at bounding box center [803, 449] width 583 height 83
copy li "Generate an engaging, forward-moving, and subtly energetic instrumental backgro…"
click at [1053, 731] on img at bounding box center [1052, 732] width 14 height 14
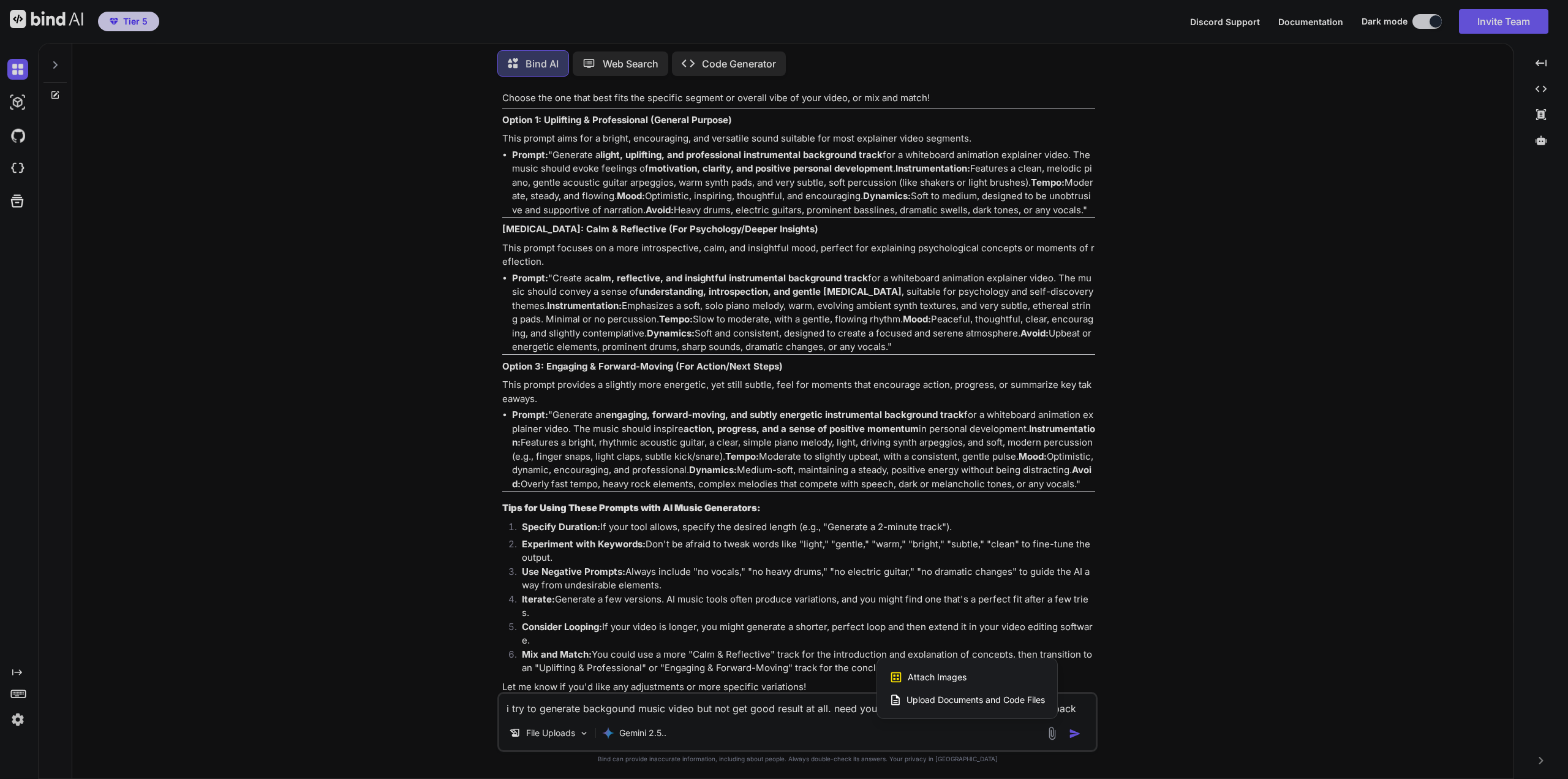
click at [826, 706] on div at bounding box center [784, 390] width 1568 height 779
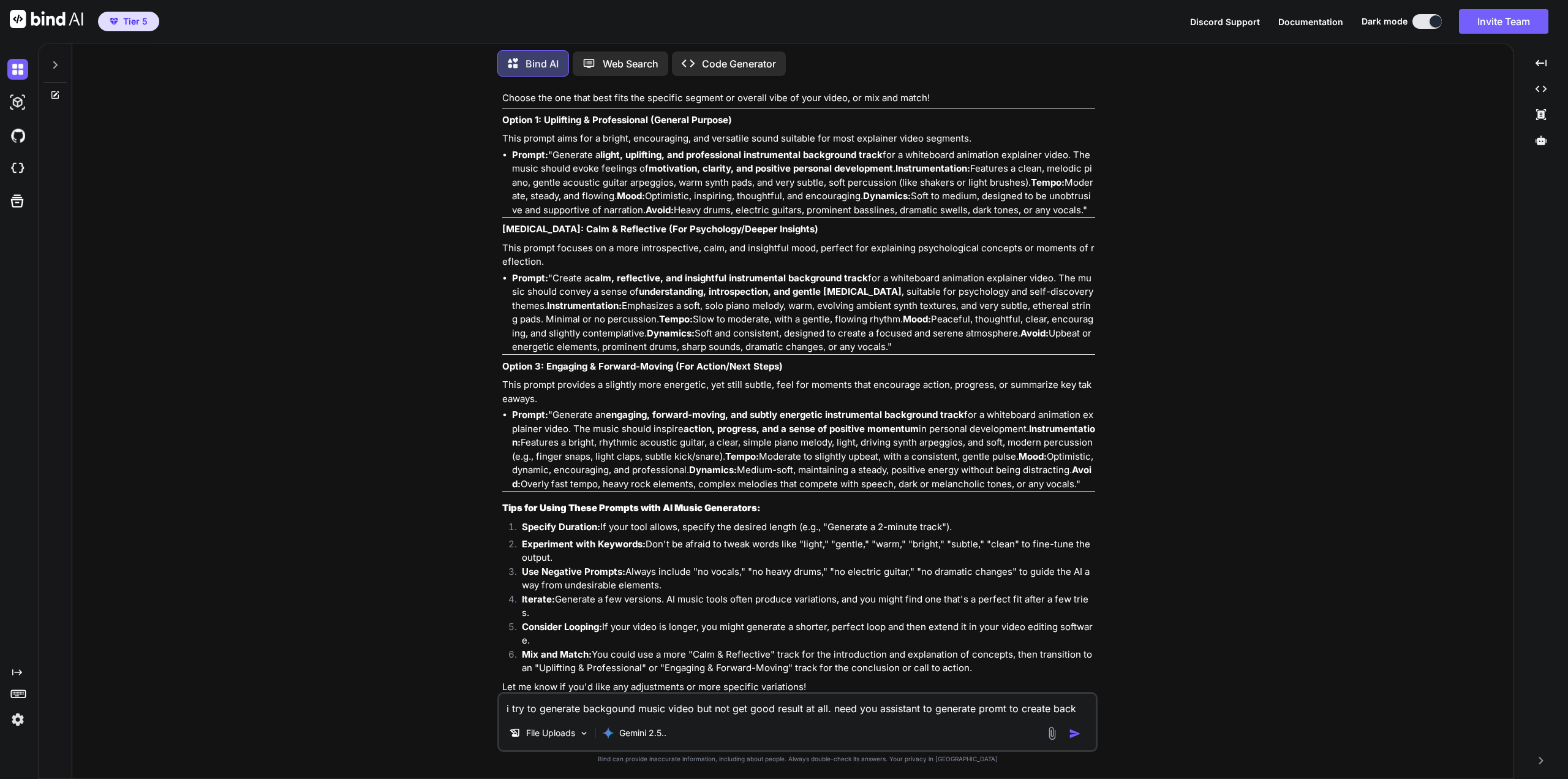
click at [624, 705] on textarea "i try to generate backgound music video but not get good result at all. need yo…" at bounding box center [798, 704] width 597 height 22
click at [717, 712] on textarea "seem not match my video sytle. i am using [DOMAIN_NAME]" at bounding box center [798, 704] width 597 height 22
click at [709, 708] on textarea "seem not match my video sytle. i am using [DOMAIN_NAME]" at bounding box center [798, 704] width 597 height 22
drag, startPoint x: 803, startPoint y: 706, endPoint x: 708, endPoint y: 699, distance: 95.3
click at [708, 699] on textarea "seem not match my video sytle. i am using [DOMAIN_NAME]" at bounding box center [798, 704] width 597 height 22
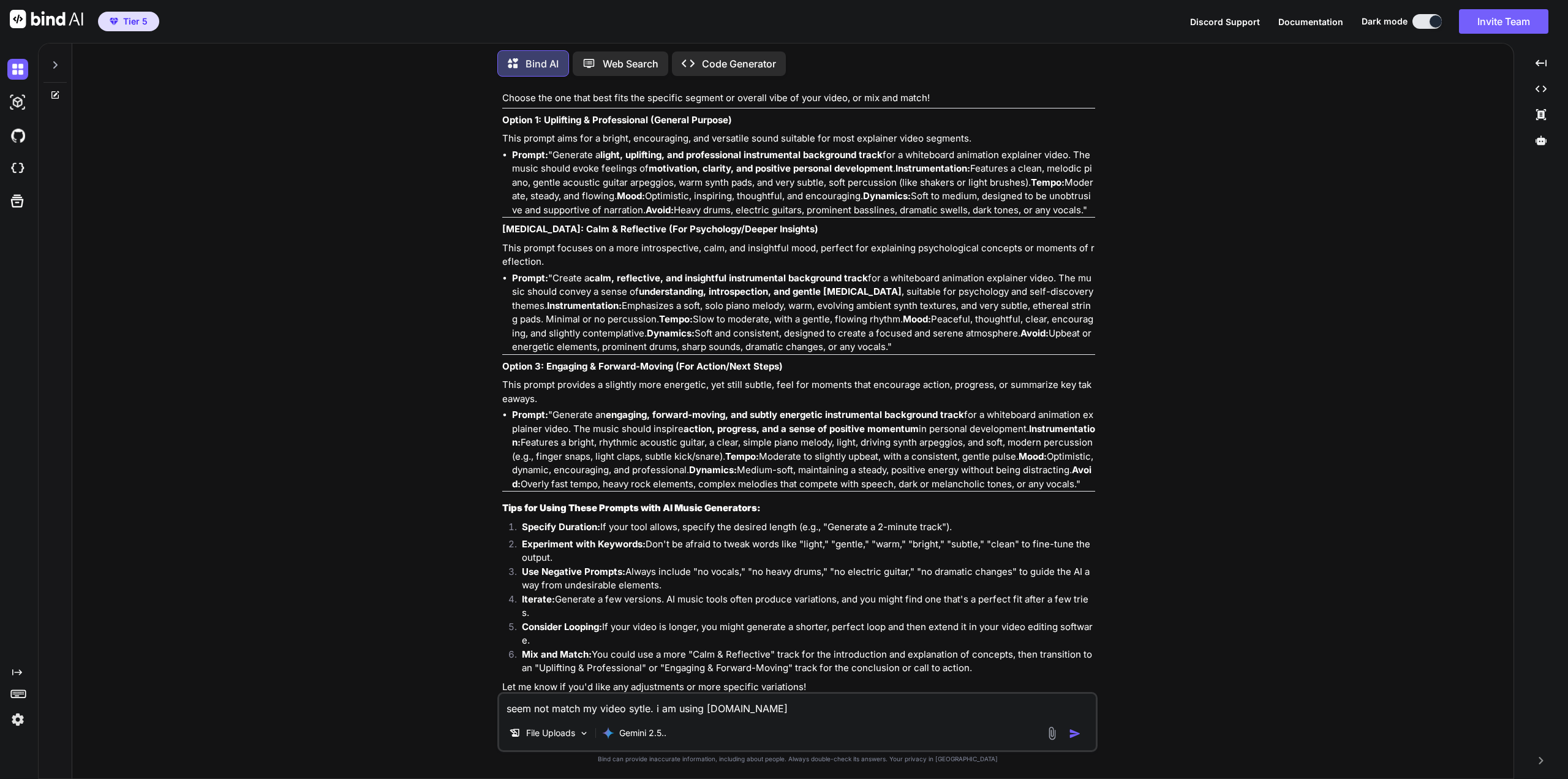
paste textarea "[URL][DOMAIN_NAME]"
drag, startPoint x: 1076, startPoint y: 733, endPoint x: 1061, endPoint y: 730, distance: 15.3
click at [1076, 733] on img "button" at bounding box center [1075, 733] width 12 height 12
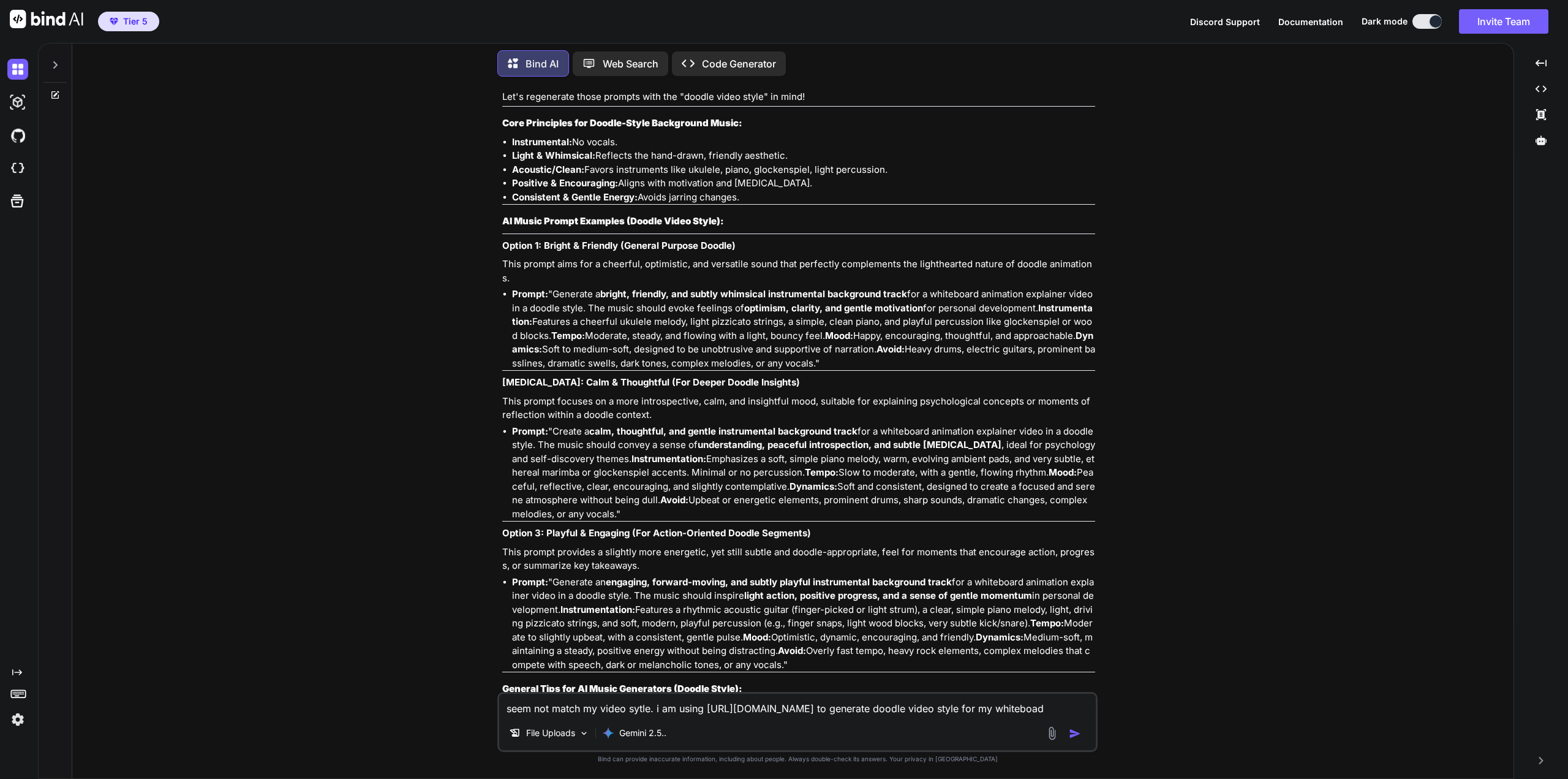
scroll to position [3289, 0]
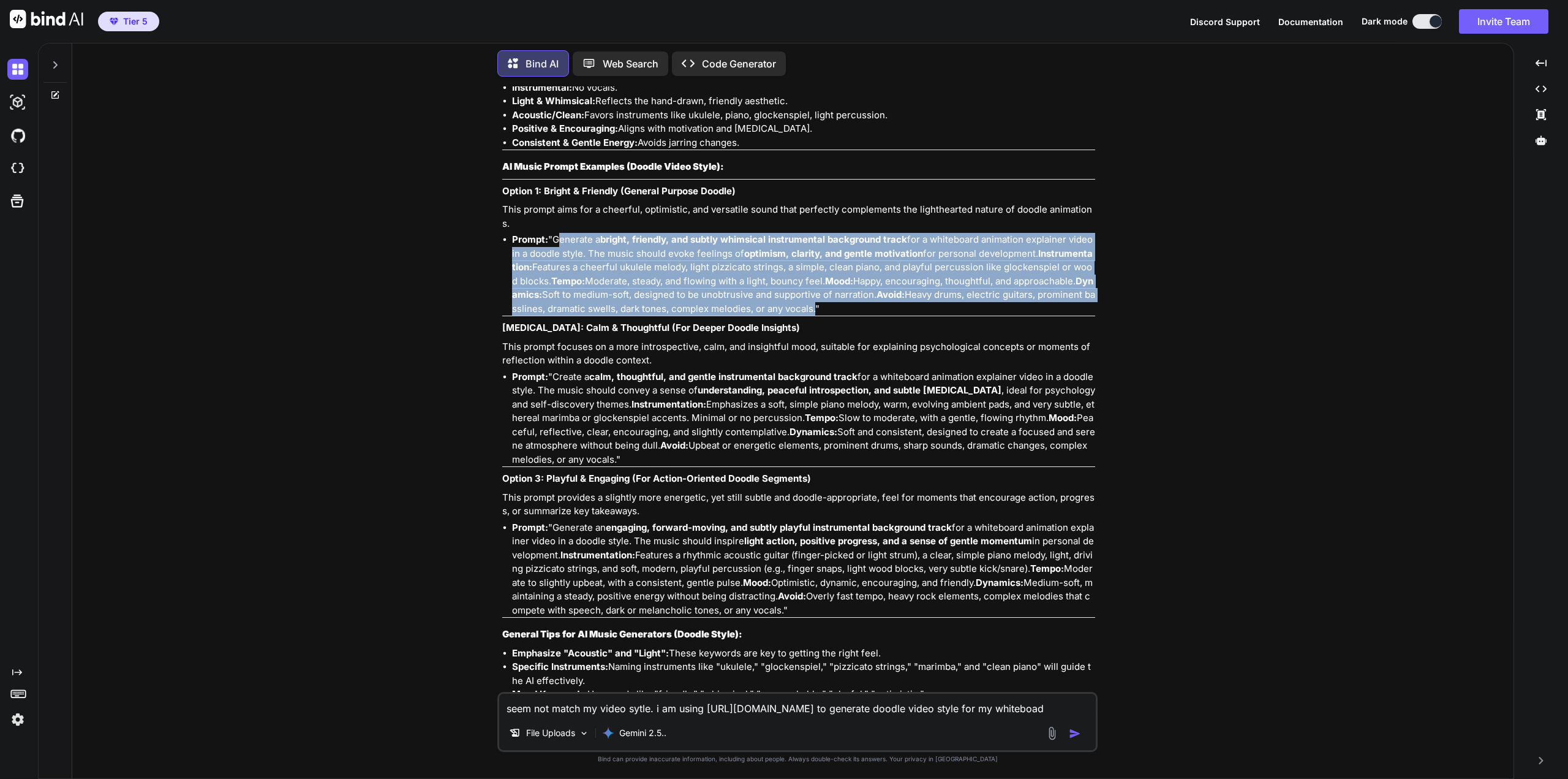
drag, startPoint x: 556, startPoint y: 198, endPoint x: 841, endPoint y: 267, distance: 293.2
click at [841, 267] on li "Prompt: "Generate a bright, friendly, and subtly whimsical instrumental backgro…" at bounding box center [803, 274] width 583 height 83
copy li "Generate a bright, friendly, and subtly whimsical instrumental background track…"
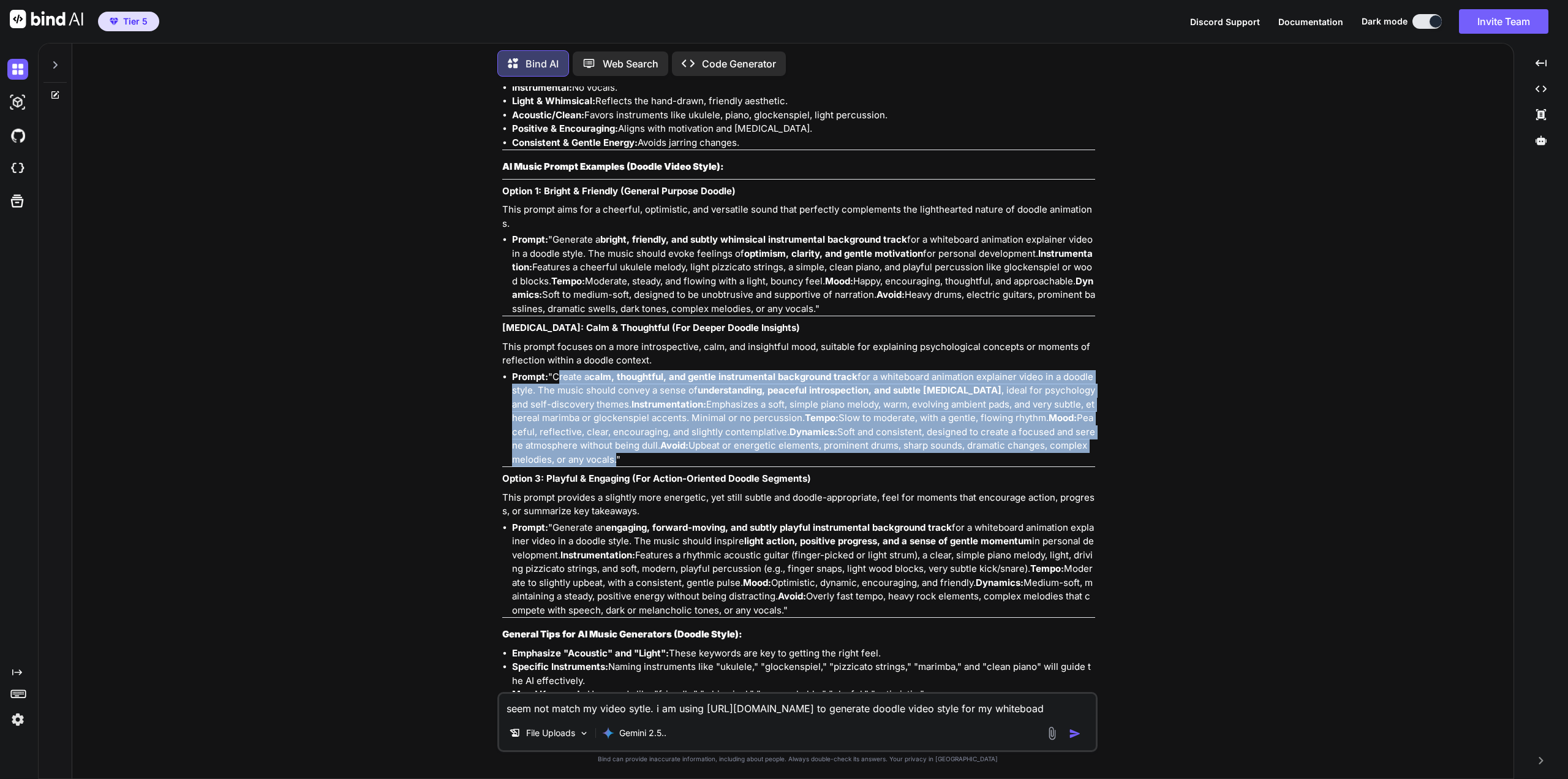
drag, startPoint x: 554, startPoint y: 335, endPoint x: 648, endPoint y: 422, distance: 128.1
click at [648, 422] on li "Prompt: "Create a calm, thoughtful, and gentle instrumental background track fo…" at bounding box center [803, 418] width 583 height 97
copy li "Create a calm, thoughtful, and gentle instrumental background track for a white…"
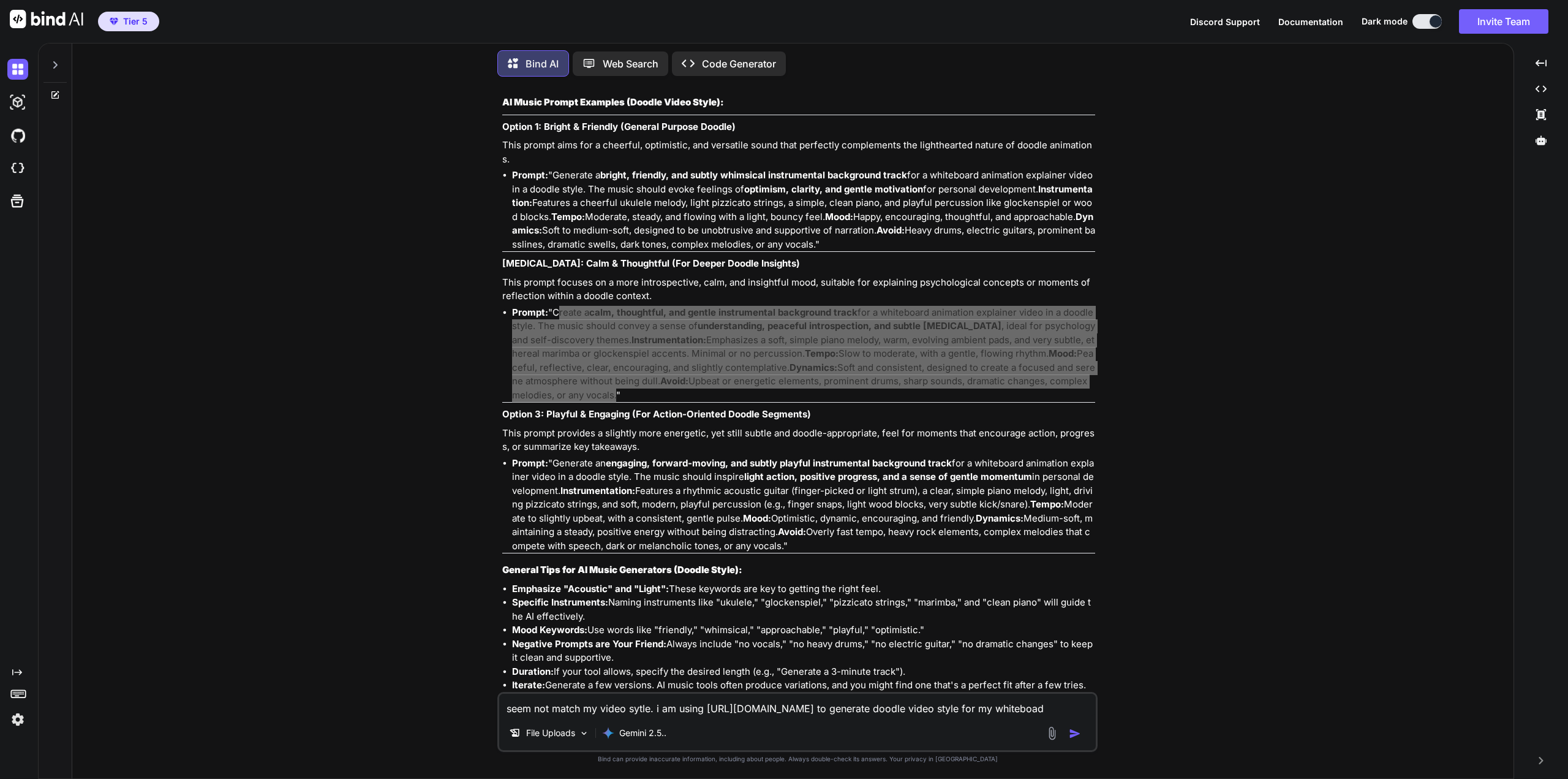
scroll to position [3355, 0]
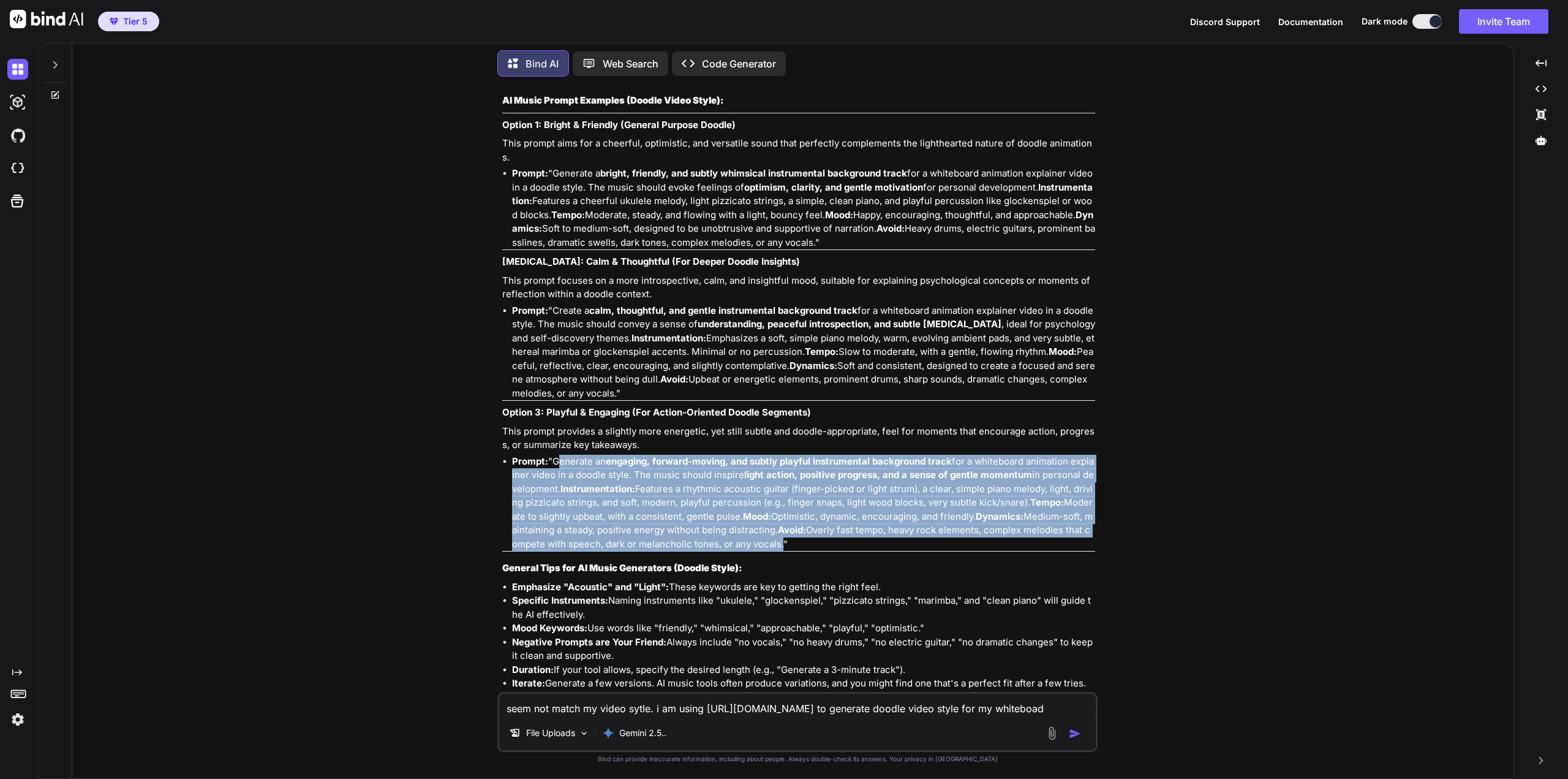
drag, startPoint x: 558, startPoint y: 421, endPoint x: 812, endPoint y: 500, distance: 266.0
click at [812, 500] on li "Prompt: "Generate an engaging, forward-moving, and subtly playful instrumental …" at bounding box center [803, 503] width 583 height 97
copy li "Generate an engaging, forward-moving, and subtly playful instrumental backgroun…"
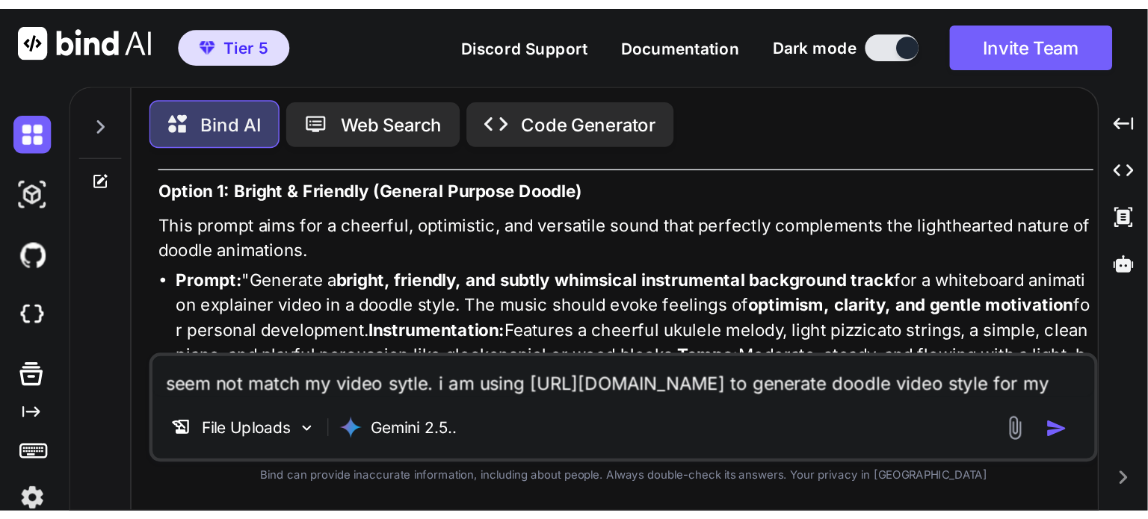
scroll to position [4093, 0]
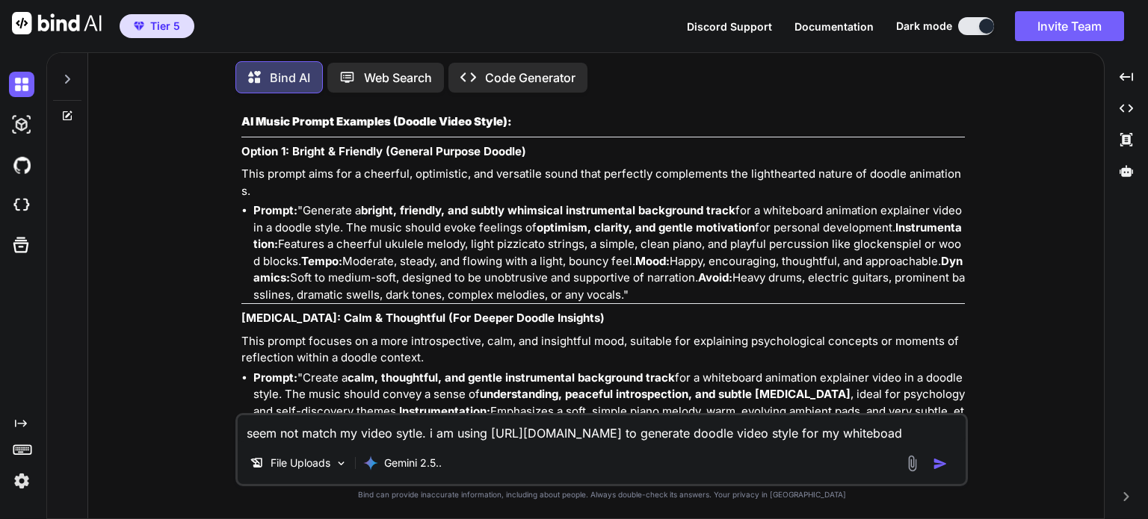
click at [574, 24] on div "Tier 5 Discord Support Documentation Dark mode Invite Team Created with Pixso." at bounding box center [574, 26] width 1148 height 52
click at [320, 439] on textarea "seem not match my video sytle. i am using [URL][DOMAIN_NAME] to generate doodle…" at bounding box center [602, 428] width 728 height 27
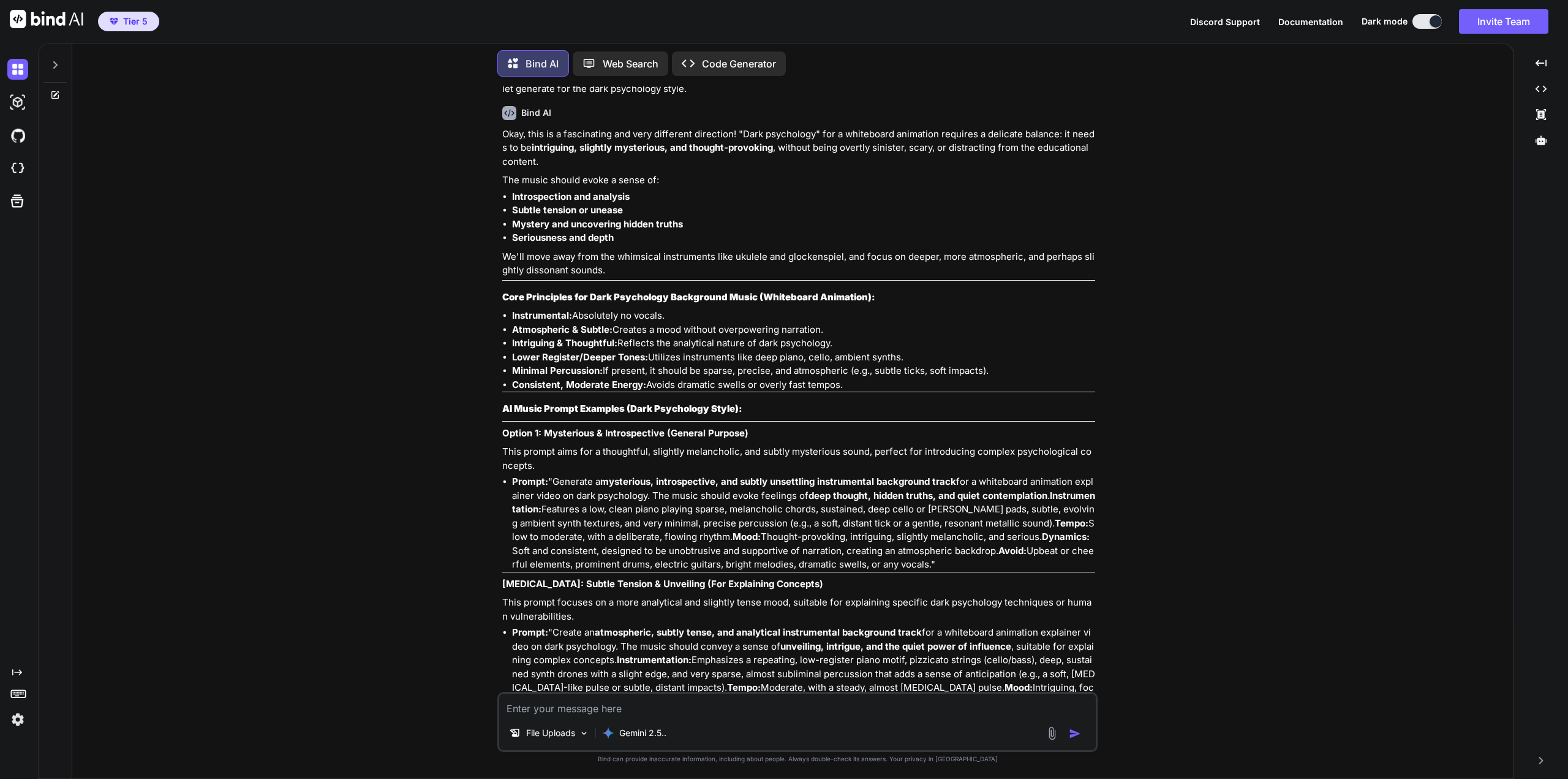
scroll to position [4265, 0]
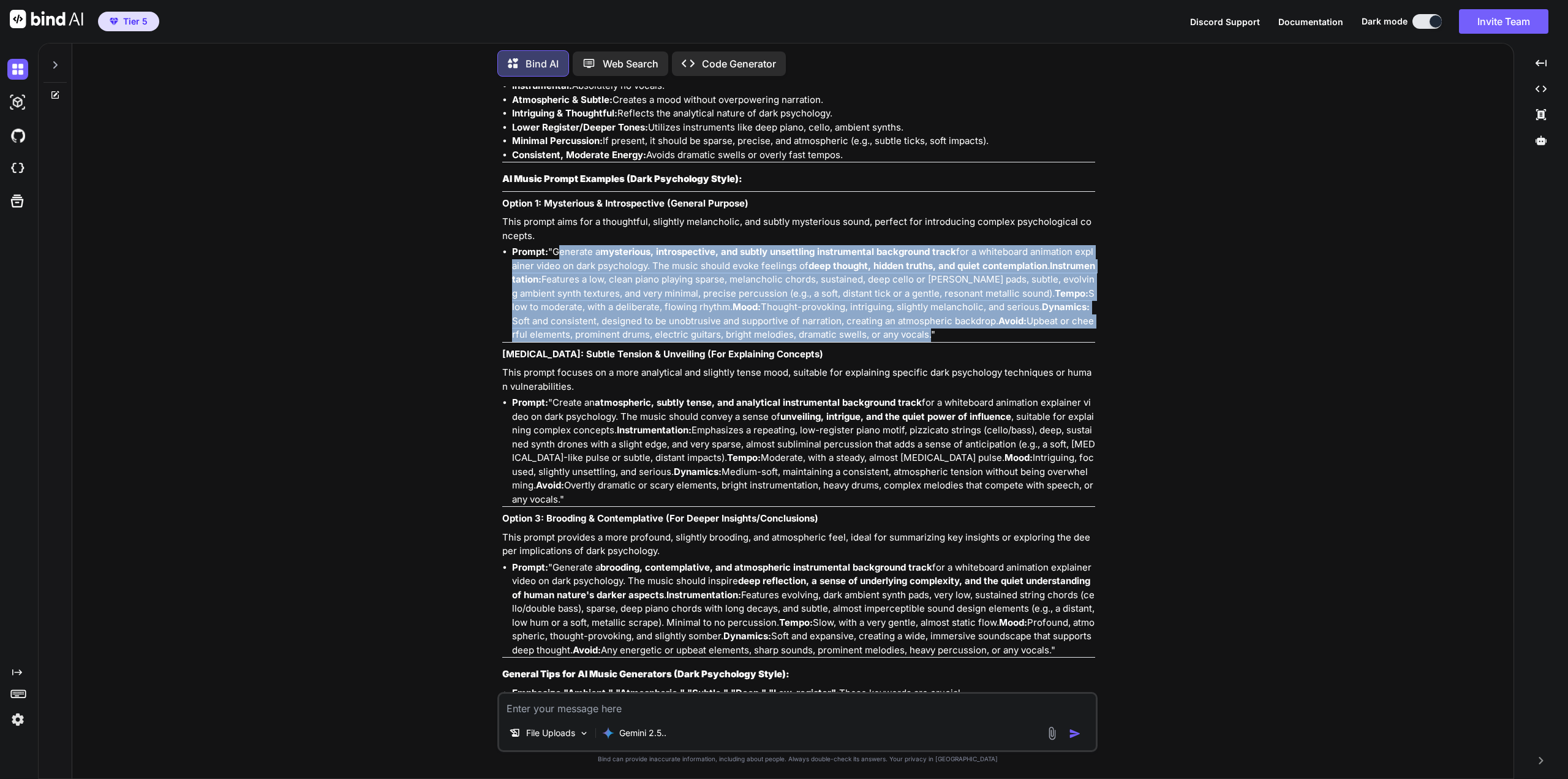
drag, startPoint x: 557, startPoint y: 210, endPoint x: 908, endPoint y: 297, distance: 361.6
click at [908, 297] on li "Prompt: "Generate a mysterious, introspective, and subtly unsettling instrument…" at bounding box center [803, 294] width 583 height 97
copy li "Generate a mysterious, introspective, and subtly unsettling instrumental backgr…"
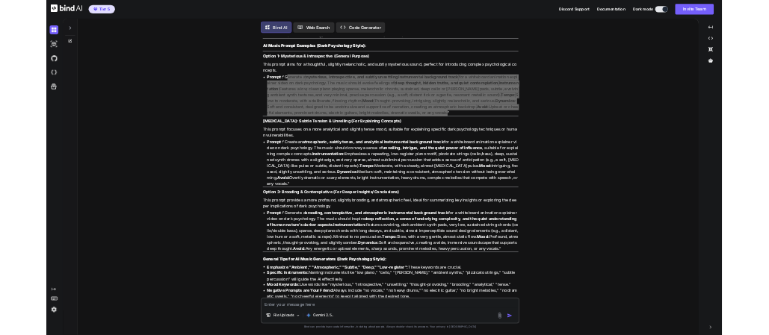
scroll to position [5362, 0]
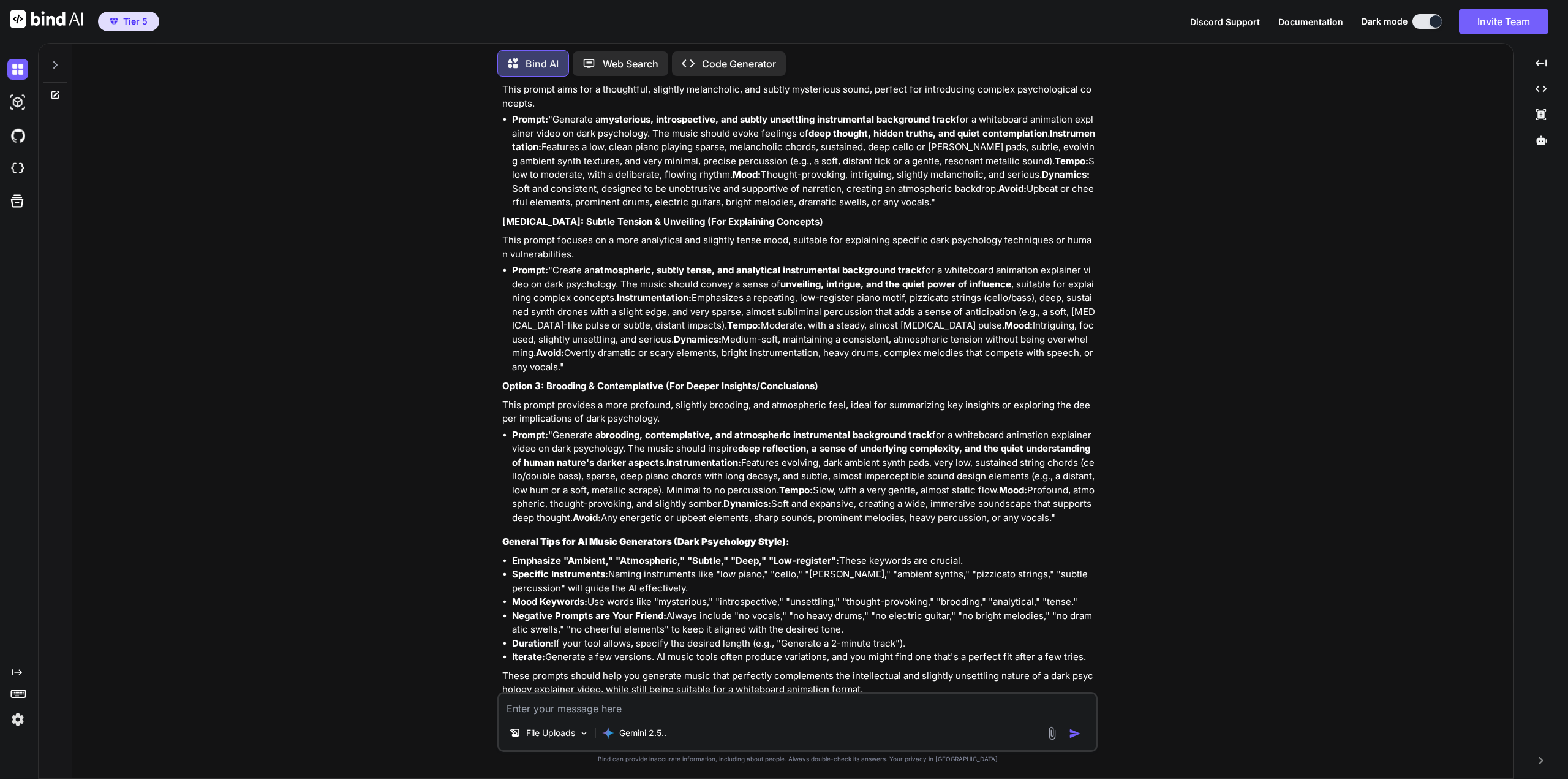
click at [745, 710] on textarea at bounding box center [798, 704] width 597 height 22
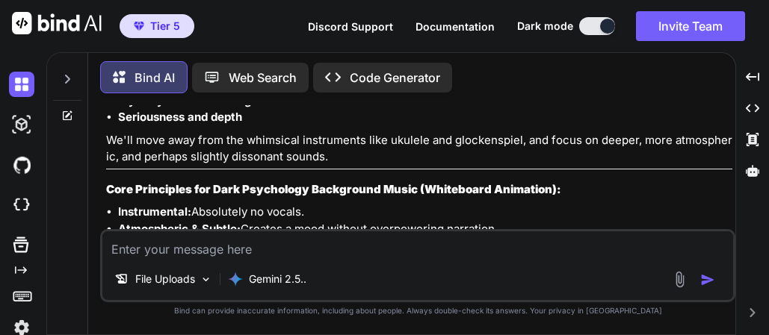
scroll to position [5695, 0]
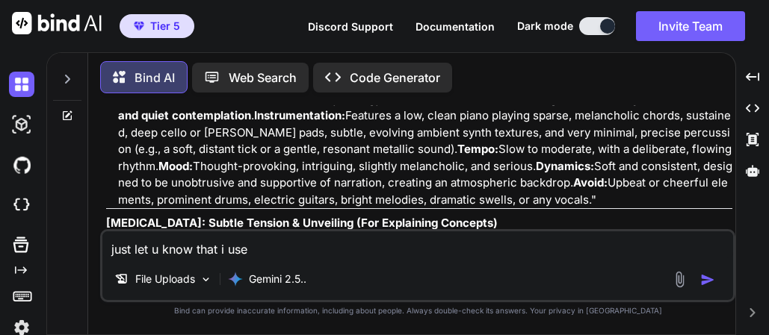
paste textarea "[URL]"
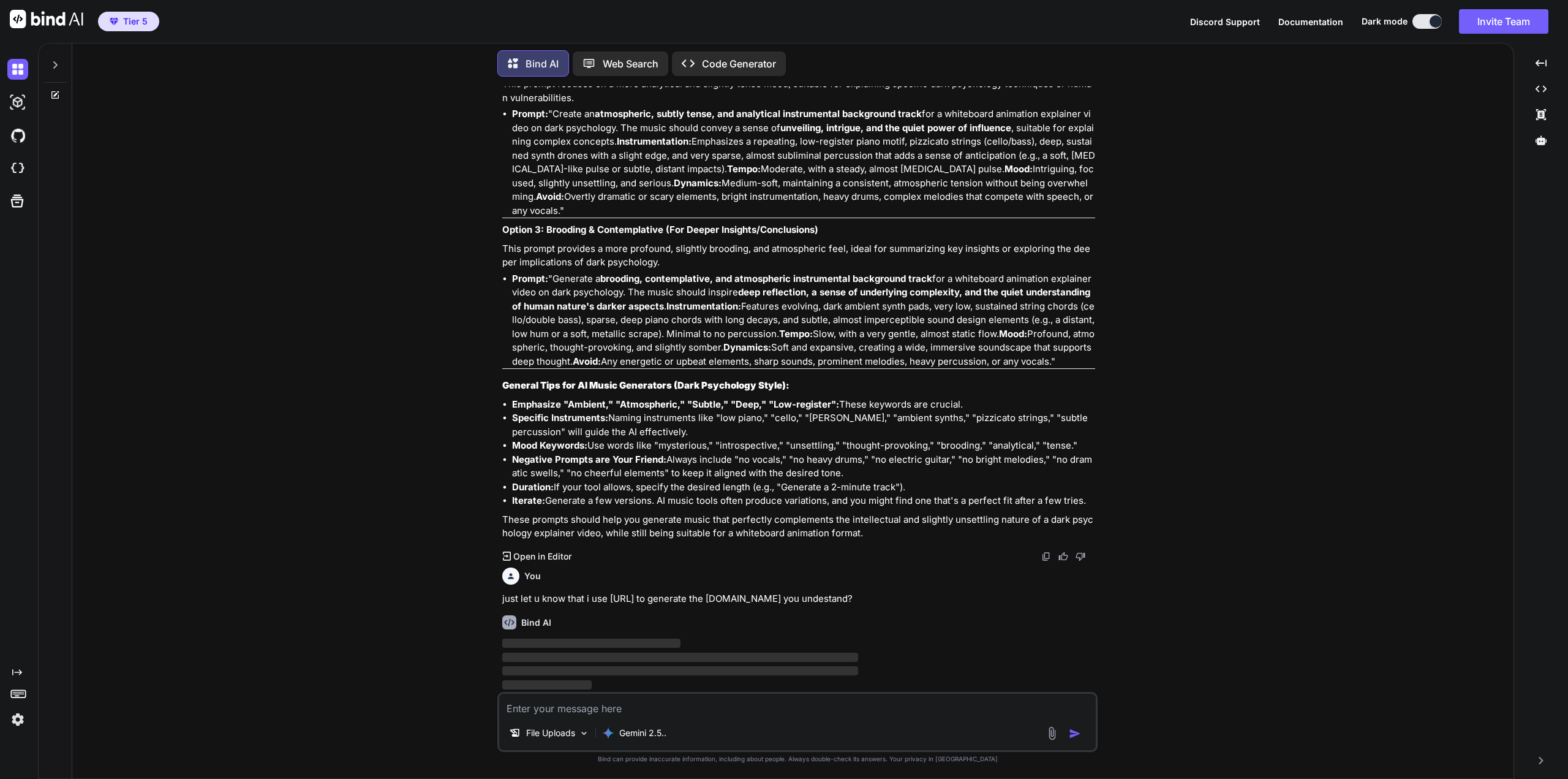
scroll to position [0, 0]
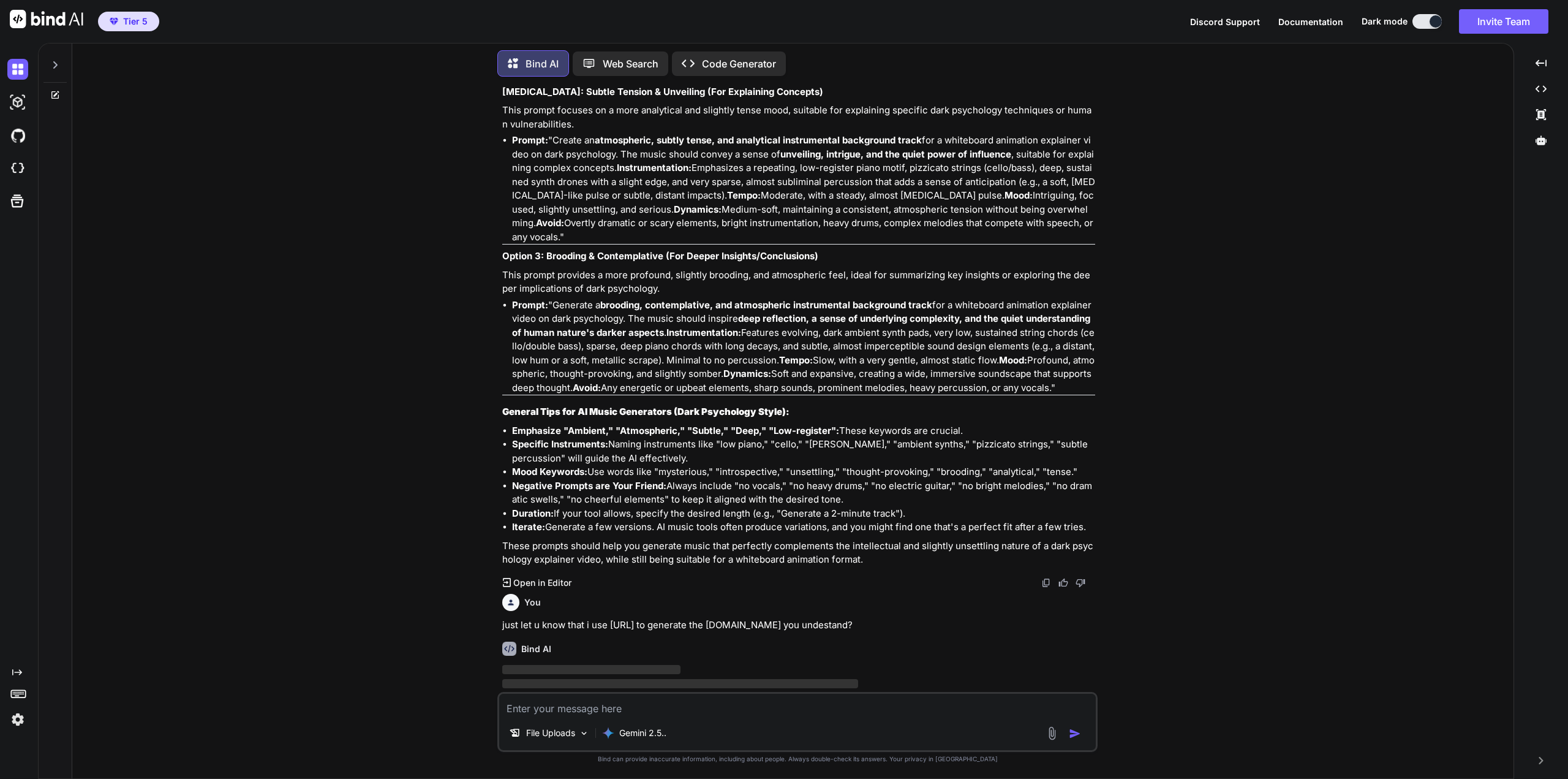
click at [721, 268] on p "This prompt provides a more profound, slightly brooding, and atmospheric feel, …" at bounding box center [798, 282] width 593 height 28
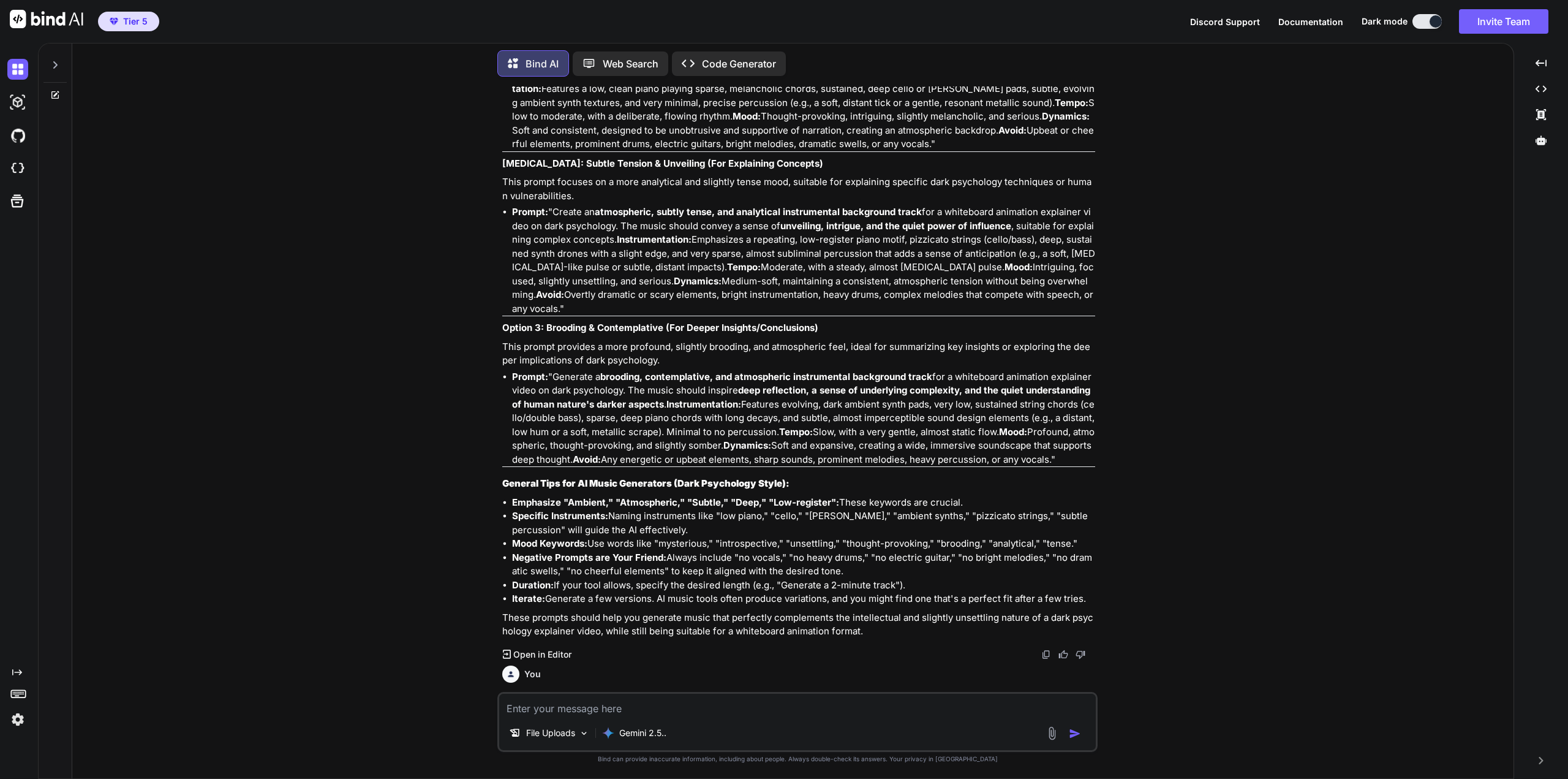
scroll to position [4404, 0]
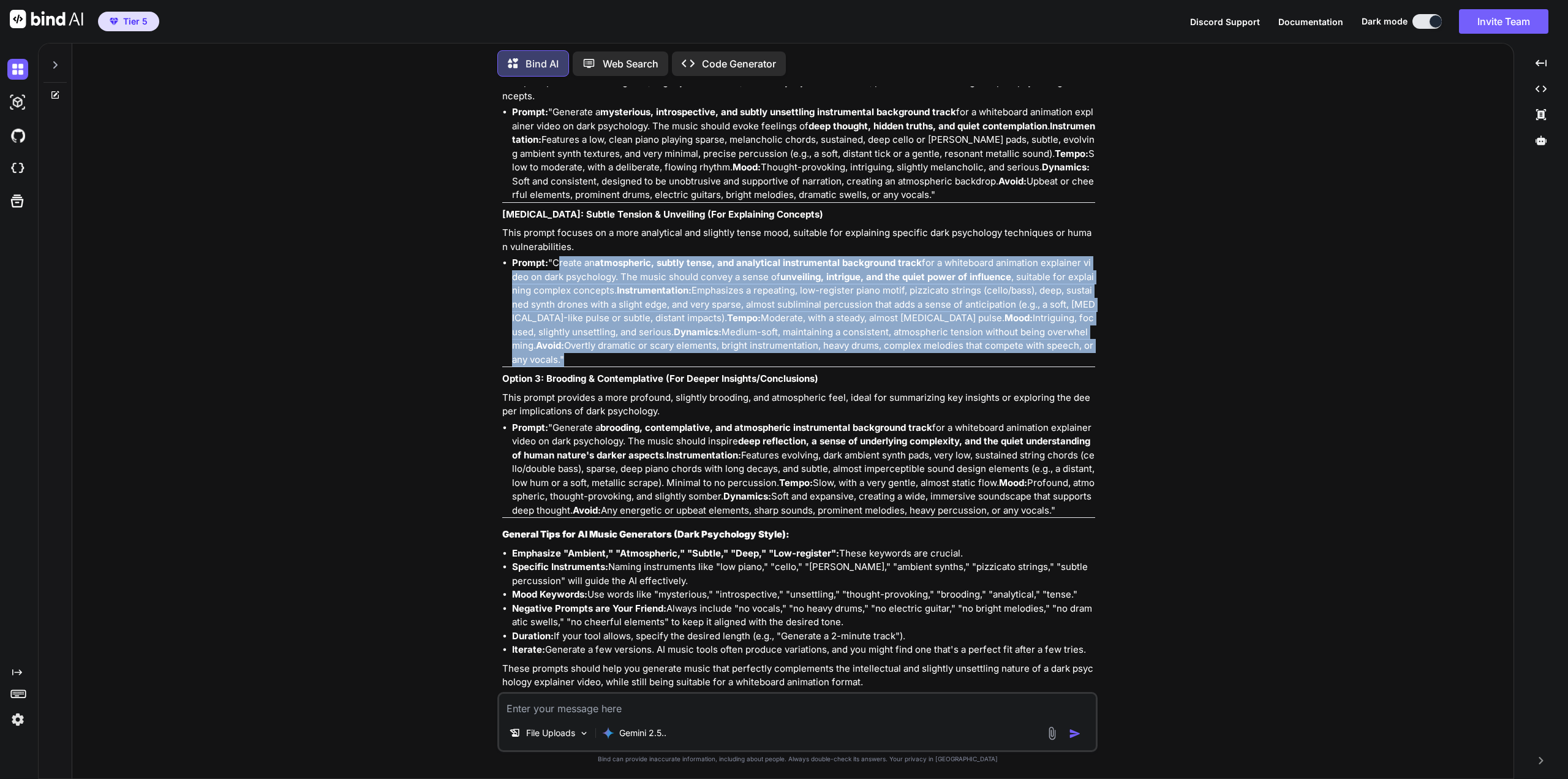
drag, startPoint x: 555, startPoint y: 224, endPoint x: 550, endPoint y: 317, distance: 93.1
click at [550, 317] on li "Prompt: "Create an atmospheric, subtly tense, and analytical instrumental backg…" at bounding box center [803, 311] width 583 height 110
copy li "Create an atmospheric, subtly tense, and analytical instrumental background tra…"
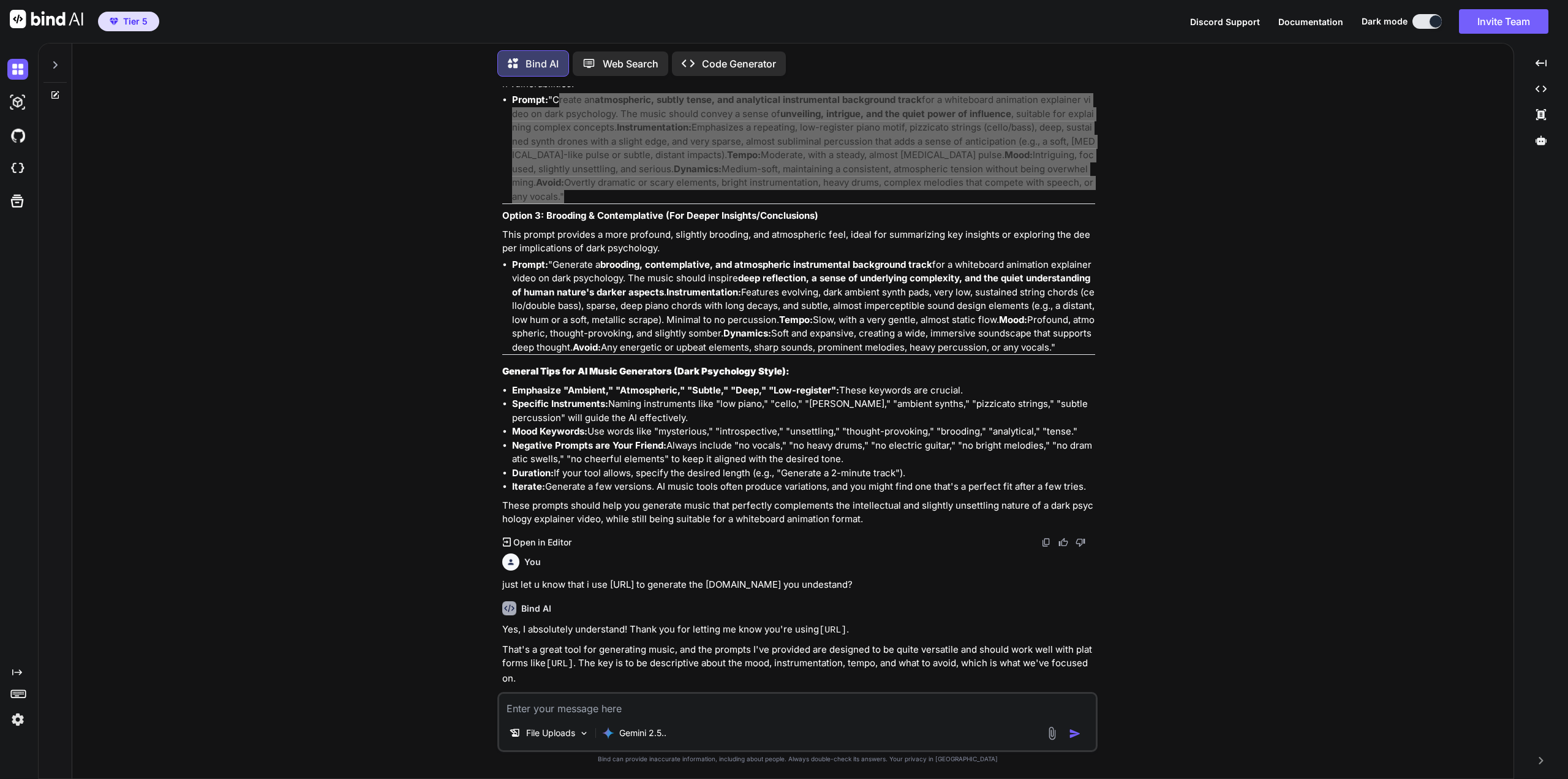
scroll to position [4586, 0]
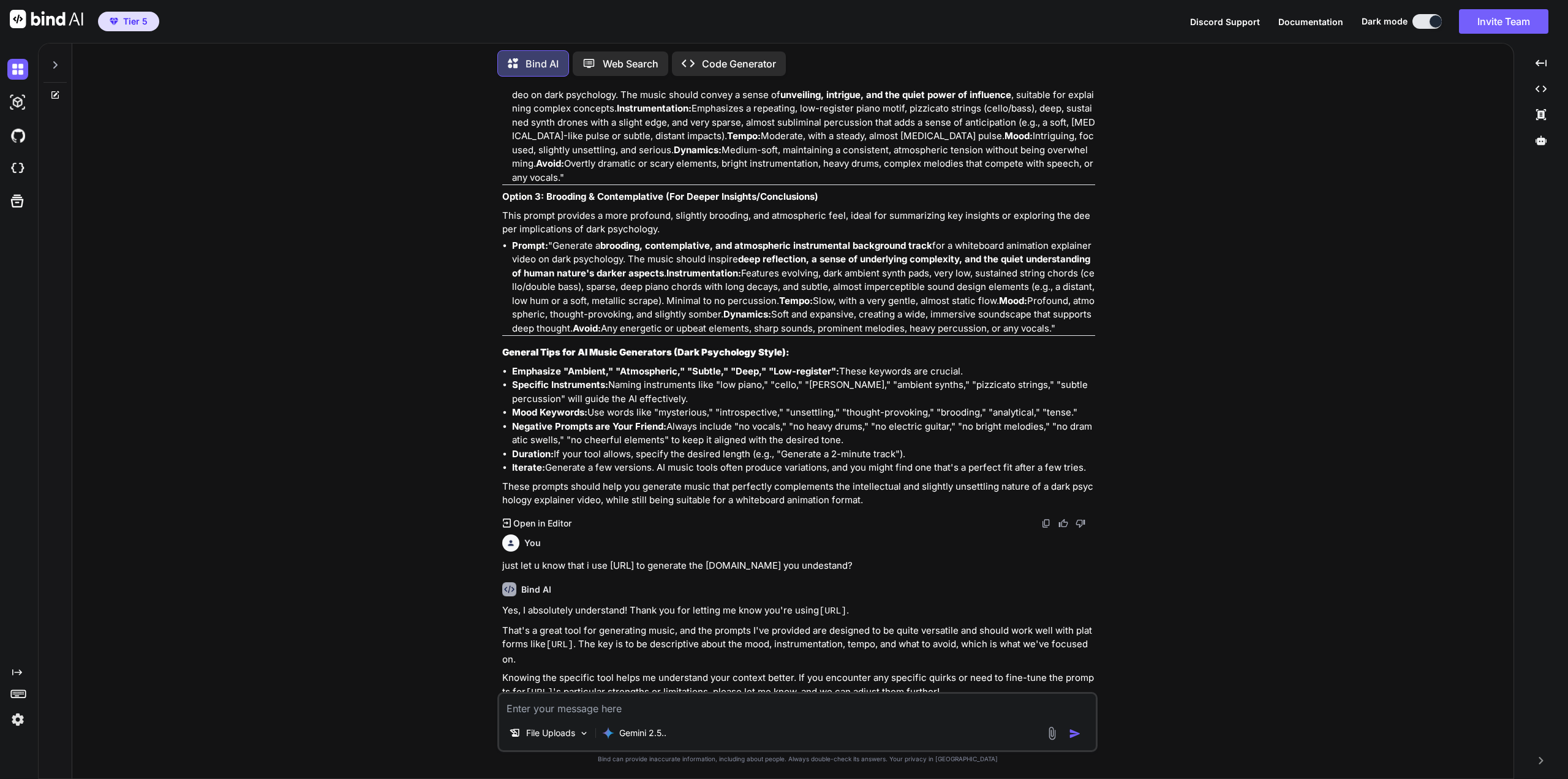
click at [843, 711] on textarea at bounding box center [798, 704] width 597 height 22
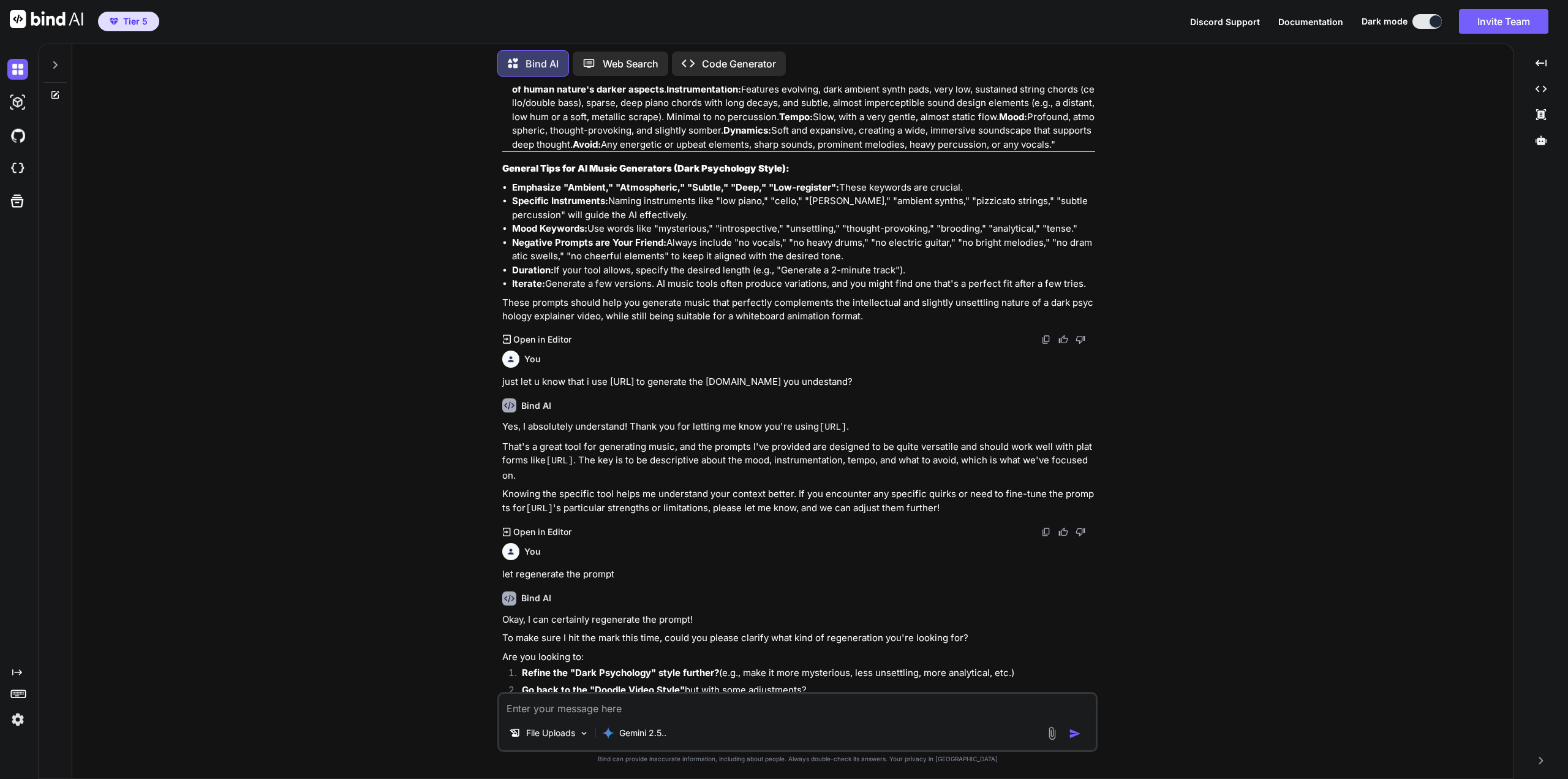
scroll to position [4806, 0]
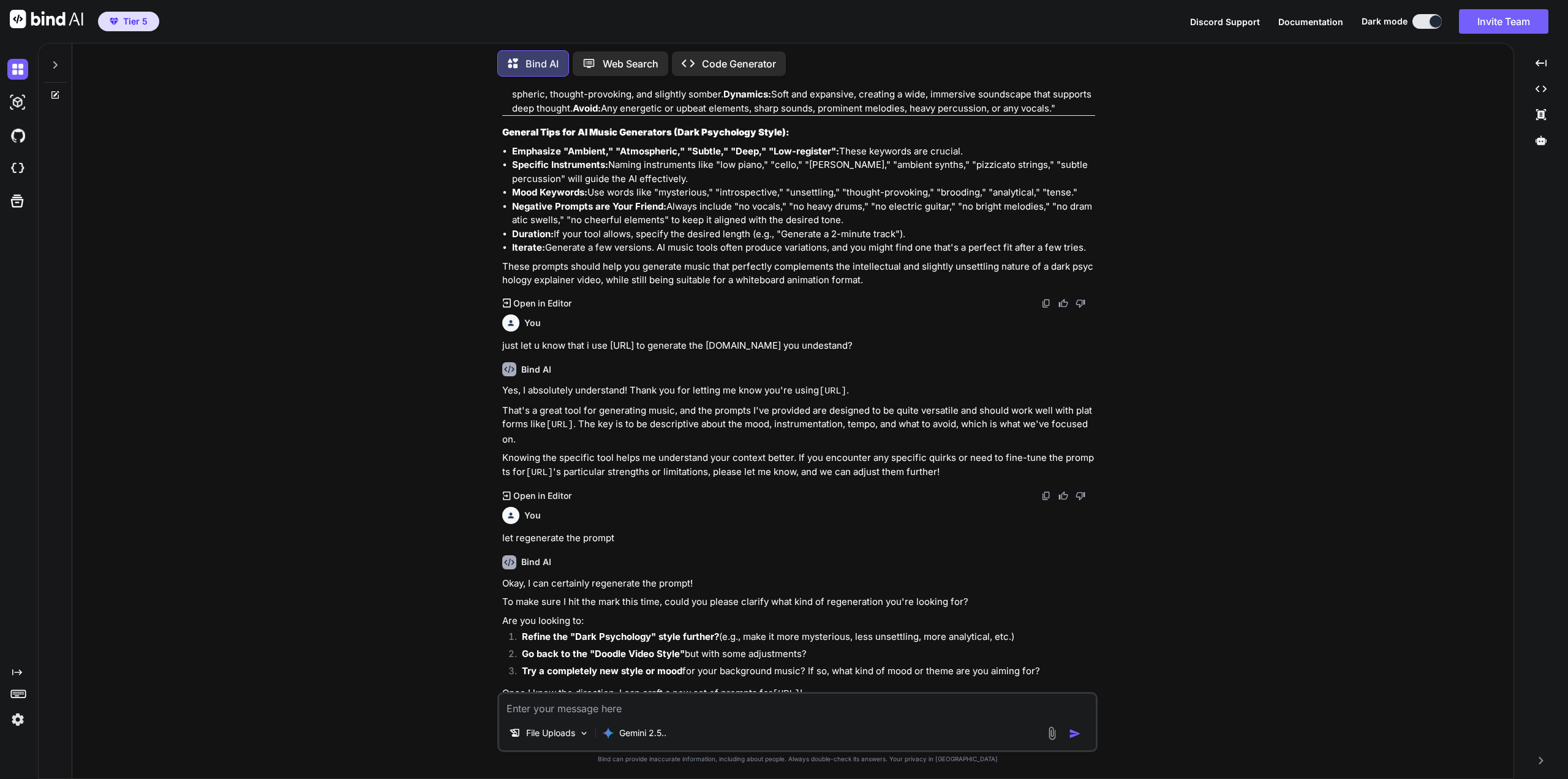
click at [799, 706] on textarea at bounding box center [798, 704] width 597 height 22
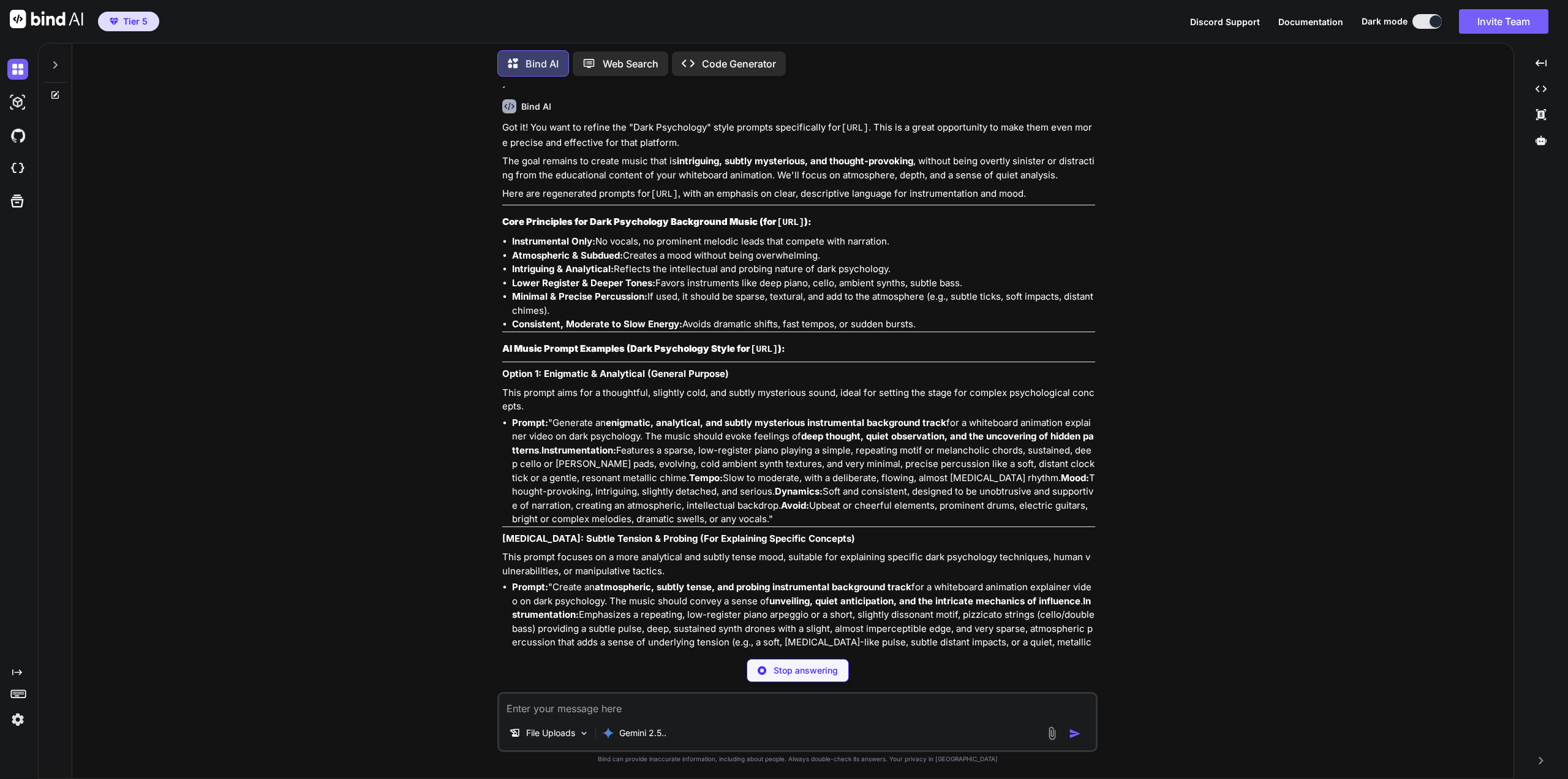
scroll to position [5496, 0]
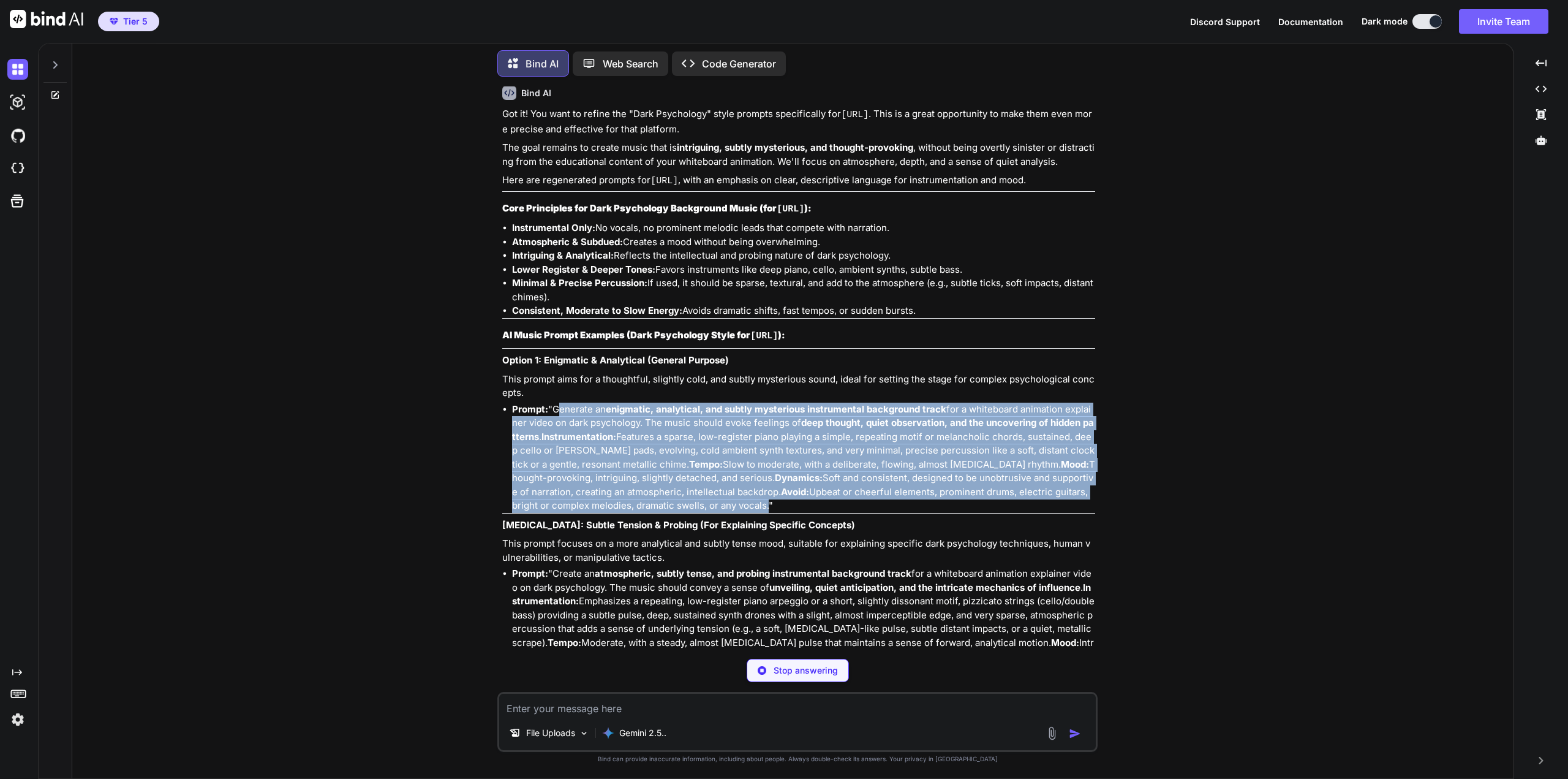
drag, startPoint x: 557, startPoint y: 371, endPoint x: 694, endPoint y: 464, distance: 165.6
click at [694, 464] on li "Prompt: "Generate an enigmatic, analytical, and subtly mysterious instrumental …" at bounding box center [803, 458] width 583 height 110
copy li "Generate an enigmatic, analytical, and subtly mysterious instrumental backgroun…"
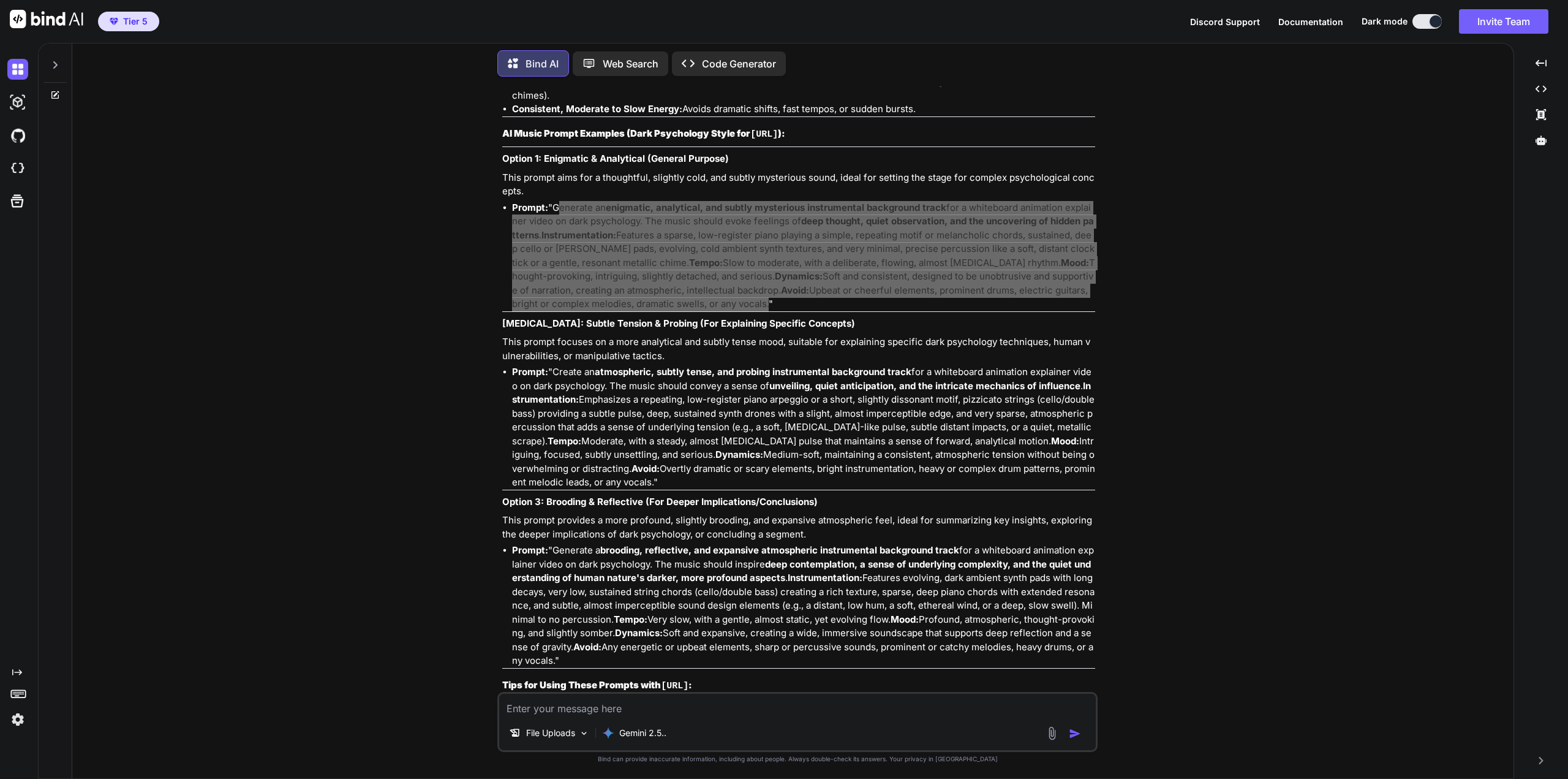
scroll to position [5681, 0]
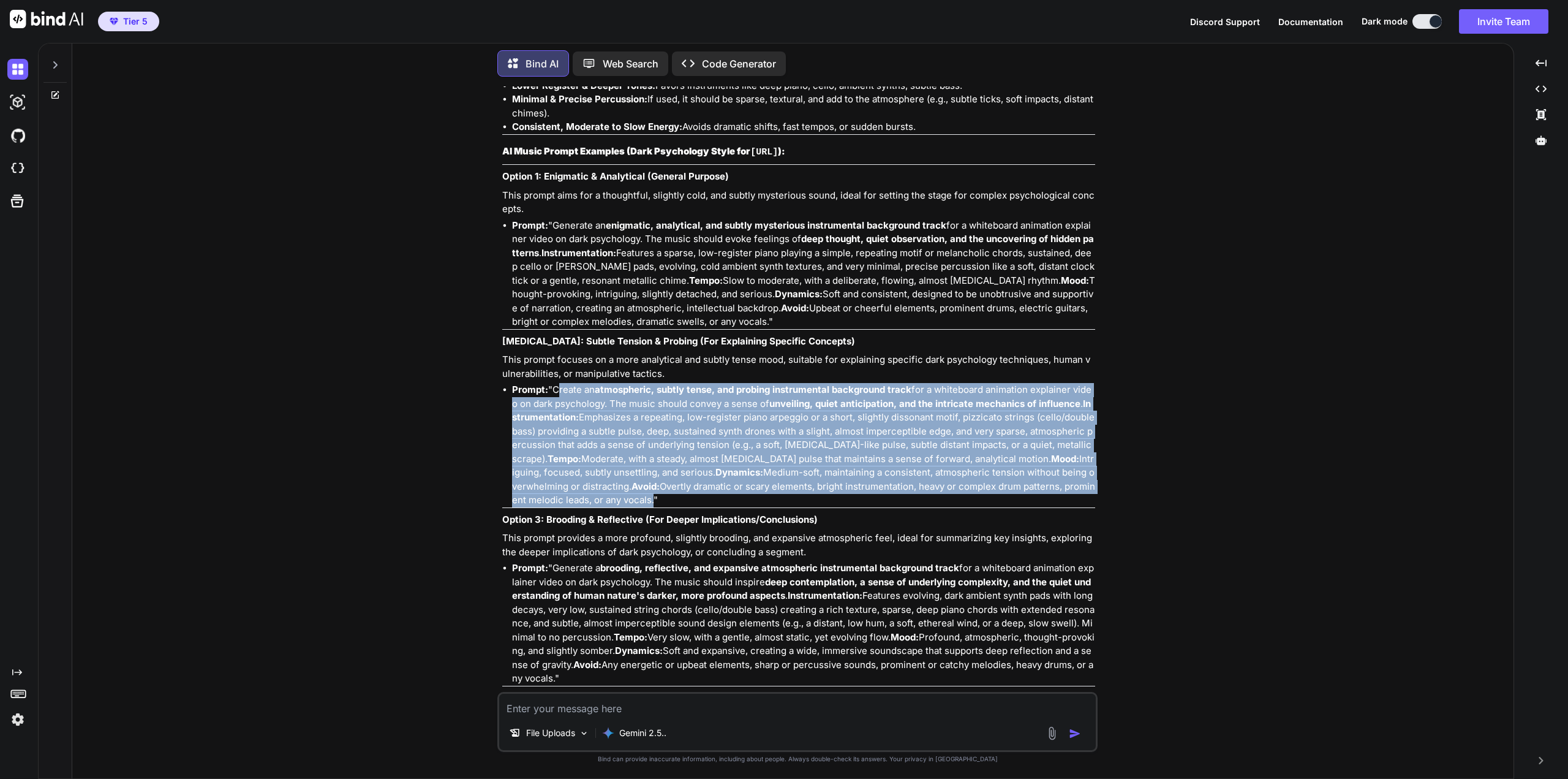
drag, startPoint x: 555, startPoint y: 354, endPoint x: 646, endPoint y: 462, distance: 141.2
click at [646, 462] on li "Prompt: "Create an atmospheric, subtly tense, and probing instrumental backgrou…" at bounding box center [803, 445] width 583 height 125
copy li "Create an atmospheric, subtly tense, and probing instrumental background track …"
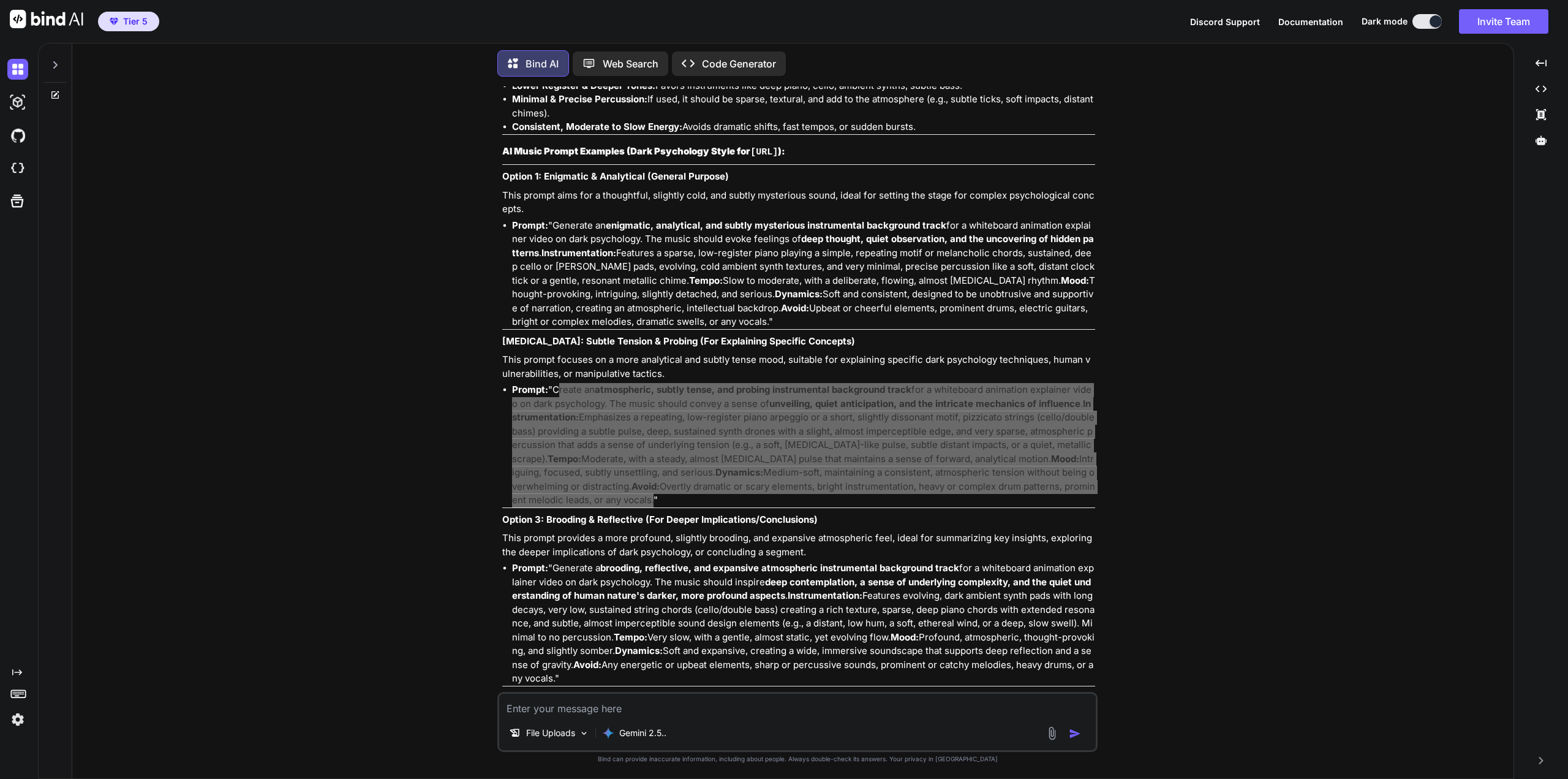
scroll to position [5860, 0]
